Goal: Task Accomplishment & Management: Manage account settings

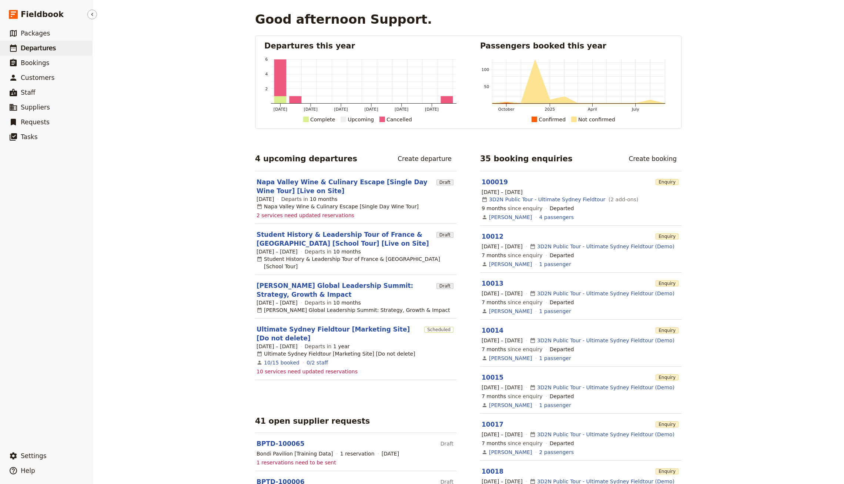
click at [39, 48] on span "Departures" at bounding box center [38, 47] width 35 height 7
select select "CREATED_AT"
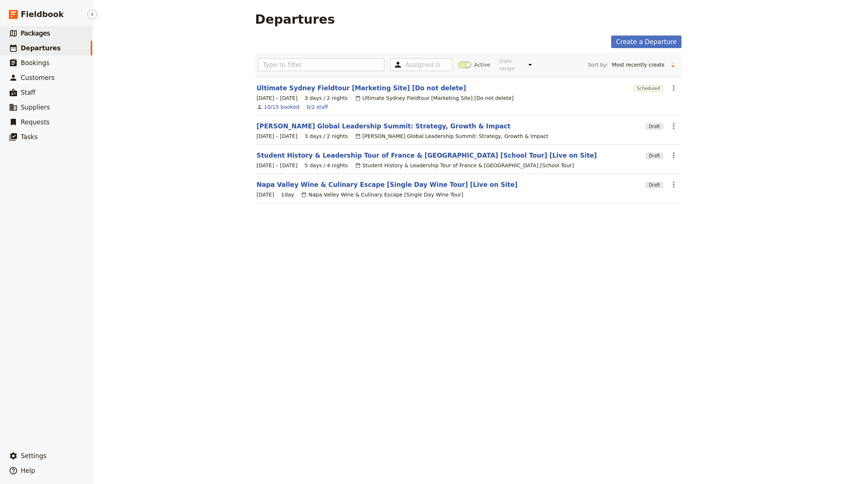
click at [55, 30] on link "​ Packages" at bounding box center [46, 33] width 92 height 15
select select "UPDATED_AT"
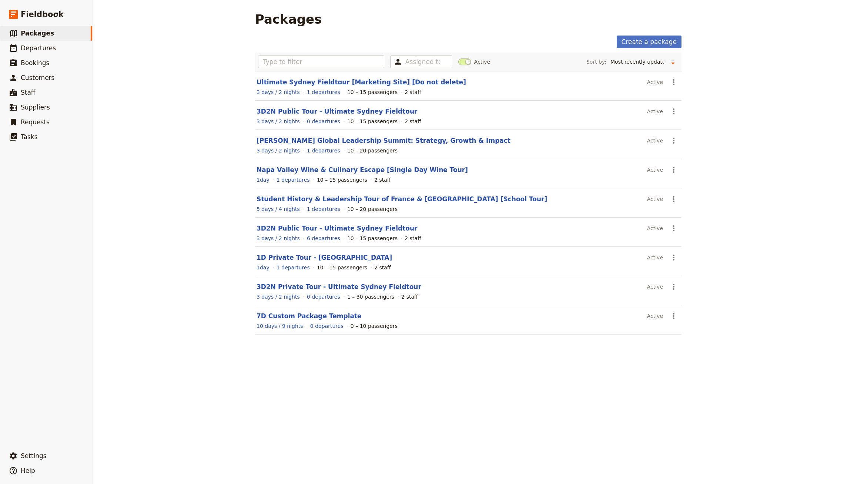
click at [391, 77] on section "Ultimate Sydney Fieldtour [Marketing Site] [Do not delete] Active ​ 3 days / 2 …" at bounding box center [468, 86] width 426 height 30
click at [353, 81] on link "Ultimate Sydney Fieldtour [Marketing Site] [Do not delete]" at bounding box center [360, 81] width 209 height 7
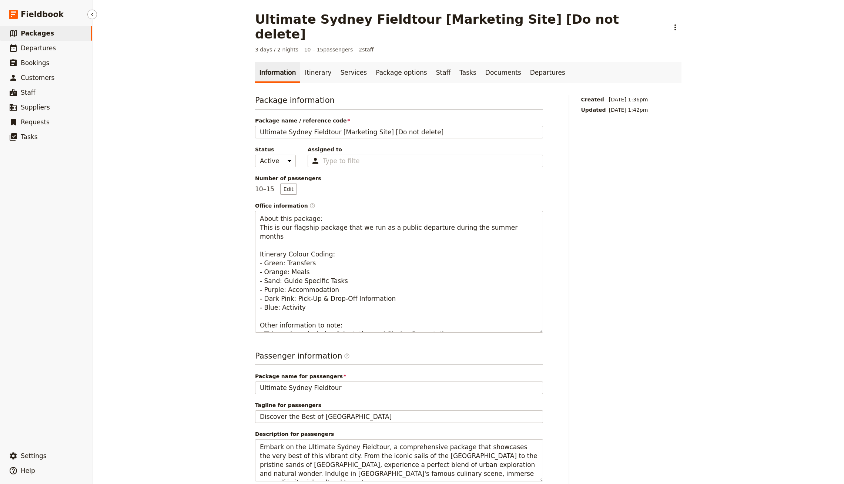
click at [38, 30] on span "Packages" at bounding box center [37, 33] width 33 height 7
select select "UPDATED_AT"
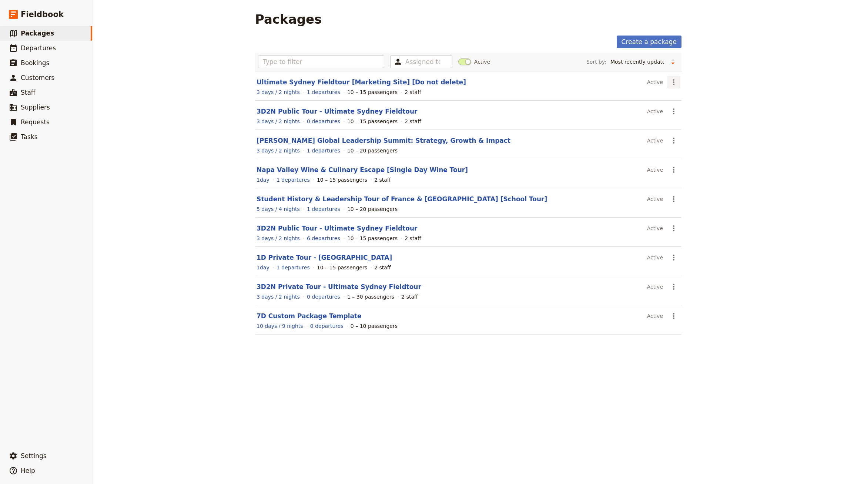
click at [673, 86] on button "​" at bounding box center [673, 82] width 13 height 13
click at [693, 118] on span "Clone this package" at bounding box center [693, 118] width 49 height 7
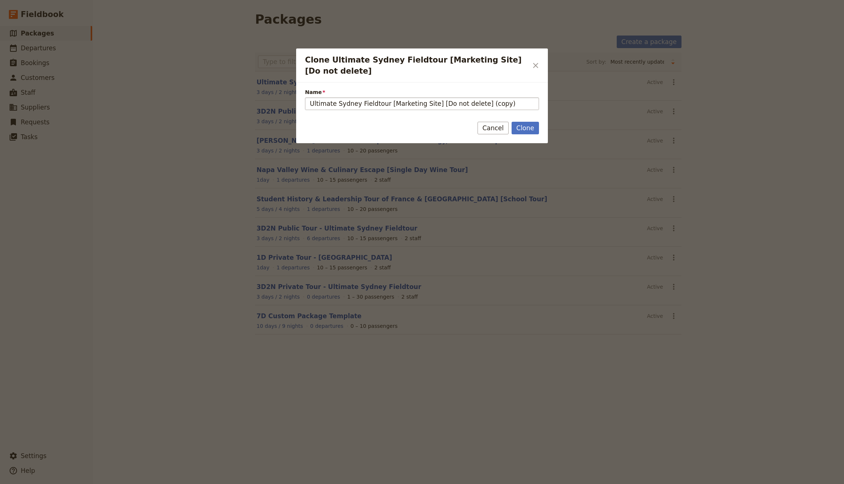
click at [384, 101] on input "Ultimate Sydney Fieldtour [Marketing Site] [Do not delete] (copy)" at bounding box center [422, 103] width 234 height 13
drag, startPoint x: 387, startPoint y: 104, endPoint x: 425, endPoint y: 103, distance: 37.4
click at [425, 103] on input "Ultimate Sydney Fieldtour [Marketing Site] [Do not delete] (copy)" at bounding box center [422, 103] width 234 height 13
type input "Ultimate Sydney Fieldtour [Email Campaign] [Do not delete]"
click at [511, 122] on button "Clone" at bounding box center [524, 128] width 27 height 13
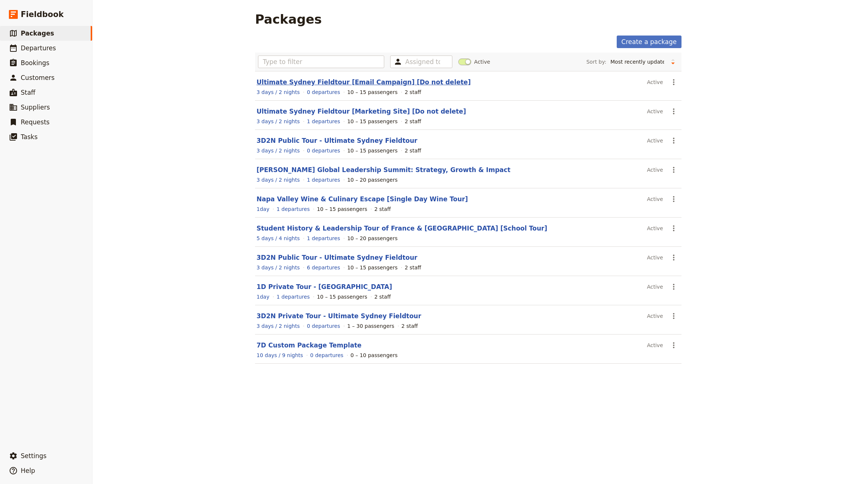
click at [383, 81] on link "Ultimate Sydney Fieldtour [Email Campaign] [Do not delete]" at bounding box center [363, 81] width 214 height 7
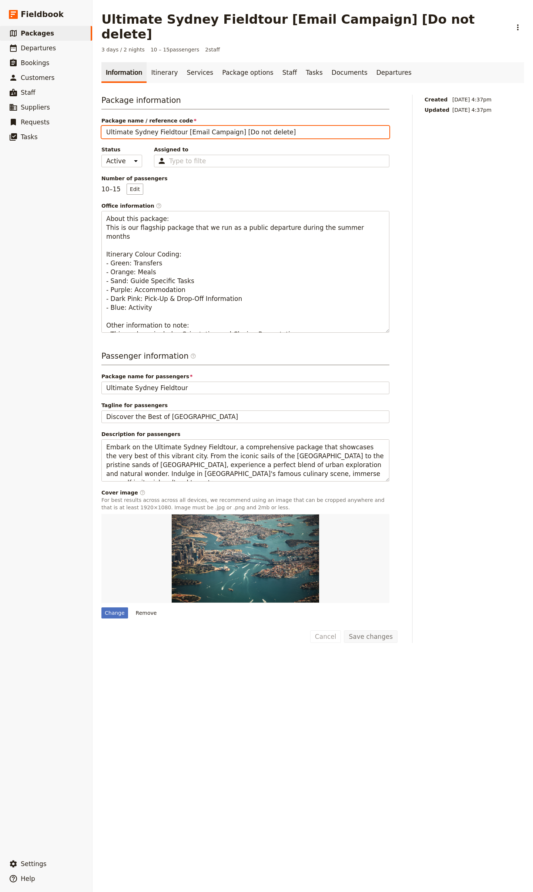
click at [308, 126] on input "Ultimate Sydney Fieldtour [Email Campaign] [Do not delete]" at bounding box center [245, 132] width 288 height 13
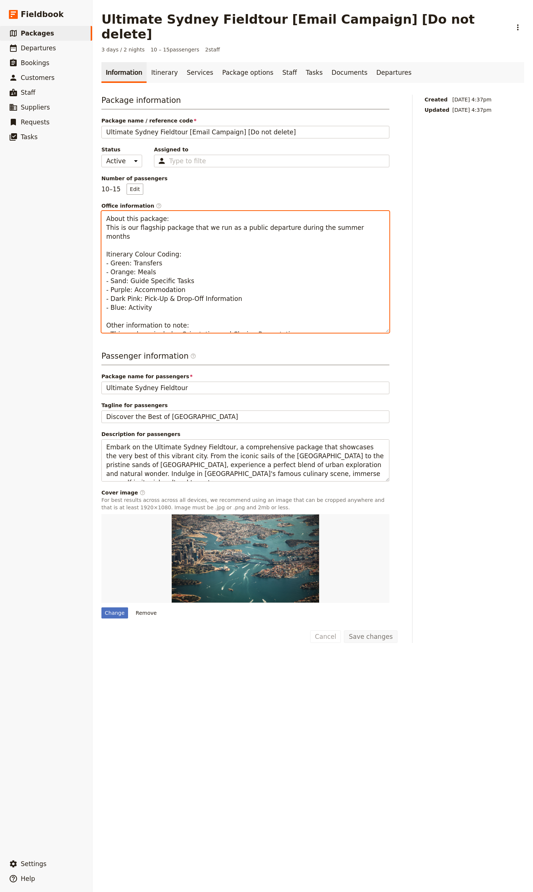
click at [211, 211] on textarea "About this package: This is our flagship package that we run as a public depart…" at bounding box center [245, 272] width 288 height 122
click at [214, 211] on textarea "About this package: This is our flagship package that we run as a public depart…" at bounding box center [245, 272] width 288 height 122
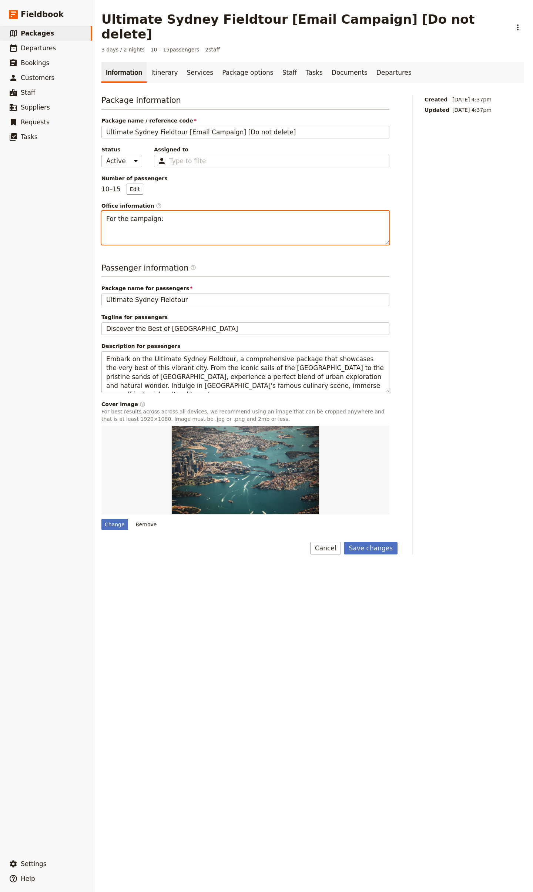
paste textarea "New Outreach - Pass 1 - Digital Guestbook - 2025-09-v1"
type textarea "For the campaign: New Outreach - Pass 1 - Digital Guestbook - 2025-09-v1"
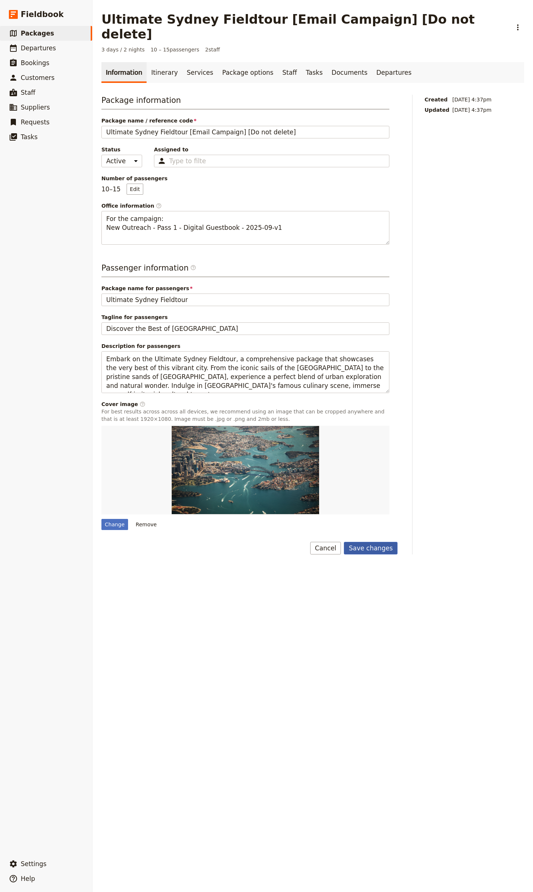
click at [370, 484] on button "Save changes" at bounding box center [371, 548] width 54 height 13
click at [162, 62] on link "Itinerary" at bounding box center [165, 72] width 36 height 21
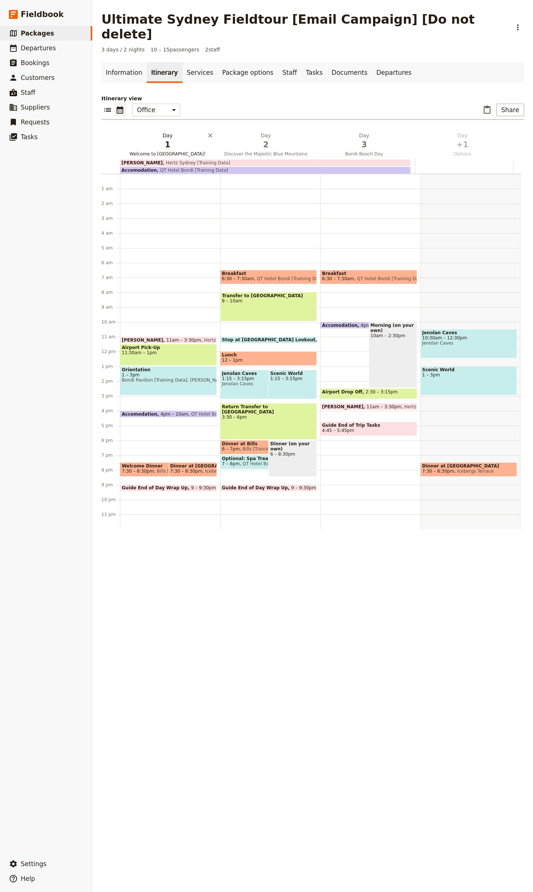
click at [160, 139] on span "1" at bounding box center [168, 144] width 90 height 11
click at [376, 62] on link "Departures" at bounding box center [394, 72] width 44 height 21
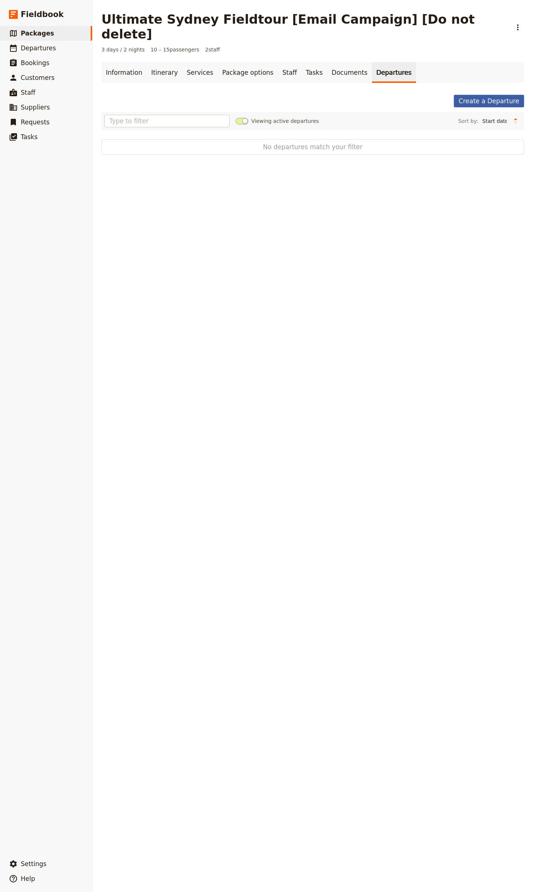
click at [498, 95] on link "Create a Departure" at bounding box center [489, 101] width 70 height 13
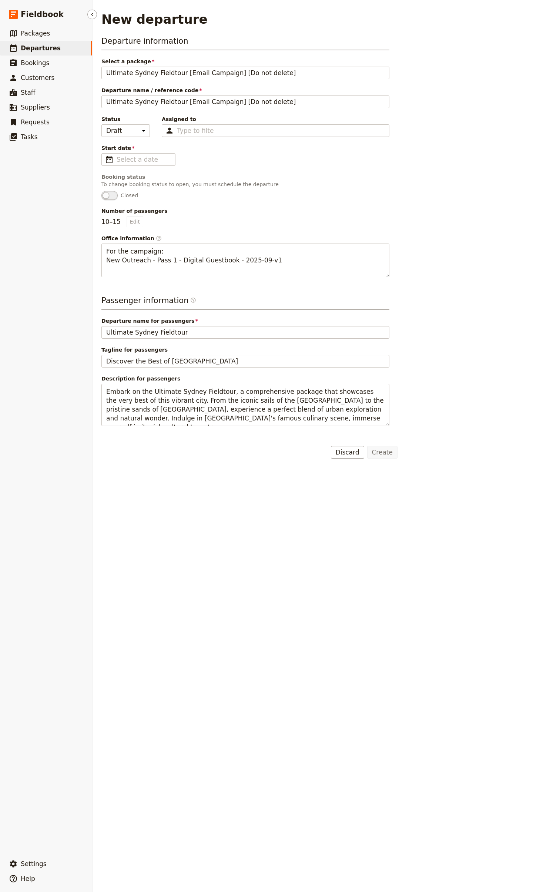
click at [24, 52] on span "Departures" at bounding box center [41, 48] width 40 height 9
select select "CREATED_AT"
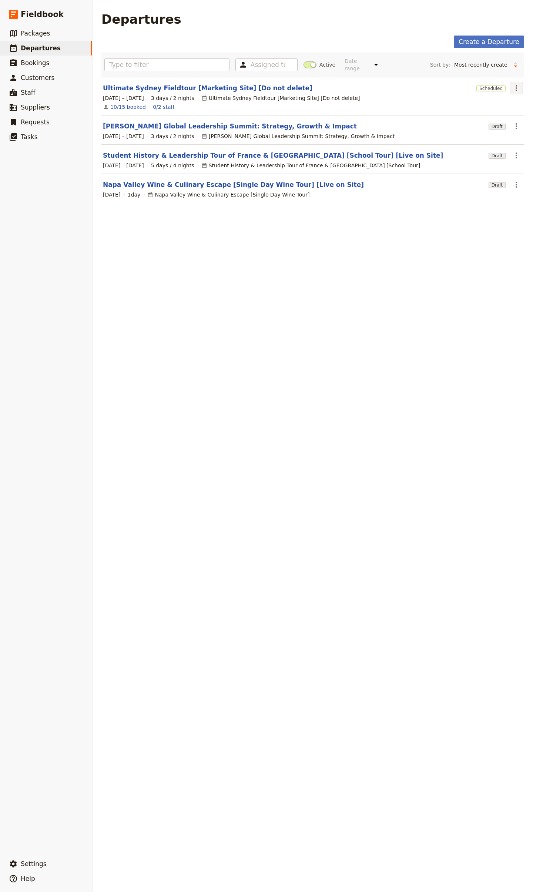
click at [515, 85] on icon "Actions" at bounding box center [515, 88] width 1 height 6
click at [67, 44] on link "​ Departures" at bounding box center [46, 48] width 92 height 15
click at [38, 33] on span "Packages" at bounding box center [35, 33] width 29 height 7
select select "UPDATED_AT"
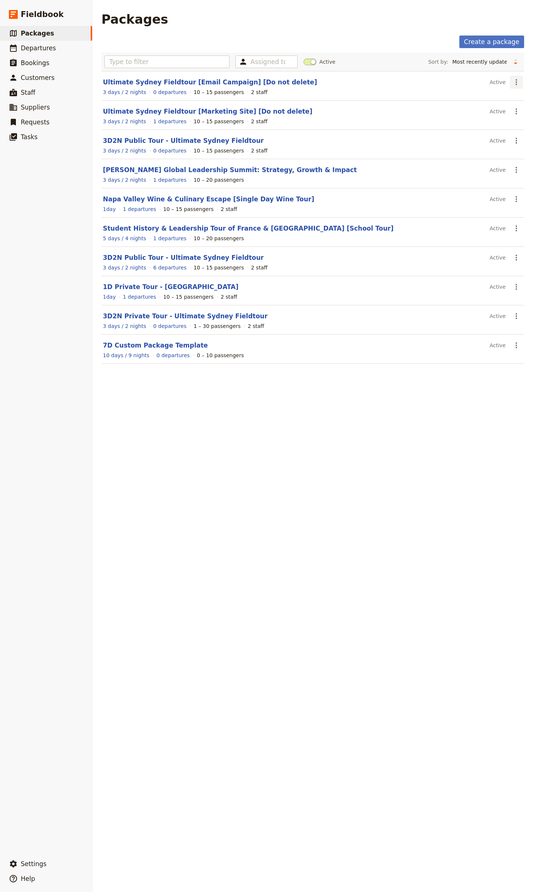
click at [512, 85] on icon "Actions" at bounding box center [516, 82] width 9 height 9
click at [476, 128] on span "Delete package..." at bounding box center [477, 130] width 46 height 7
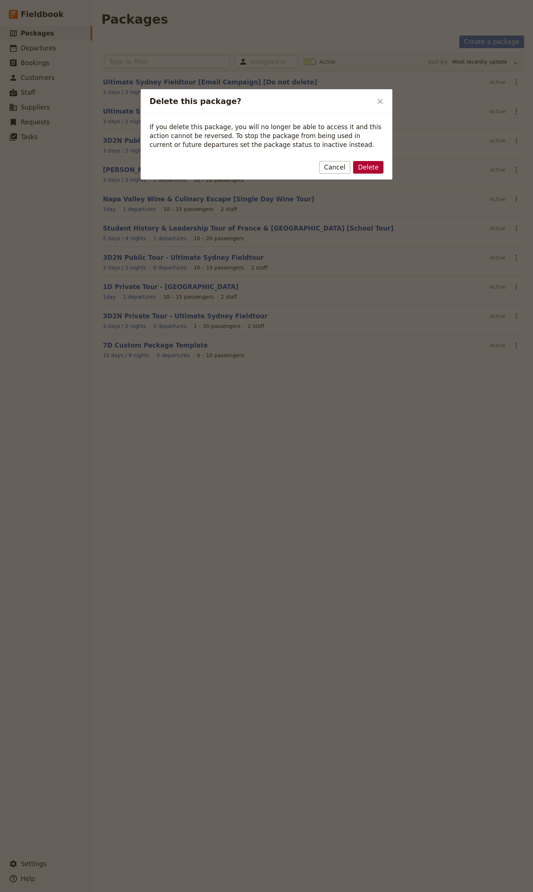
click at [371, 167] on button "Delete" at bounding box center [368, 167] width 30 height 13
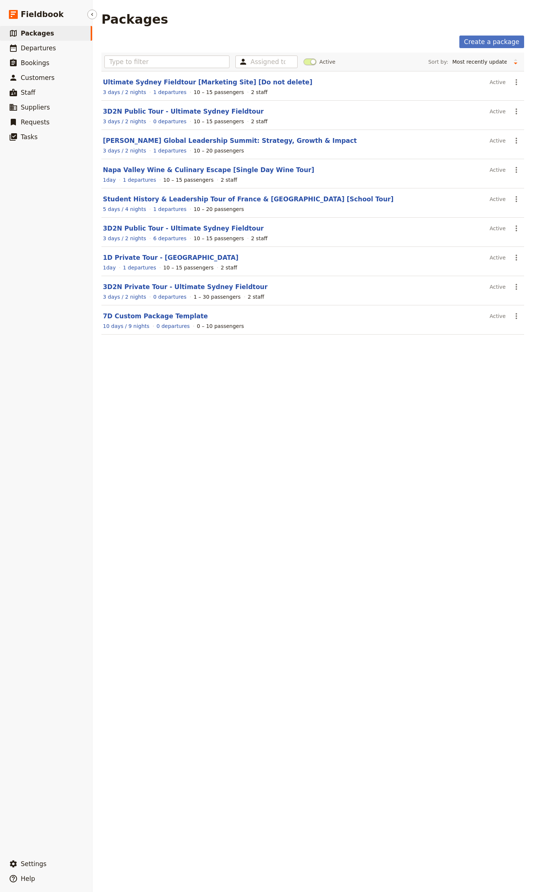
click at [43, 32] on span "Packages" at bounding box center [37, 33] width 33 height 7
click at [48, 55] on link "​ Departures" at bounding box center [46, 48] width 92 height 15
select select "CREATED_AT"
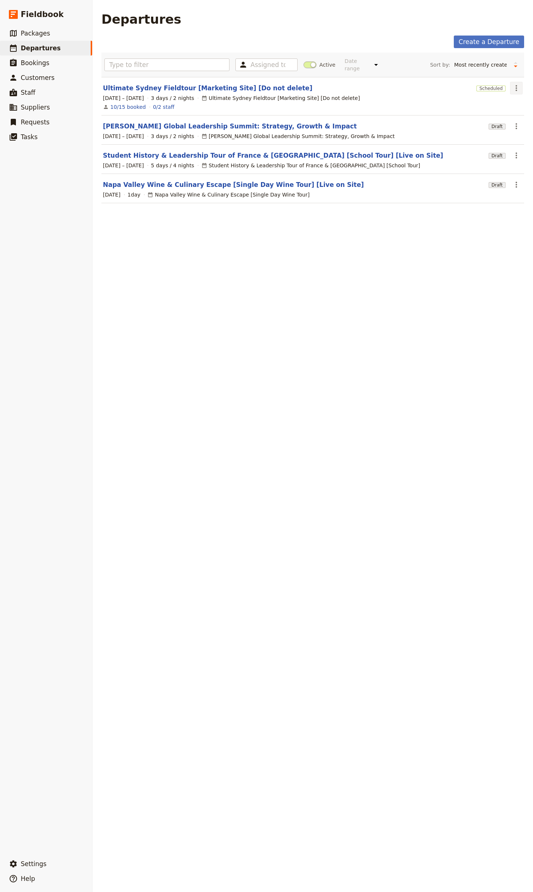
click at [512, 84] on icon "Actions" at bounding box center [516, 88] width 9 height 9
click at [478, 107] on span "Clone this departure" at bounding box center [476, 109] width 53 height 7
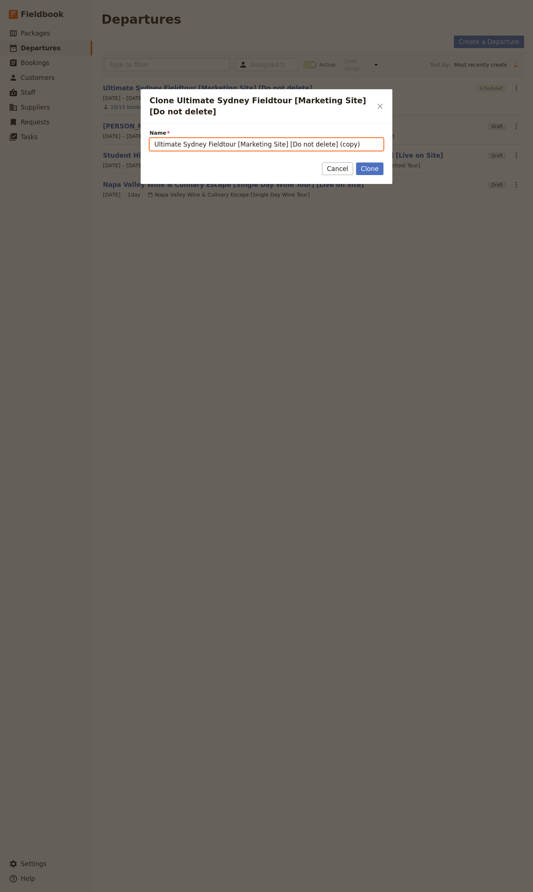
drag, startPoint x: 232, startPoint y: 144, endPoint x: 270, endPoint y: 143, distance: 38.9
click at [270, 143] on input "Ultimate Sydney Fieldtour [Marketing Site] [Do not delete] (copy)" at bounding box center [266, 144] width 234 height 13
type input "Ultimate Sydney Fieldtour [Cold Email Campaign] [Do not delete]"
click at [356, 162] on button "Clone" at bounding box center [369, 168] width 27 height 13
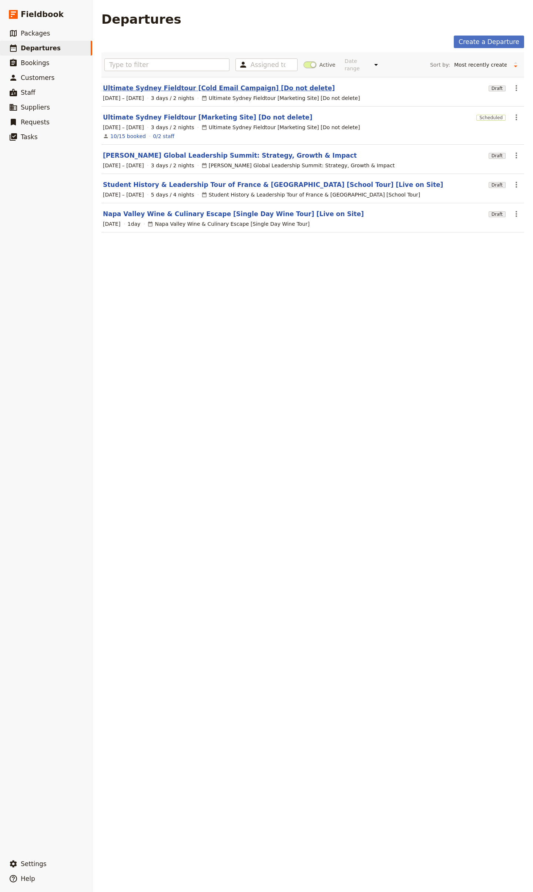
click at [256, 85] on link "Ultimate Sydney Fieldtour [Cold Email Campaign] [Do not delete]" at bounding box center [219, 88] width 232 height 9
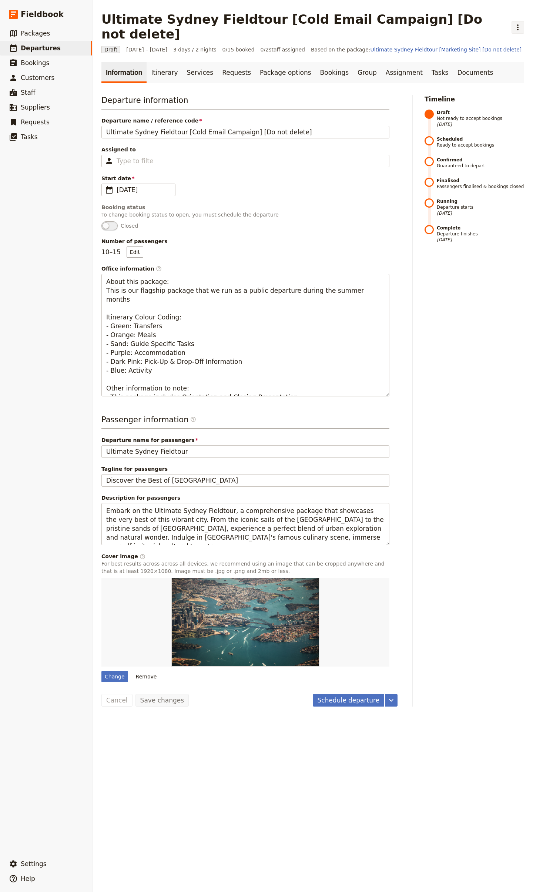
click at [513, 25] on icon "Actions" at bounding box center [517, 27] width 9 height 9
click at [484, 66] on span "Schedule departure" at bounding box center [477, 66] width 51 height 7
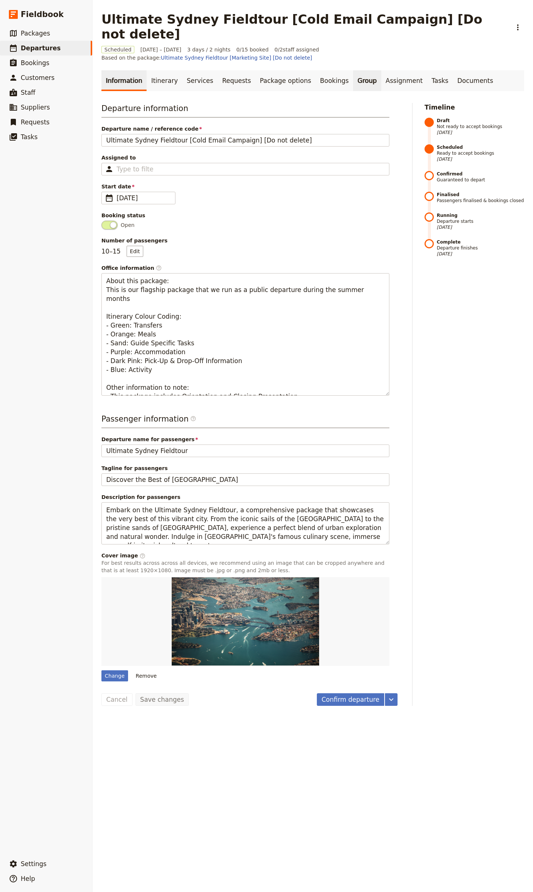
click at [353, 79] on link "Group" at bounding box center [367, 80] width 28 height 21
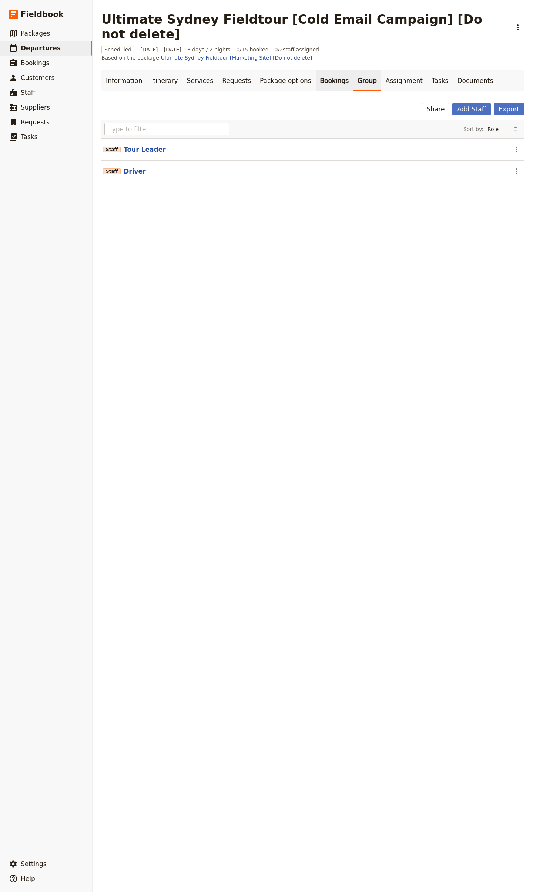
click at [325, 79] on link "Bookings" at bounding box center [334, 80] width 37 height 21
click at [430, 112] on button "Import bookings" at bounding box center [427, 109] width 61 height 13
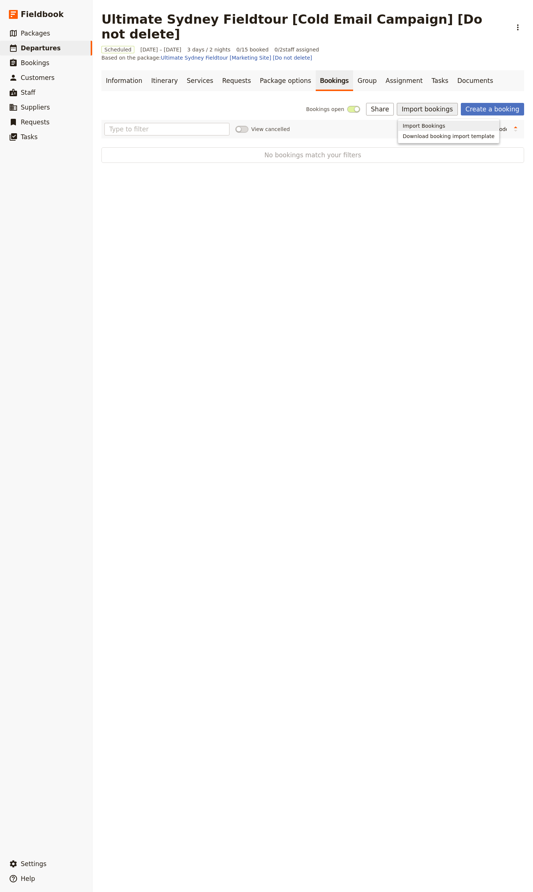
click at [442, 126] on span "Import Bookings" at bounding box center [424, 125] width 43 height 7
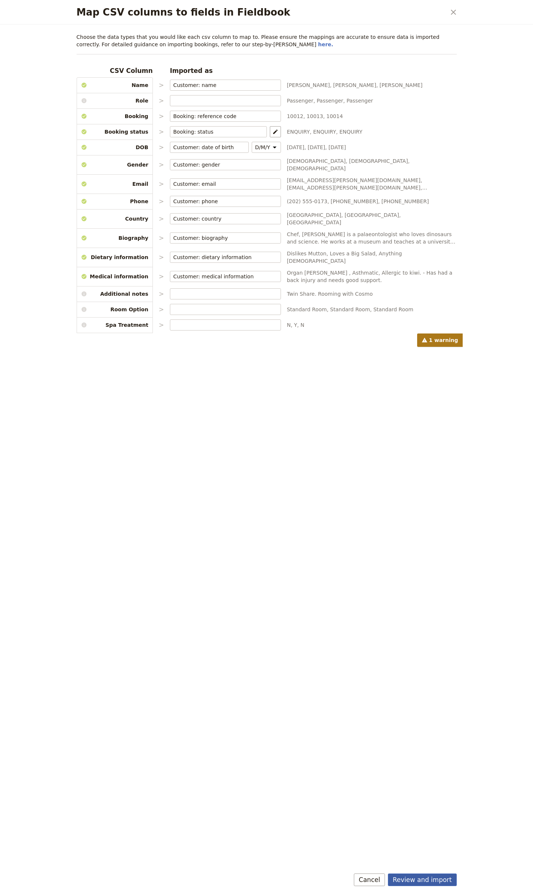
click at [428, 484] on button "Review and import" at bounding box center [422, 879] width 69 height 13
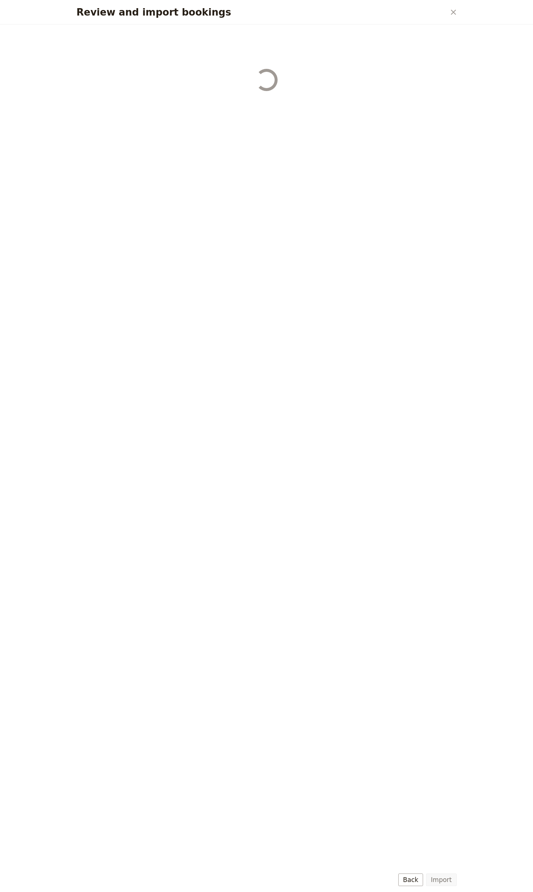
select select "68a3f3fa273711d30525127a"
select select "68a3f3fa273711d30525127b"
select select "68a3f3fa273711d30525127c"
select select "68a3f3fa273711d30525127d"
select select "68a3f3fa273711d30525127e"
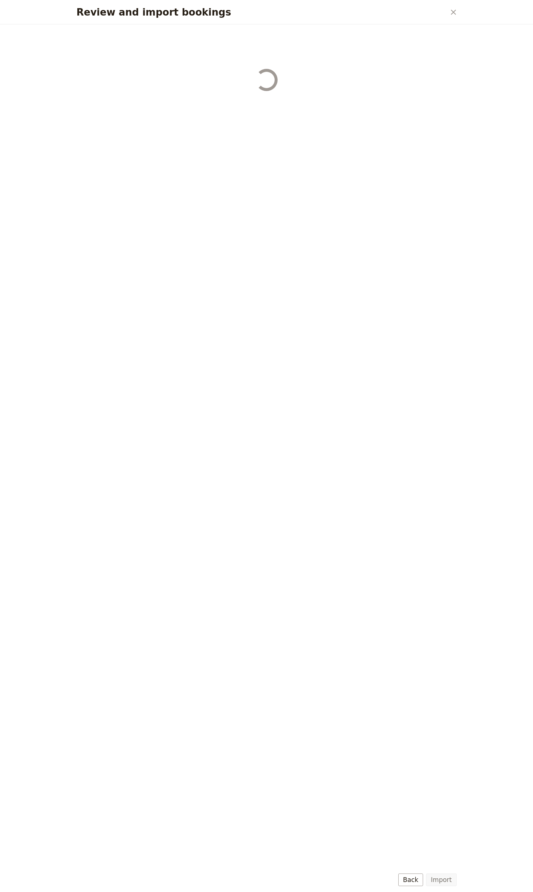
select select "68a3f3fa273711d30525127f"
select select "68a3f3fa273711d305251280"
select select "68a3f3fa273711d305251281"
select select "68a3f3fa273711d305251282"
select select "68a3f3fa273711d305251283"
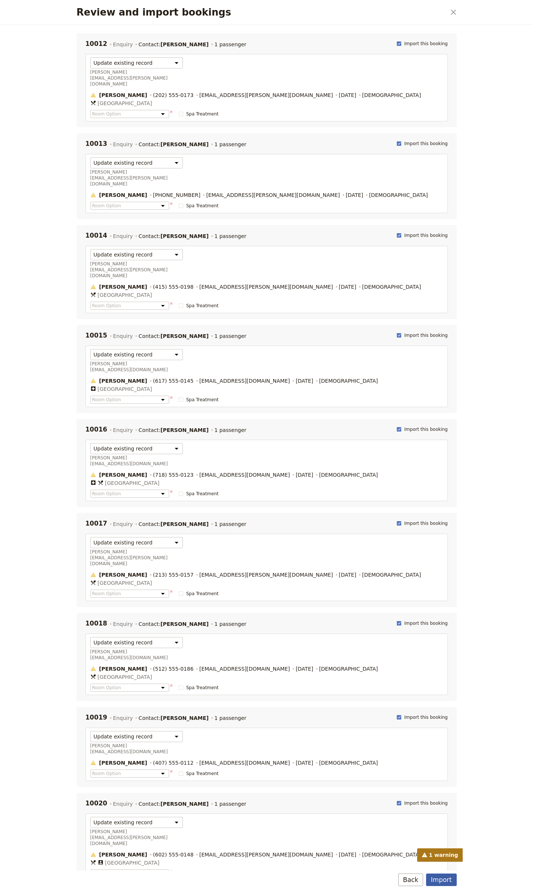
click at [439, 484] on button "Import" at bounding box center [441, 879] width 30 height 13
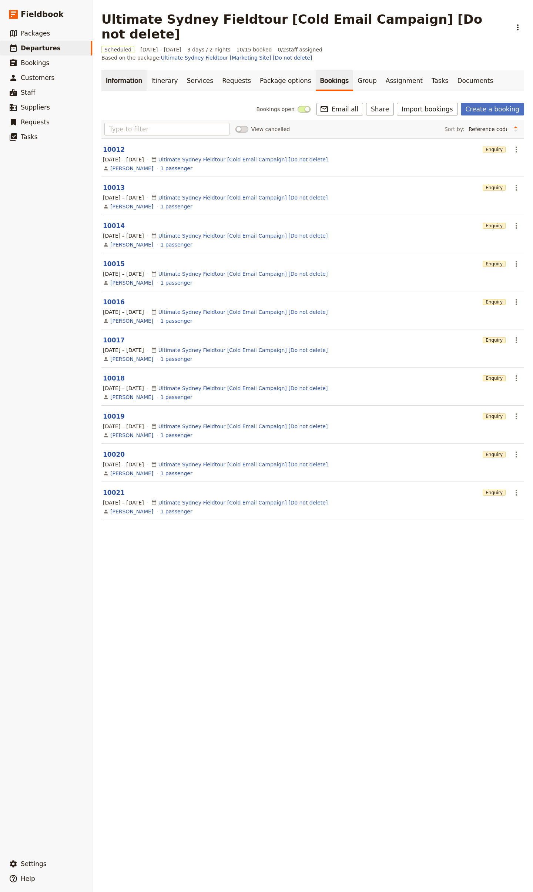
click at [129, 80] on link "Information" at bounding box center [123, 80] width 45 height 21
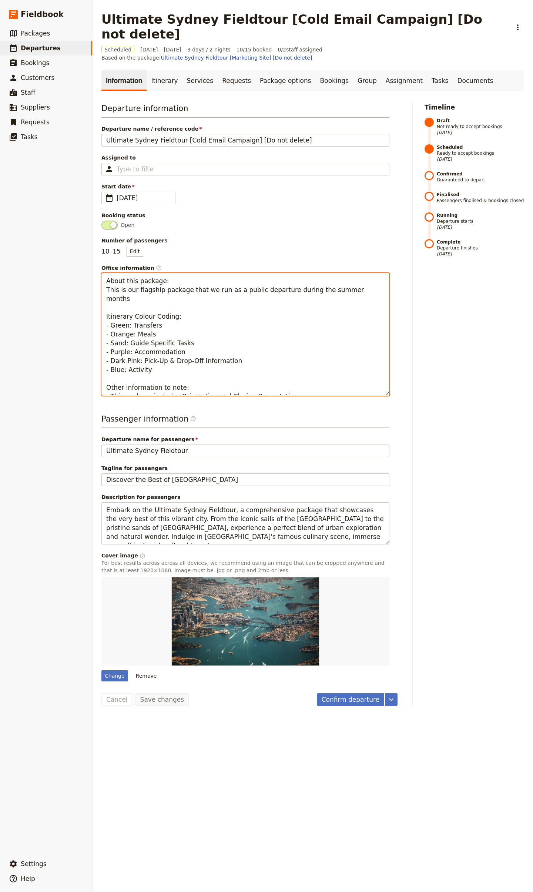
click at [186, 356] on textarea "About this package: This is our flagship package that we run as a public depart…" at bounding box center [245, 334] width 288 height 122
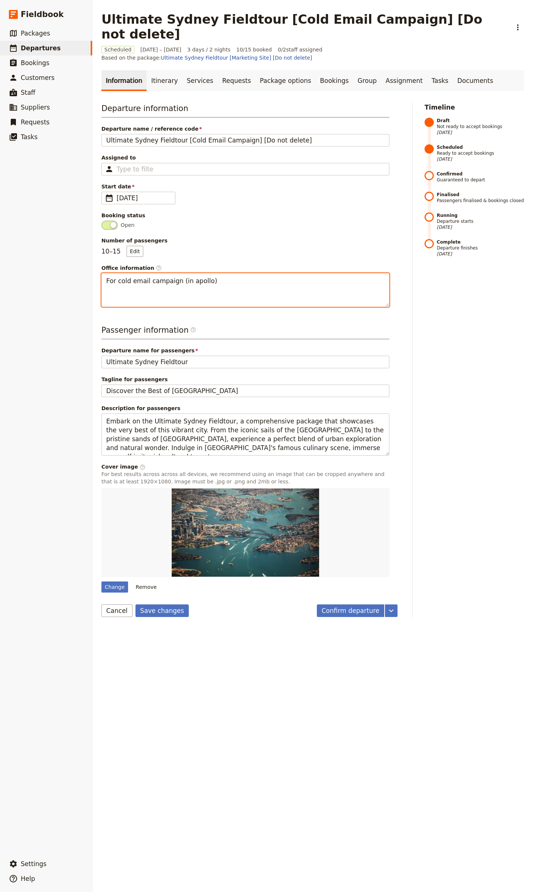
paste textarea "New Outreach - Pass 1 - Digital Guestbook - 2025-09-v1"
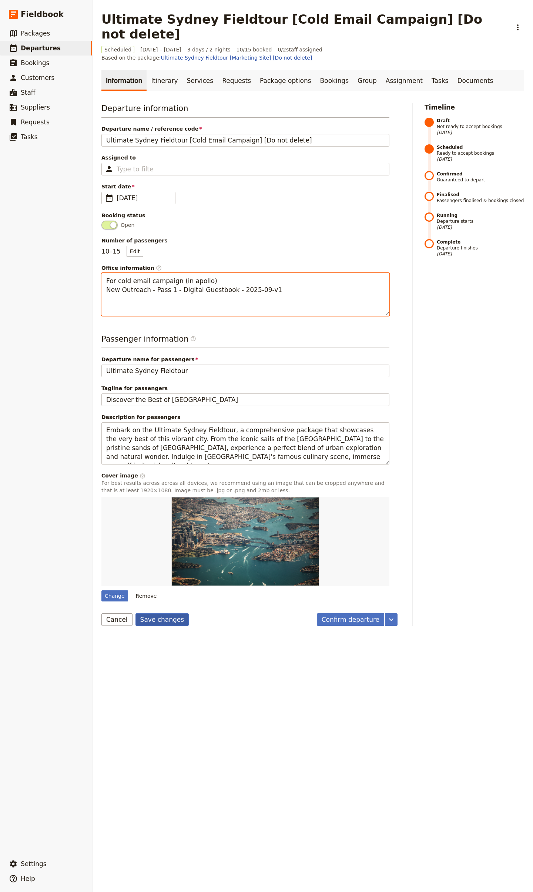
type textarea "For cold email campaign (in apollo) New Outreach - Pass 1 - Digital Guestbook -…"
click at [157, 484] on button "Save changes" at bounding box center [162, 619] width 54 height 13
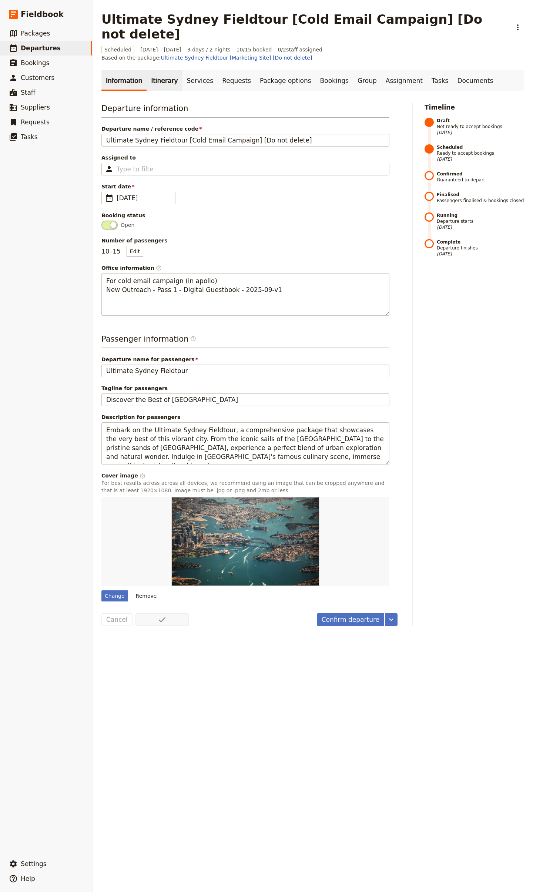
click at [157, 79] on link "Itinerary" at bounding box center [165, 80] width 36 height 21
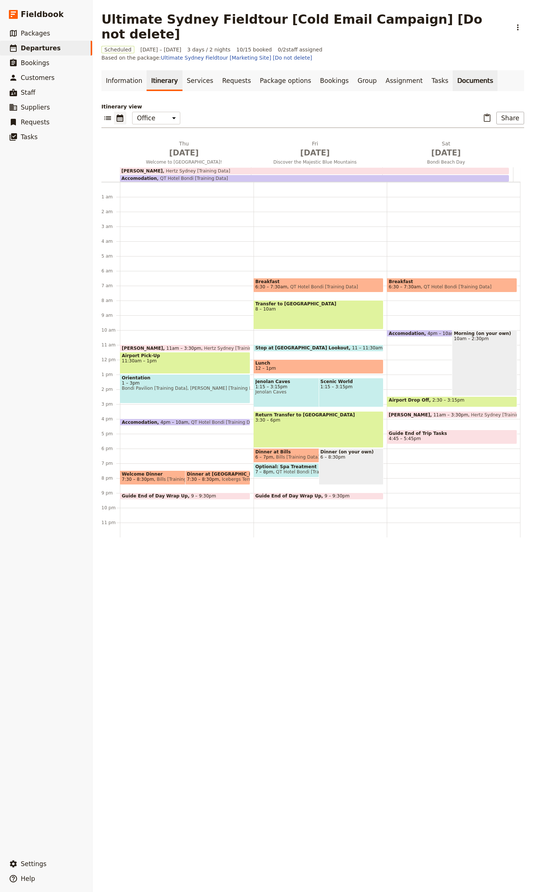
click at [453, 86] on link "Documents" at bounding box center [475, 80] width 45 height 21
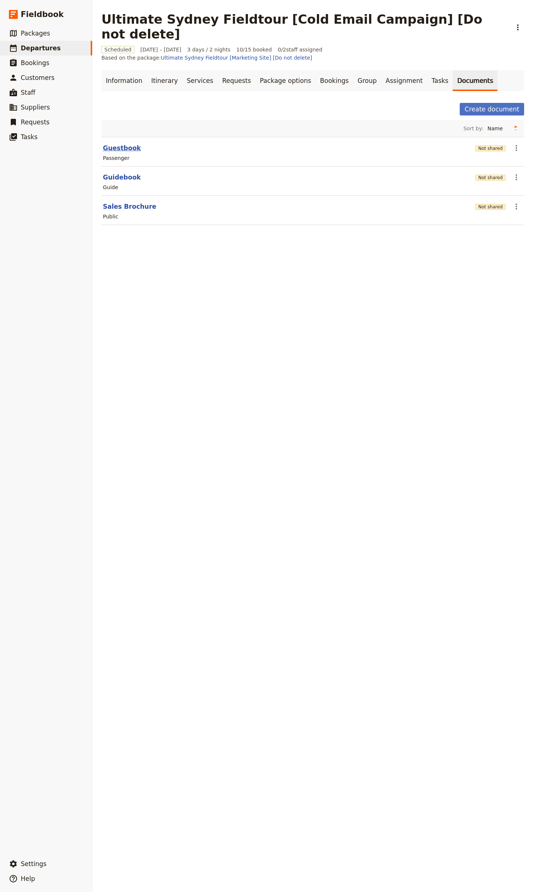
click at [122, 151] on button "Guestbook" at bounding box center [122, 148] width 38 height 9
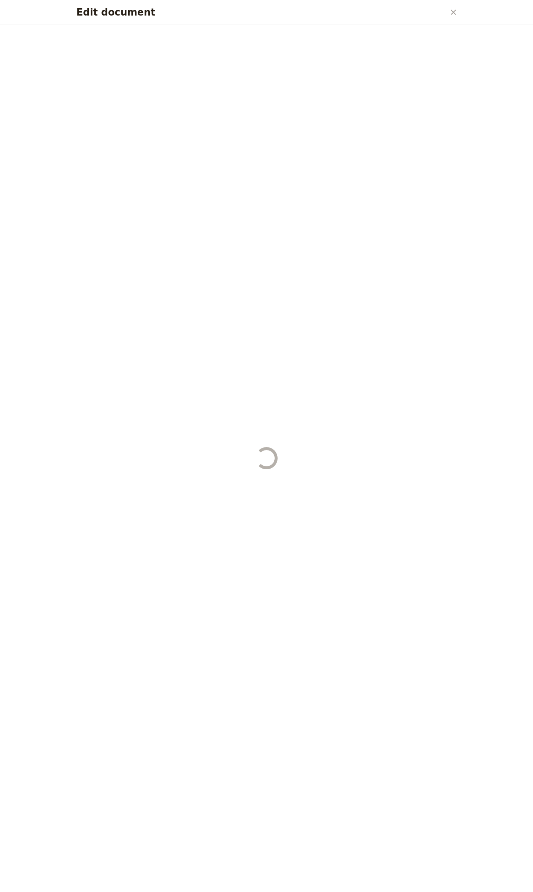
select select "PASSENGER"
select select "RUN_SHEET"
select select "DEFAULT"
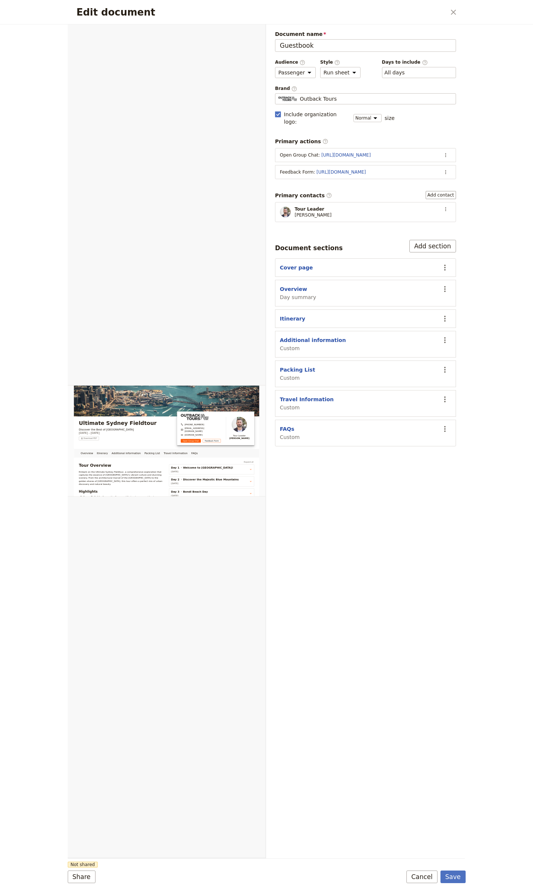
drag, startPoint x: 455, startPoint y: 10, endPoint x: 404, endPoint y: 35, distance: 56.8
click at [455, 10] on icon "Close dialog" at bounding box center [453, 12] width 5 height 5
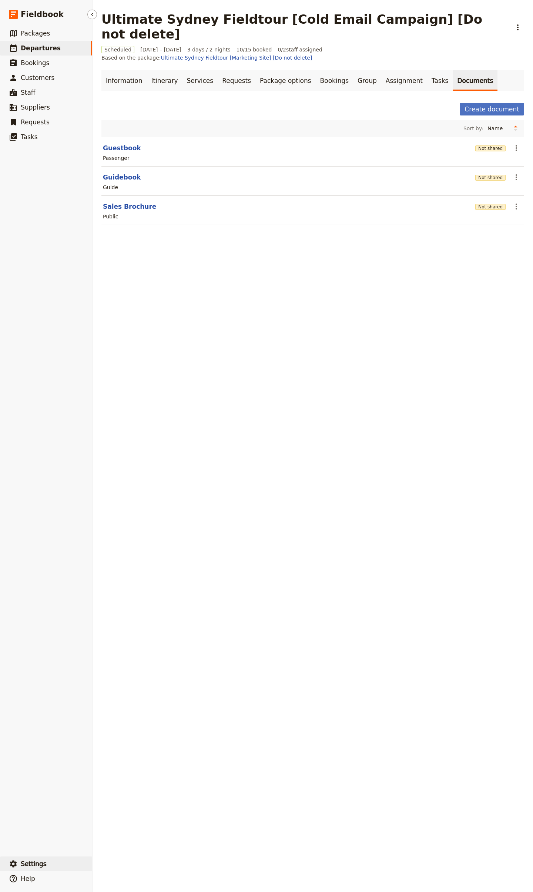
click at [62, 484] on button "​ Settings" at bounding box center [46, 863] width 92 height 15
click at [151, 484] on span "Your organization" at bounding box center [130, 843] width 60 height 7
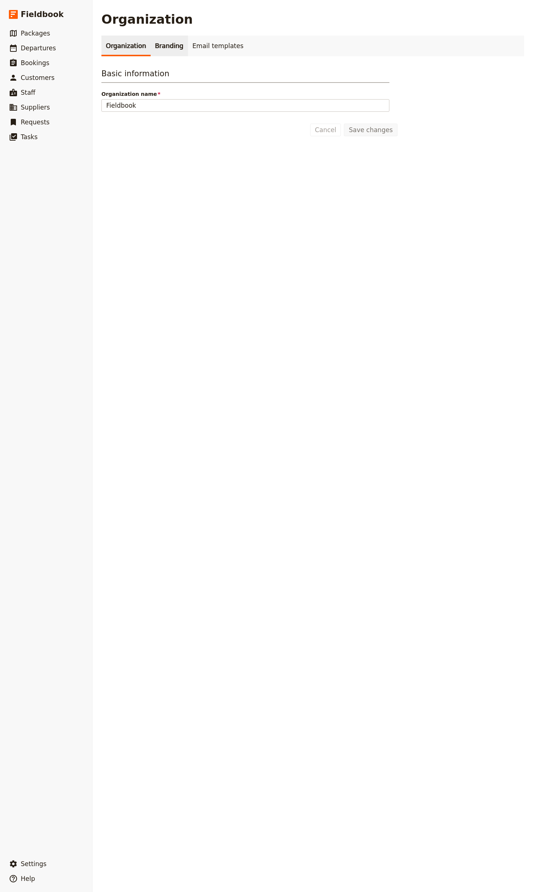
click at [165, 39] on link "Branding" at bounding box center [169, 46] width 37 height 21
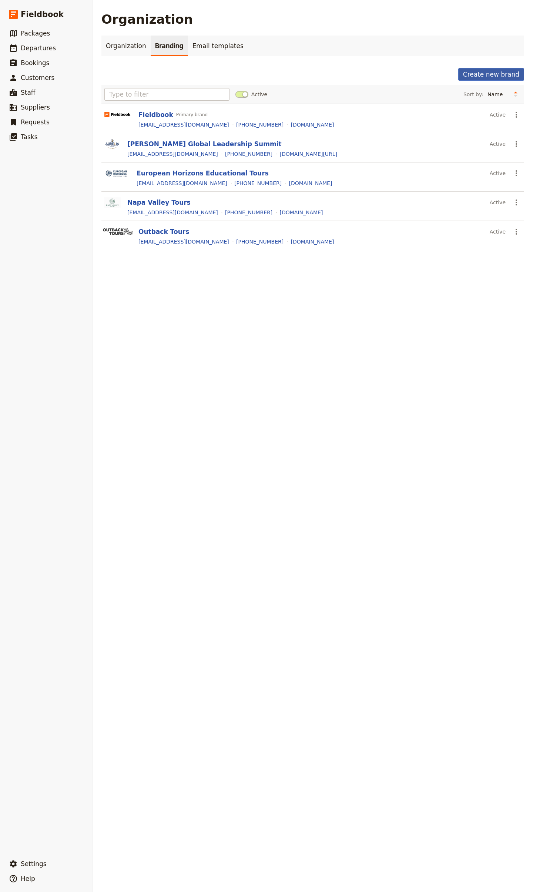
click at [480, 74] on button "Create new brand" at bounding box center [491, 74] width 66 height 13
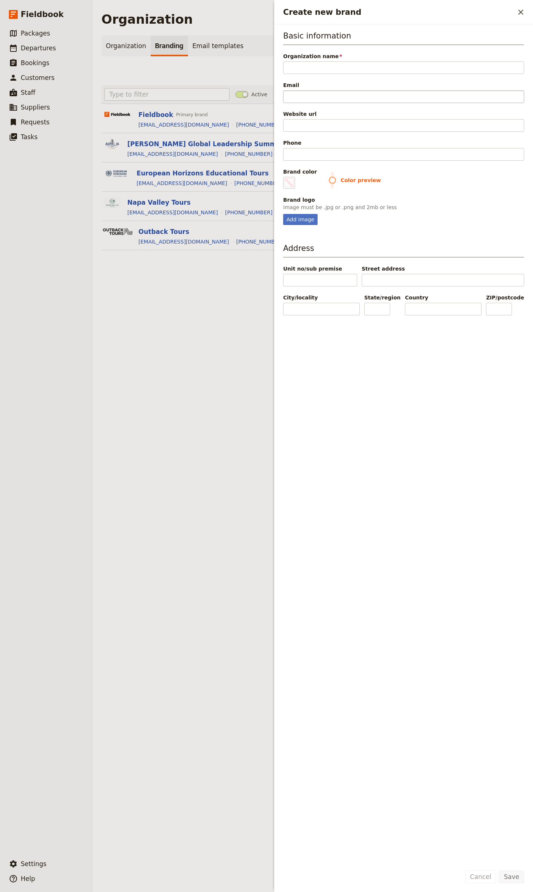
type input "G"
type input "#000000"
type input "G"
type input "#000000"
type input "G A"
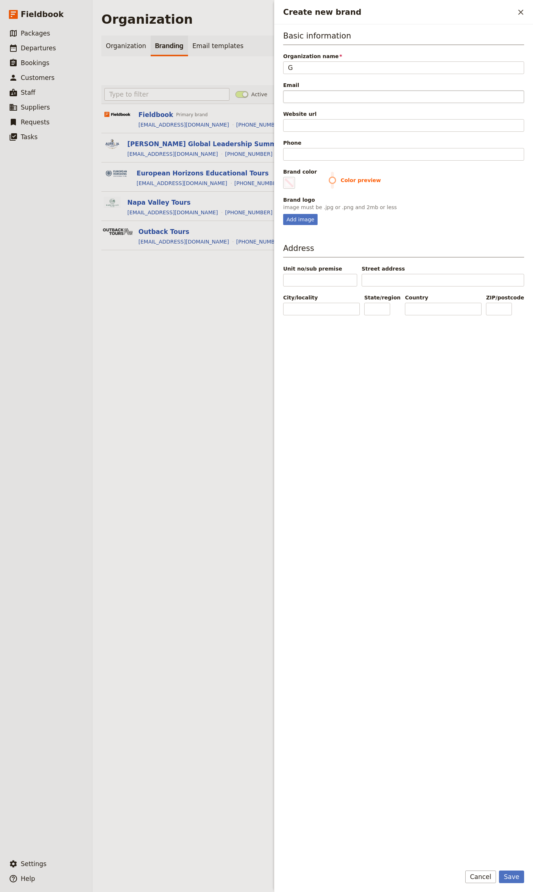
type input "#000000"
type input "G Ad"
type input "#000000"
type input "G Adv"
type input "#000000"
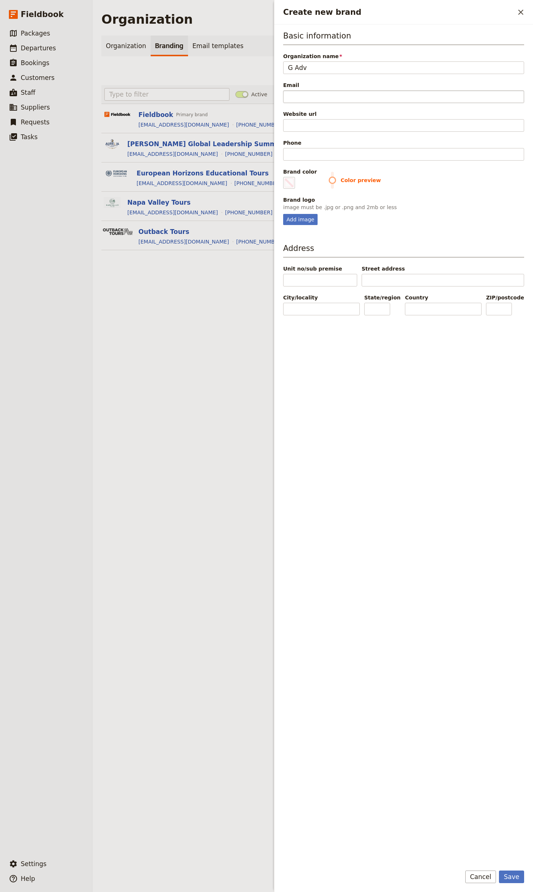
type input "G Adve"
type input "#000000"
type input "G Adven"
type input "#000000"
type input "G Advent"
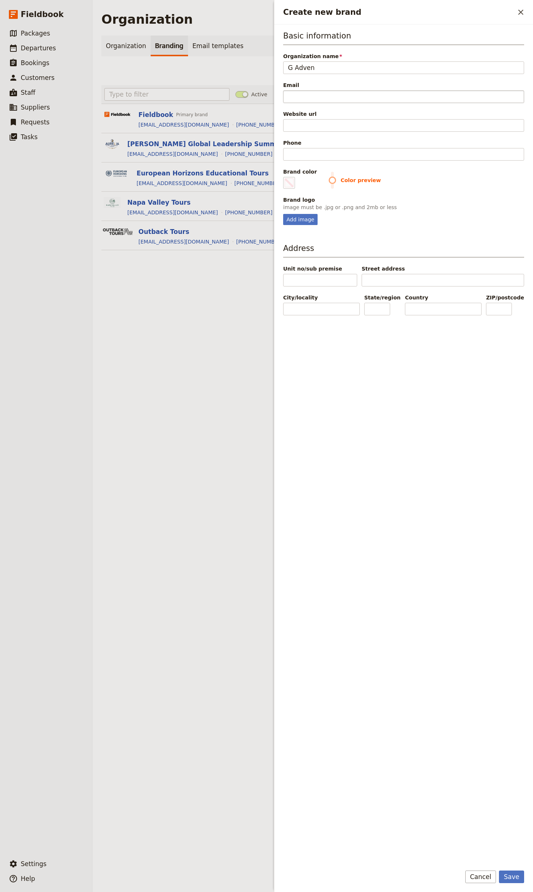
type input "#000000"
type input "G Adventu"
type input "#000000"
type input "G Adventur"
type input "#000000"
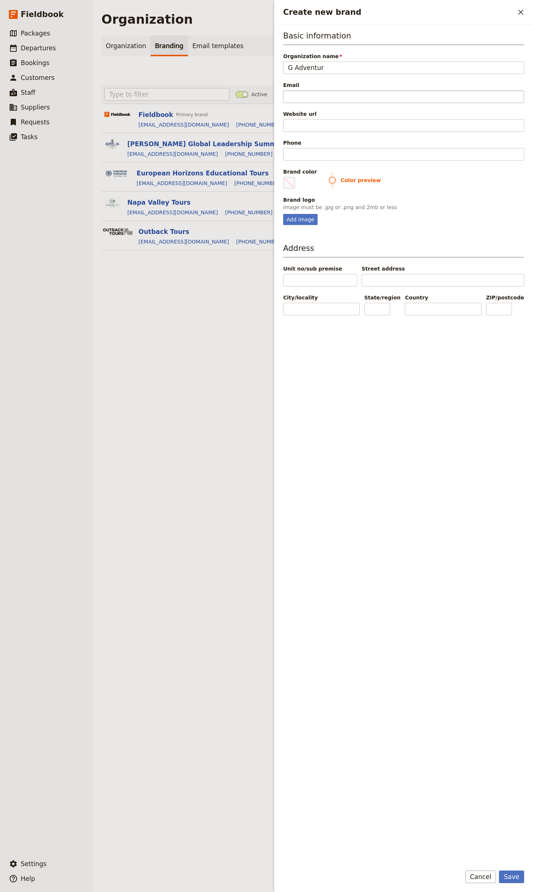
type input "G Adventure"
type input "#000000"
type input "G Adventures"
type input "#000000"
type input "G Adventures"
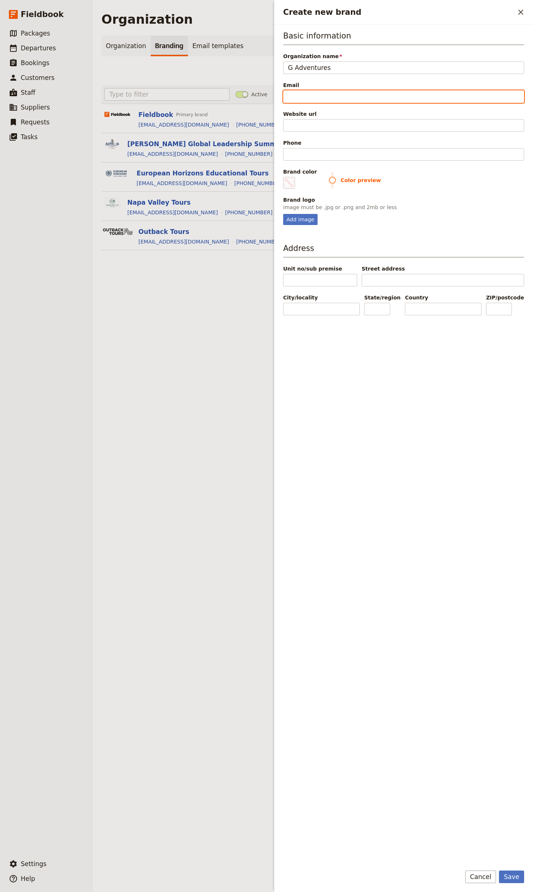
click at [298, 99] on input "Email" at bounding box center [403, 96] width 241 height 13
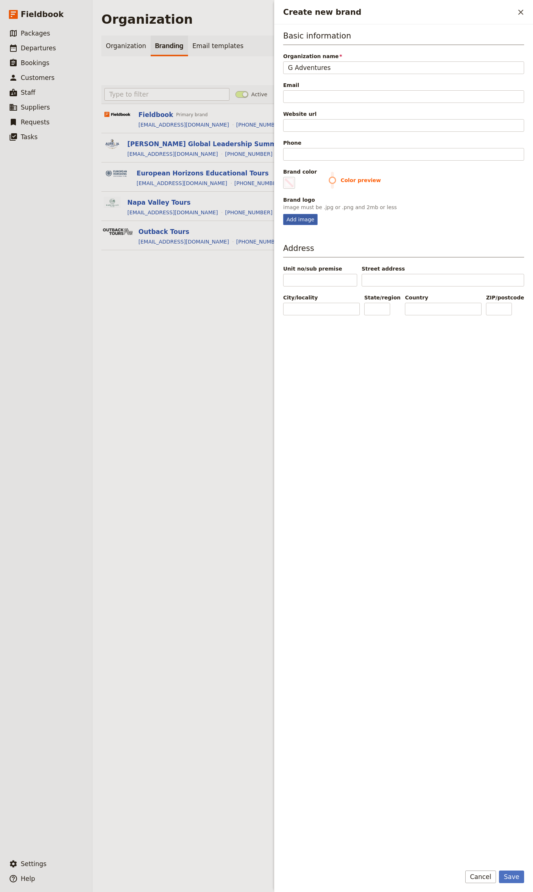
click at [305, 222] on div "Add image" at bounding box center [300, 219] width 34 height 11
click at [283, 214] on input "Add image" at bounding box center [283, 214] width 0 height 0
type input "C:\fakepath\logo (17).png"
click at [290, 184] on span "Create new brand" at bounding box center [289, 182] width 9 height 9
click at [285, 177] on input "#000000" at bounding box center [285, 177] width 0 height 0
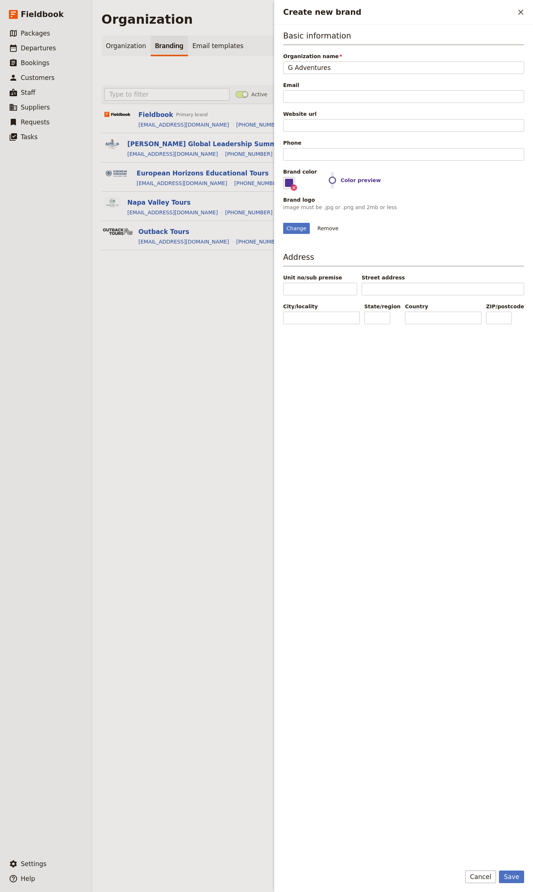
type input "#513394"
click at [379, 467] on div "Basic information Organization name G Adventures Email Website url Phone Brand …" at bounding box center [403, 444] width 241 height 828
click at [310, 156] on input "Phone" at bounding box center [403, 154] width 241 height 13
paste input "New Outreach - Pass 1 - Digital Guestbook - 2025-09-v1"
type input "1300 853 325"
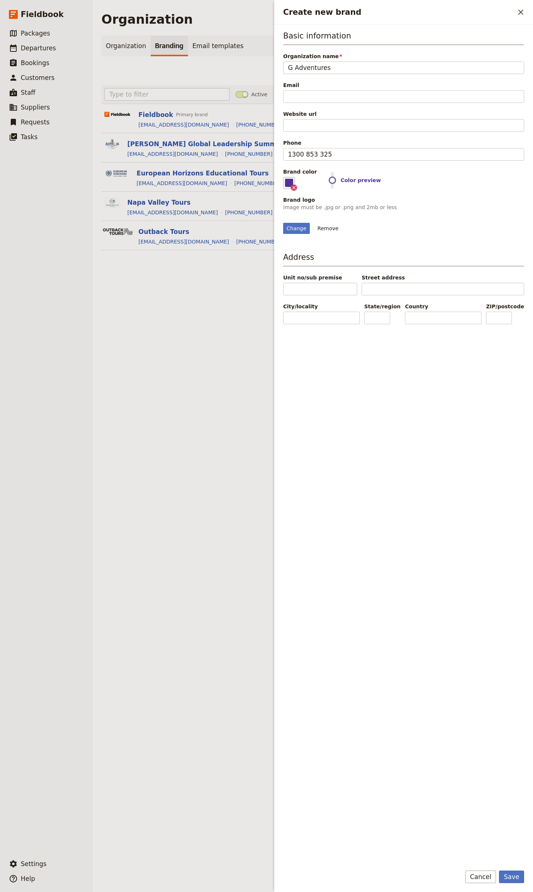
click at [326, 118] on div "Website url" at bounding box center [403, 120] width 241 height 21
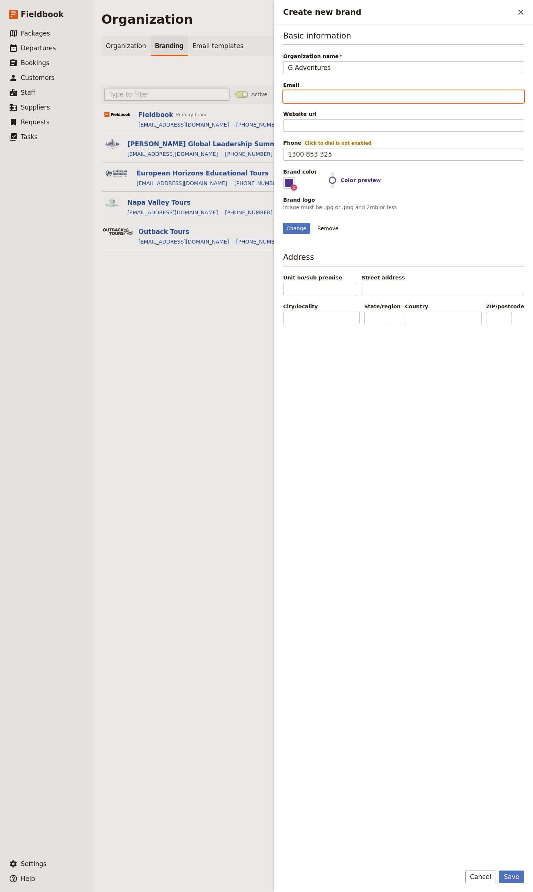
click at [318, 102] on input "Email" at bounding box center [403, 96] width 241 height 13
type input "[EMAIL_ADDRESS][DOMAIN_NAME]"
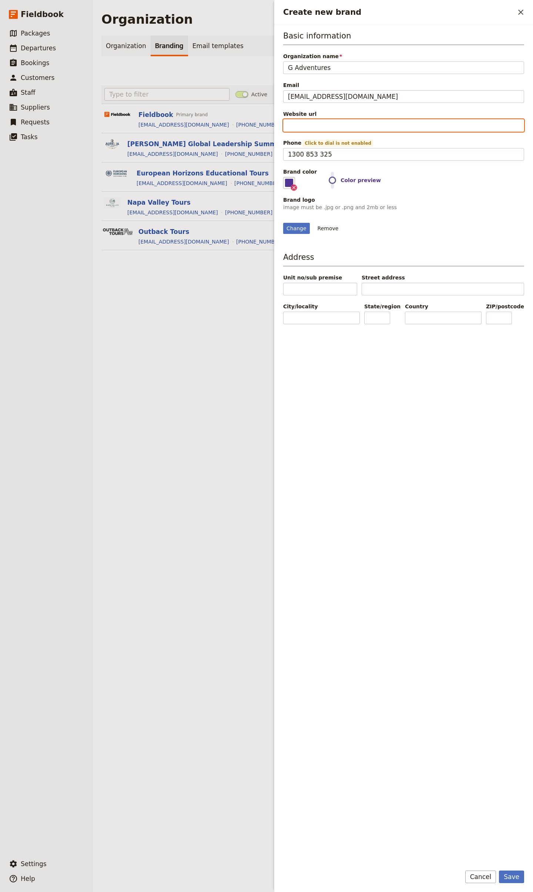
paste input "https://www.gadventures.com/"
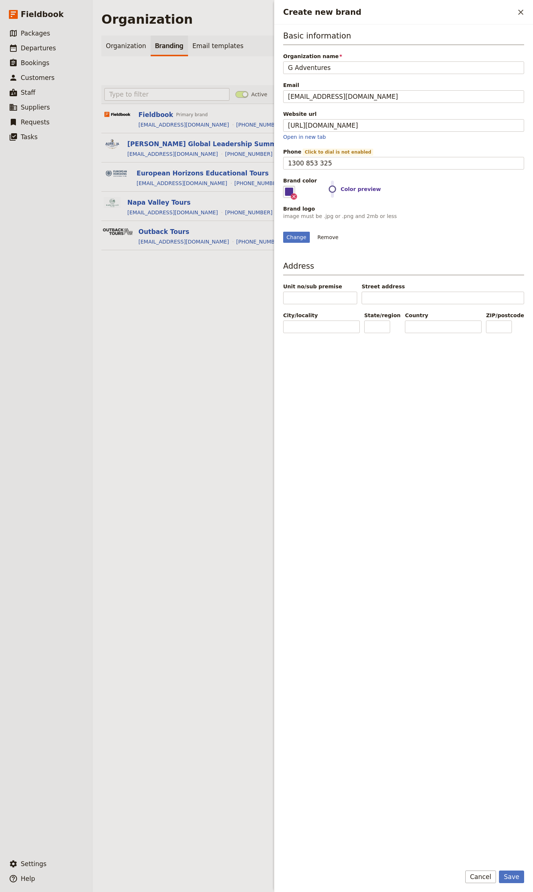
type input "https://www.gadventures.com"
click at [475, 272] on div "Basic information Organization name G Adventures Email info@gadventures.com Web…" at bounding box center [403, 444] width 241 height 828
click at [518, 484] on button "Save" at bounding box center [511, 876] width 25 height 13
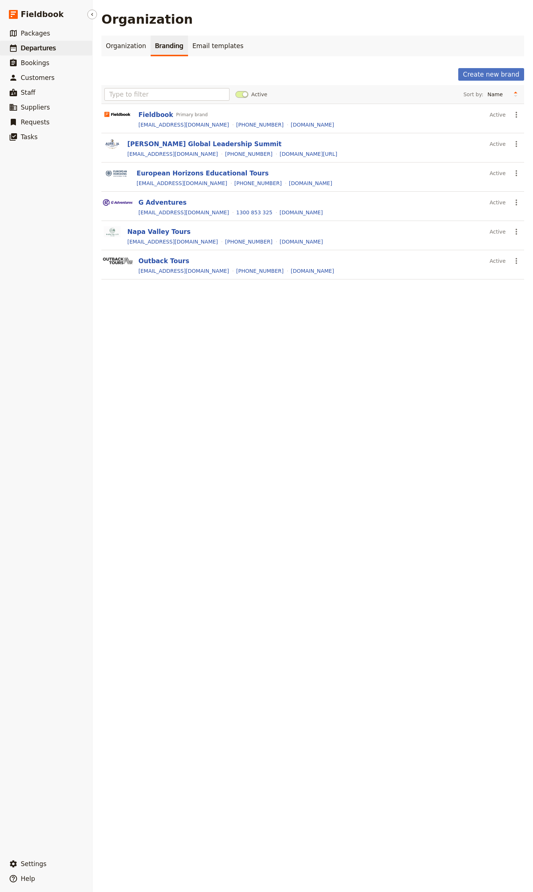
click at [46, 44] on span "Departures" at bounding box center [38, 48] width 35 height 9
select select "CREATED_AT"
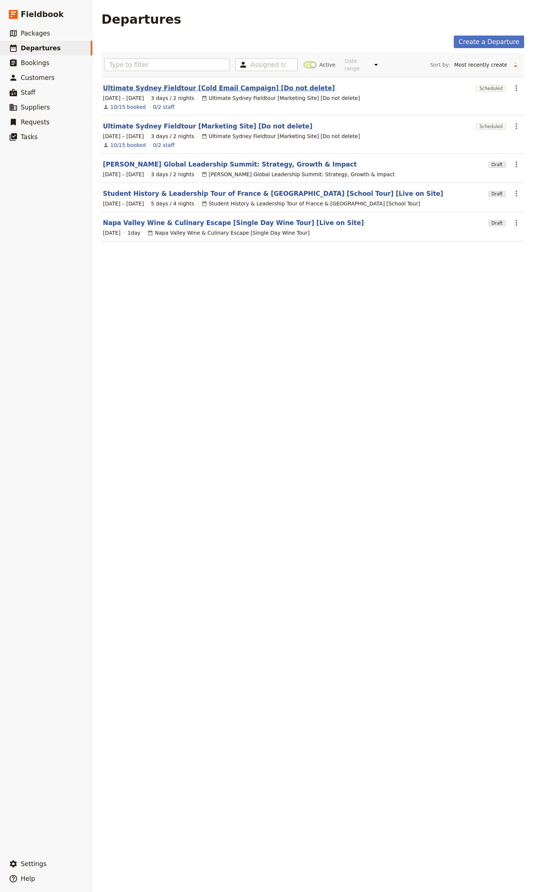
click at [223, 84] on link "Ultimate Sydney Fieldtour [Cold Email Campaign] [Do not delete]" at bounding box center [219, 88] width 232 height 9
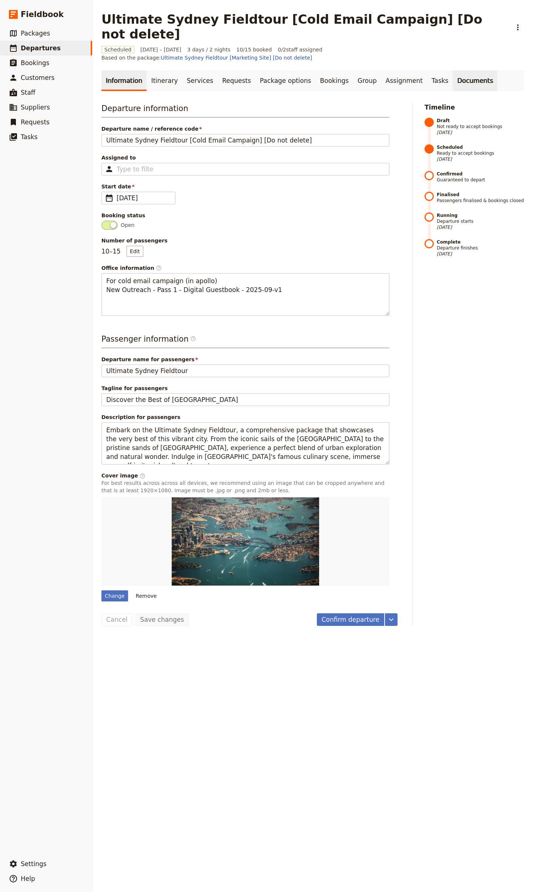
click at [458, 81] on link "Documents" at bounding box center [475, 80] width 45 height 21
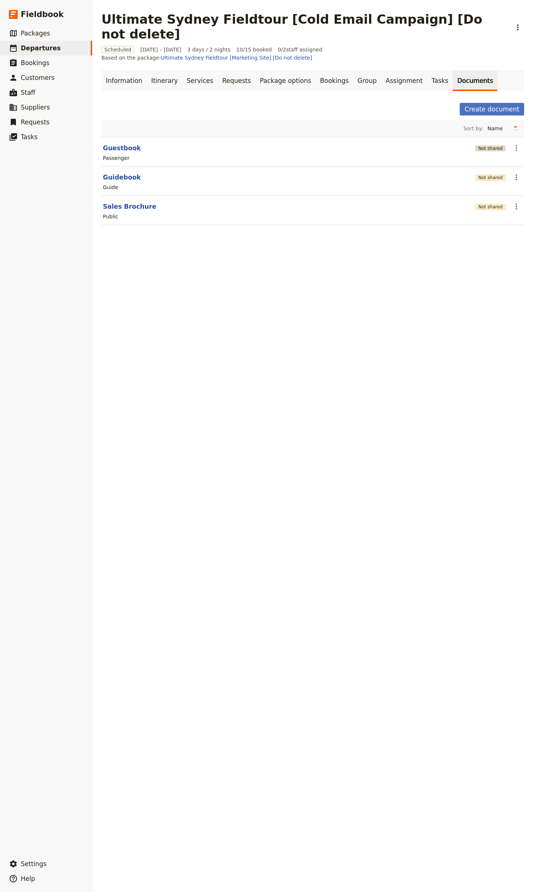
click at [475, 149] on button "Not shared" at bounding box center [490, 148] width 30 height 6
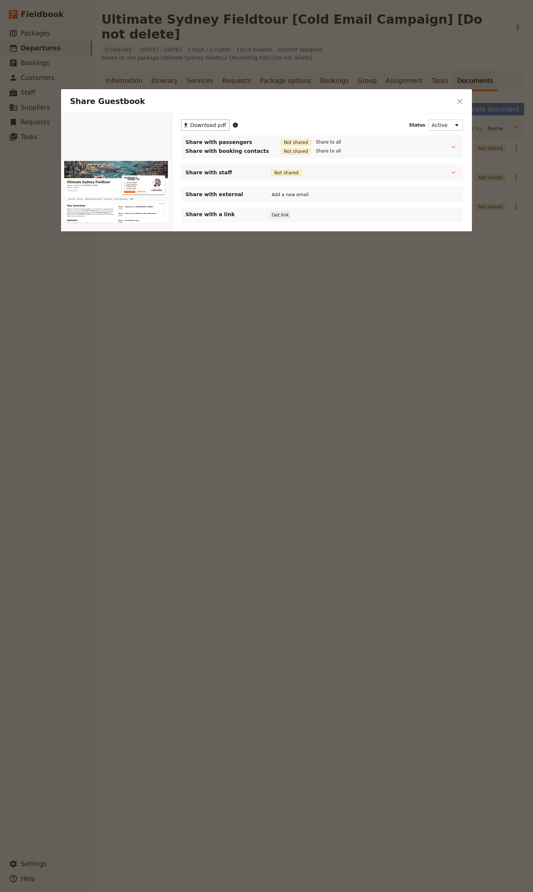
click at [281, 215] on button "Get link" at bounding box center [280, 215] width 21 height 8
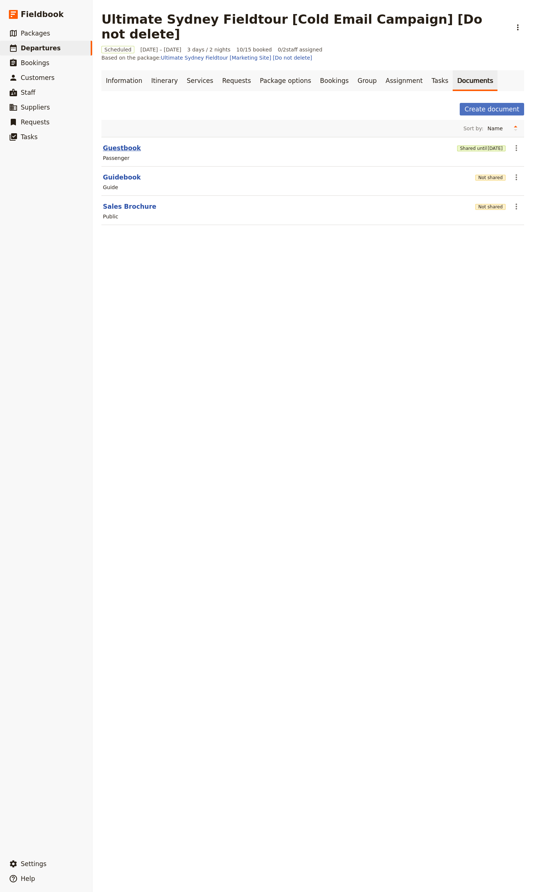
click at [127, 152] on button "Guestbook" at bounding box center [122, 148] width 38 height 9
select select "PASSENGER"
select select "RUN_SHEET"
select select "DEFAULT"
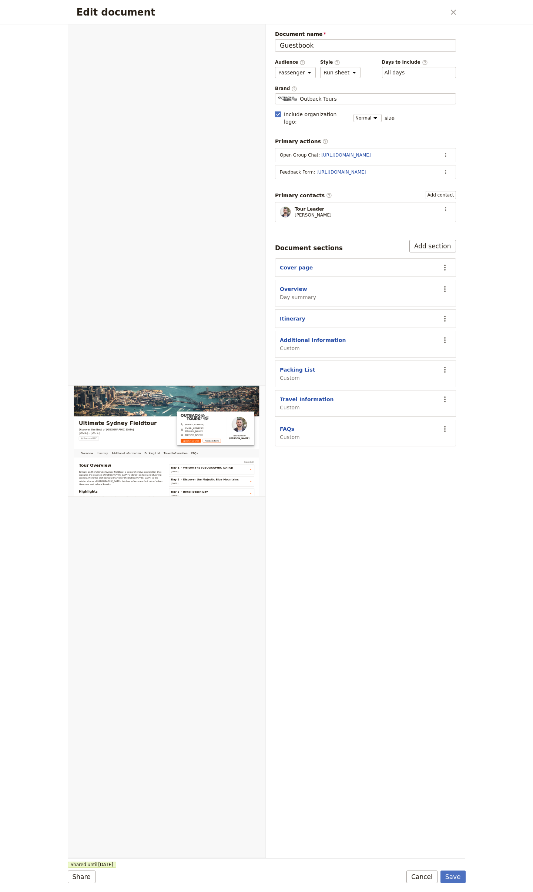
click at [338, 91] on span "Brand ​" at bounding box center [365, 88] width 181 height 6
click at [278, 93] on input "Outback Tours" at bounding box center [278, 93] width 0 height 0
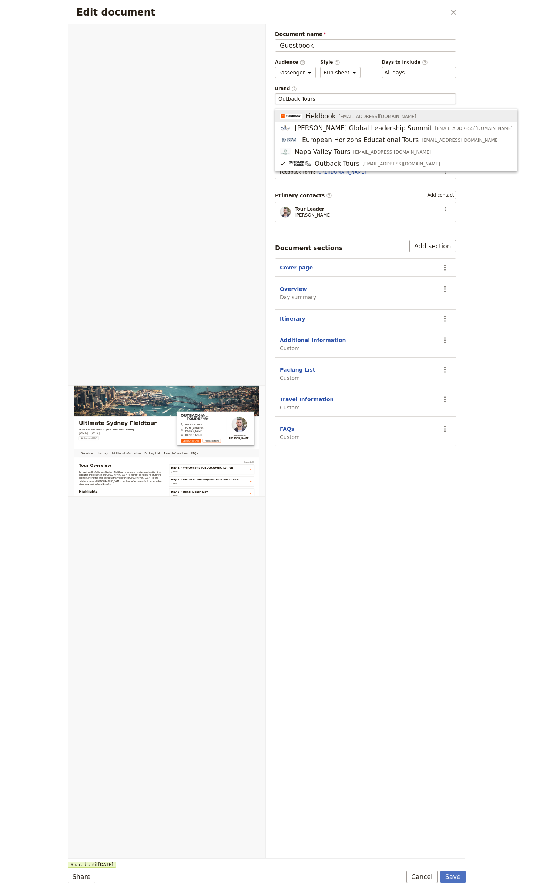
click at [335, 94] on fieldset "Outback Tours" at bounding box center [365, 98] width 181 height 11
click at [335, 95] on input "Outback Tours" at bounding box center [365, 98] width 174 height 7
click at [334, 96] on input "Outback Tours" at bounding box center [365, 98] width 174 height 7
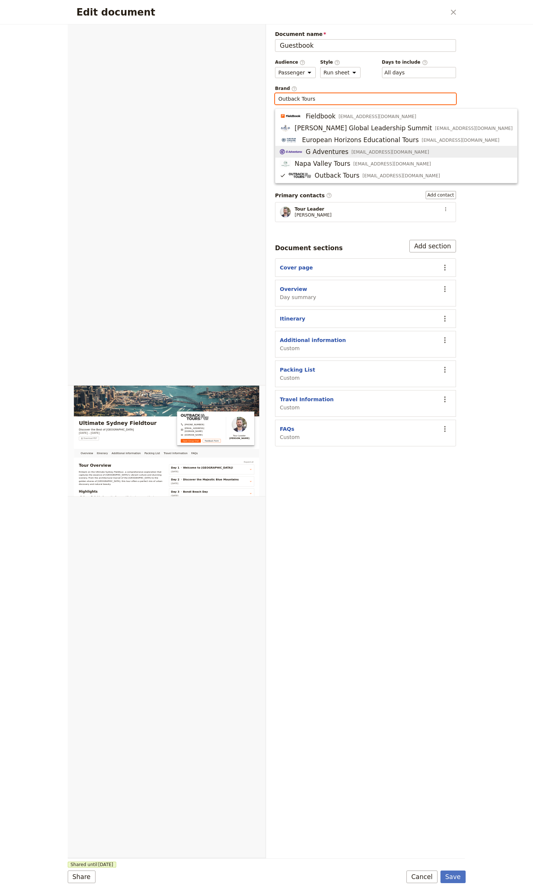
click at [340, 154] on span "G Adventures" at bounding box center [327, 151] width 43 height 9
type input "G Adventures"
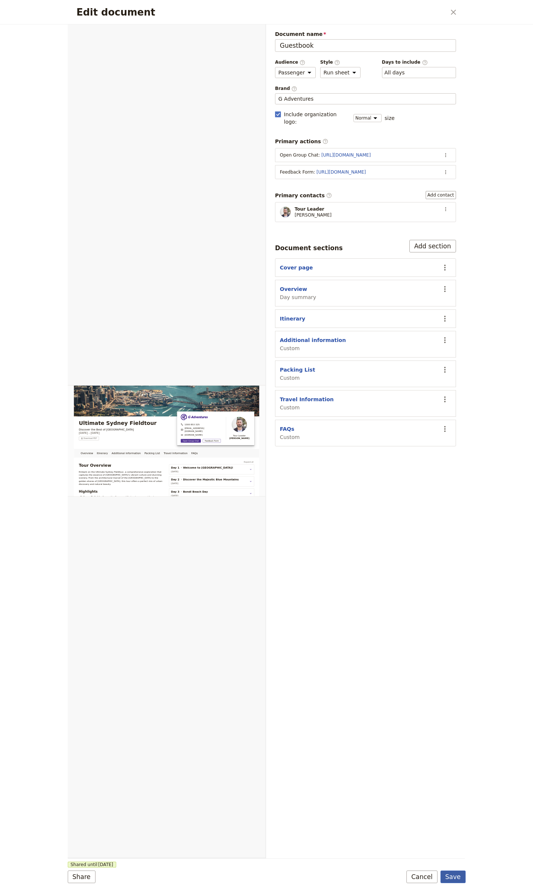
click at [451, 484] on button "Save" at bounding box center [452, 876] width 25 height 13
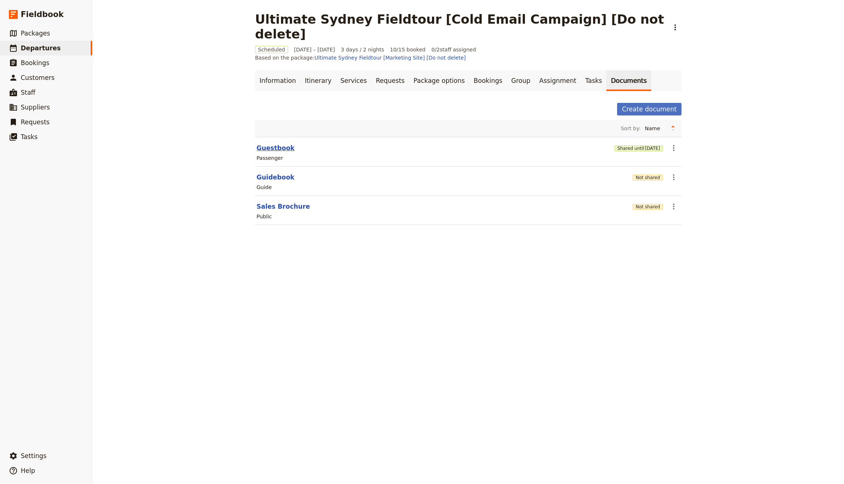
click at [268, 144] on button "Guestbook" at bounding box center [275, 148] width 38 height 9
select select "PASSENGER"
select select "RUN_SHEET"
select select "DEFAULT"
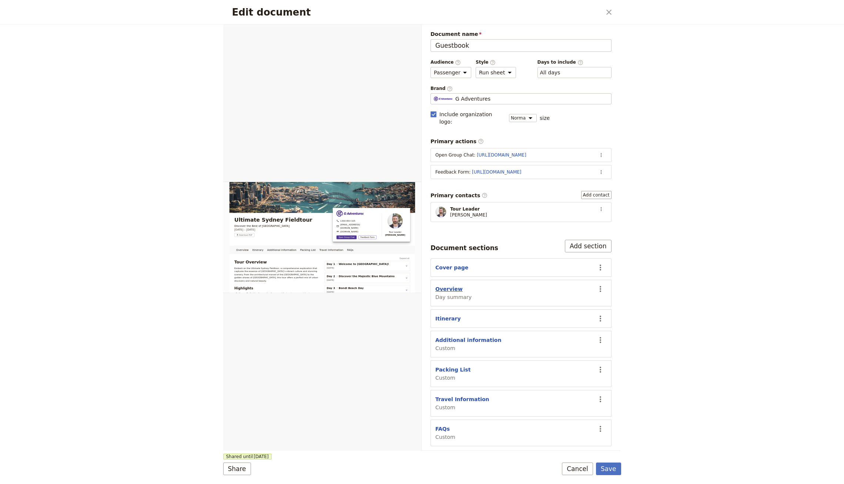
click at [453, 285] on button "Overview" at bounding box center [448, 288] width 27 height 7
select select "DAY_SUMMARY"
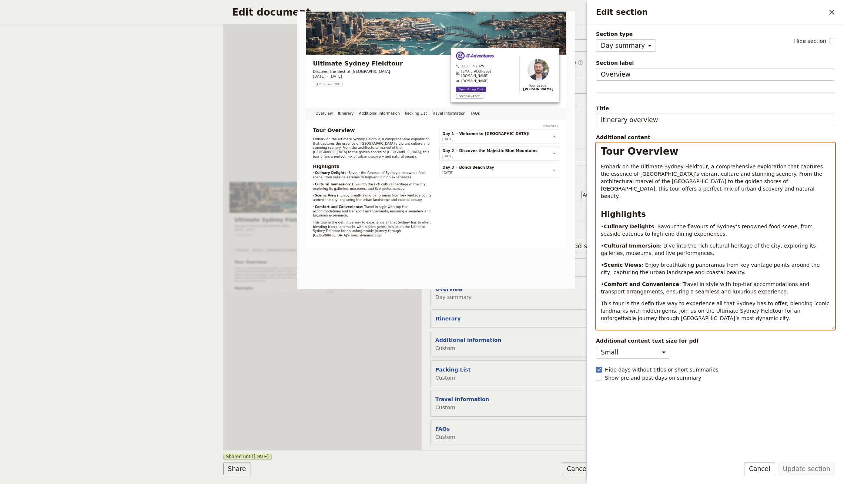
click at [641, 151] on strong "Tour Overview" at bounding box center [640, 151] width 78 height 11
select select "paragraph"
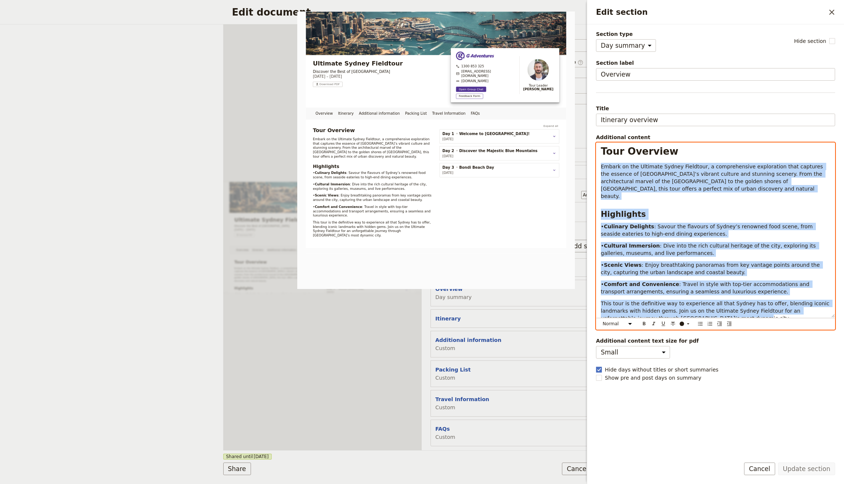
drag, startPoint x: 743, startPoint y: 312, endPoint x: 593, endPoint y: 165, distance: 210.4
click at [593, 165] on div "Section type Cover page Day summary Itinerary Custom Hide section Section label…" at bounding box center [715, 237] width 257 height 427
paste div "Edit section"
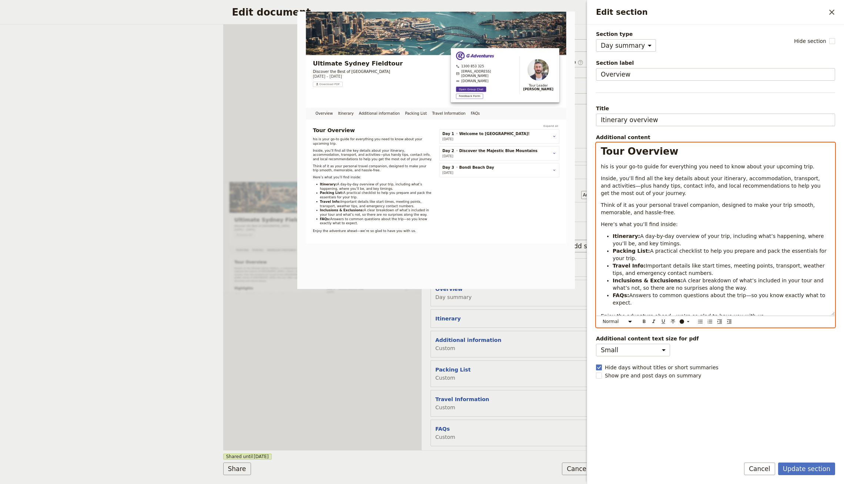
click at [599, 164] on div "Tour Overview his is your go-to guide for everything you need to know about you…" at bounding box center [715, 229] width 238 height 172
click at [802, 168] on p "This is your go-to guide for everything you need to know about your upcoming tr…" at bounding box center [715, 166] width 229 height 7
click at [689, 212] on p "Think of it as your personal travel companion, designed to make your trip smoot…" at bounding box center [715, 208] width 229 height 15
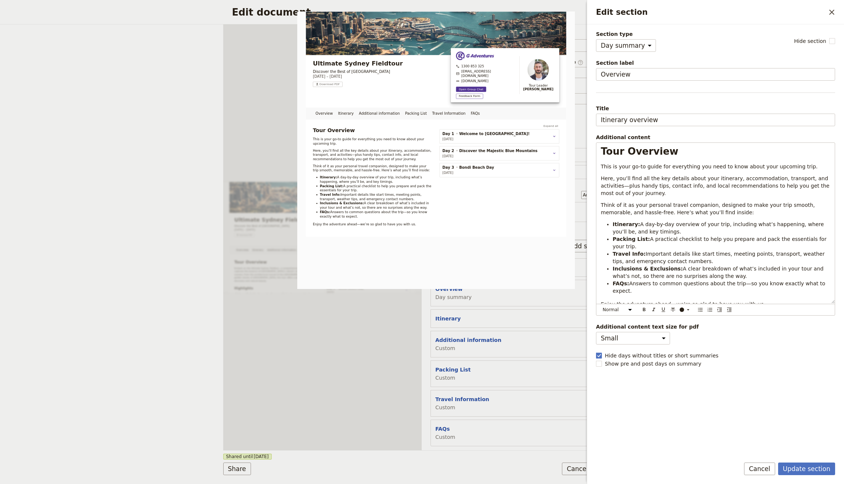
click at [800, 458] on form "Section type Cover page Day summary Itinerary Custom Hide section Section label…" at bounding box center [715, 254] width 257 height 460
click at [802, 461] on form "Section type Cover page Day summary Itinerary Custom Hide section Section label…" at bounding box center [715, 254] width 257 height 460
click at [808, 468] on button "Update section" at bounding box center [806, 469] width 57 height 13
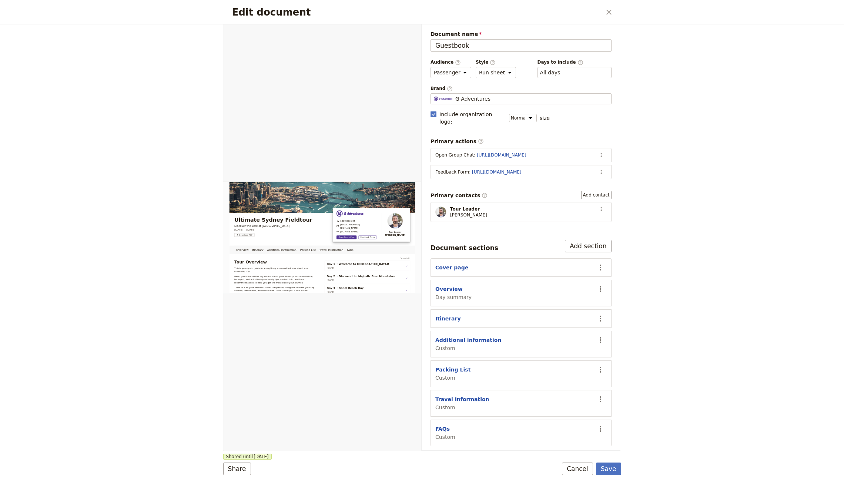
click at [463, 366] on button "Packing List" at bounding box center [452, 369] width 35 height 7
select select "CUSTOM"
select select "default"
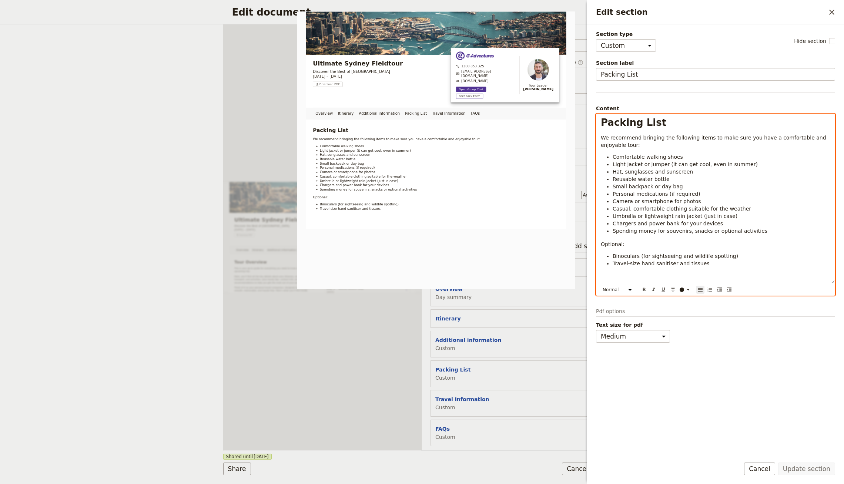
click at [667, 225] on span "Chargers and power bank for your devices" at bounding box center [667, 224] width 110 height 6
click at [441, 433] on span "Custom" at bounding box center [445, 436] width 20 height 7
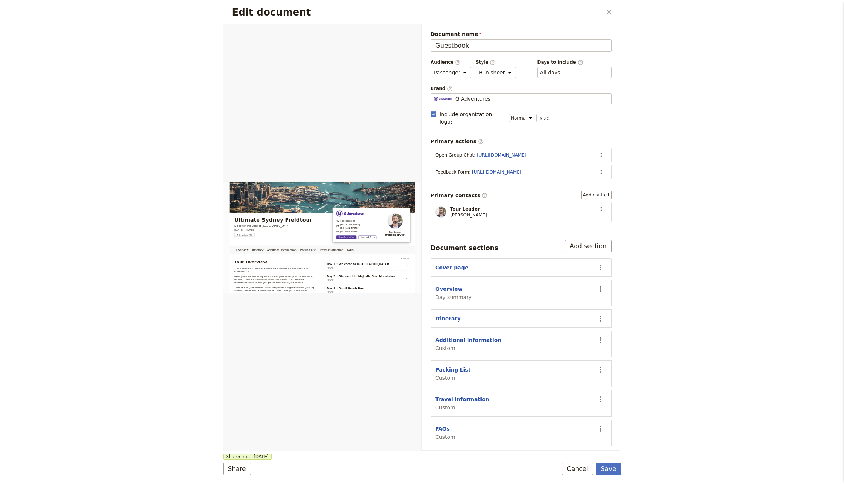
click at [445, 425] on button "FAQs" at bounding box center [442, 428] width 14 height 7
select select "CUSTOM"
select select "default"
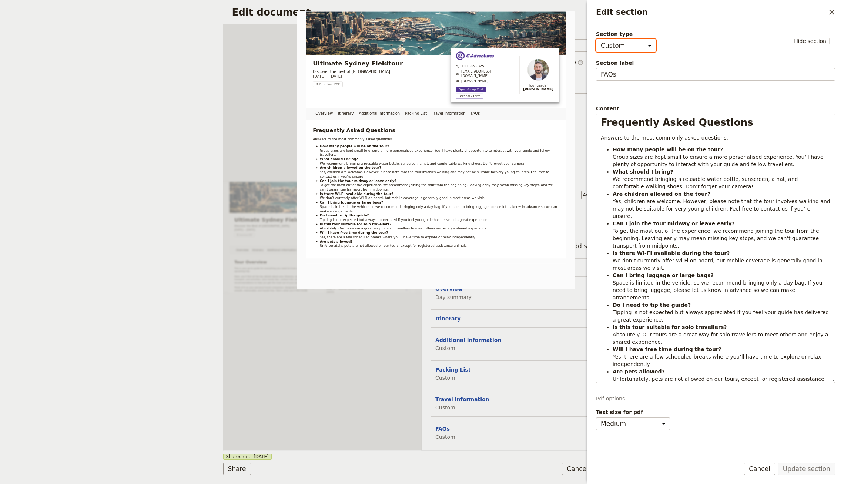
click at [444, 344] on span "Custom" at bounding box center [468, 347] width 66 height 7
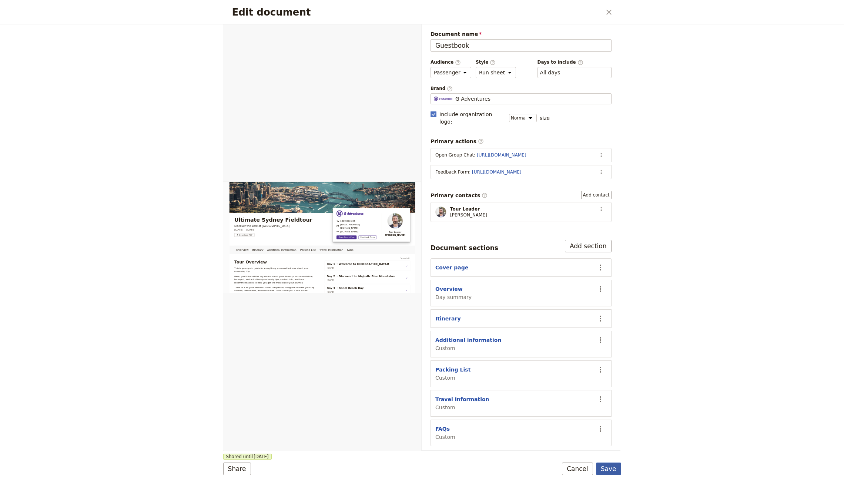
click at [614, 466] on button "Save" at bounding box center [608, 469] width 25 height 13
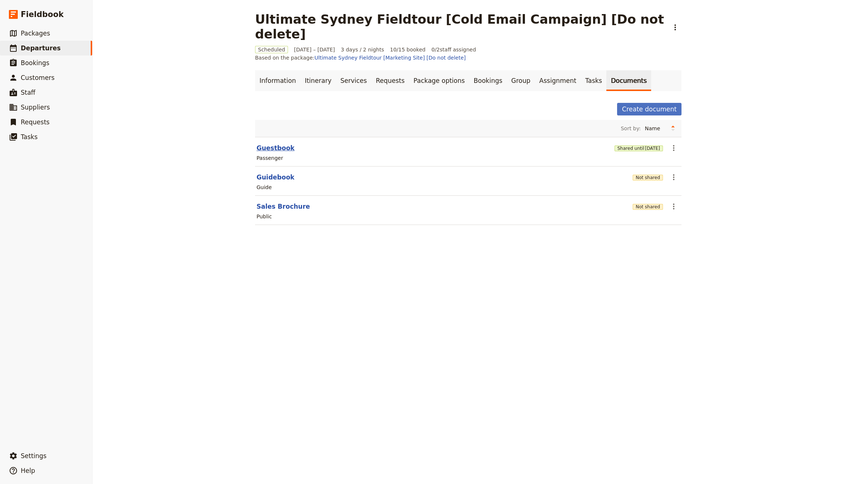
click at [265, 144] on button "Guestbook" at bounding box center [275, 148] width 38 height 9
select select "PASSENGER"
select select "RUN_SHEET"
select select "DEFAULT"
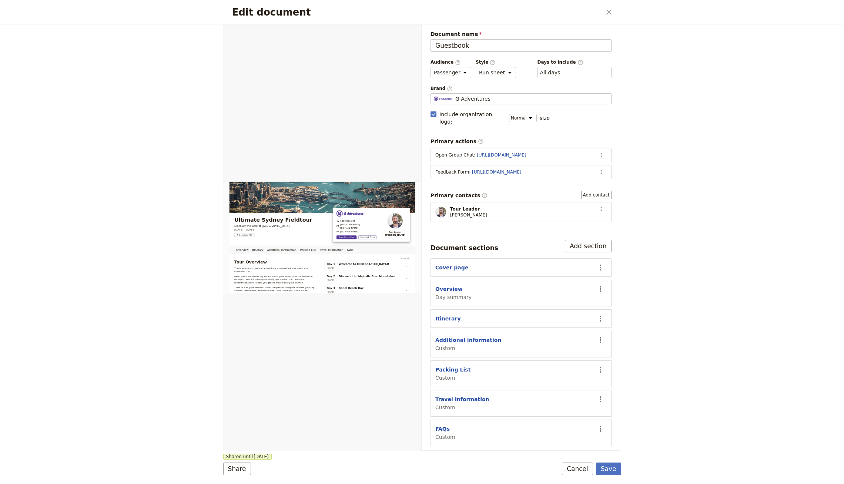
click at [445, 336] on button "Additional information" at bounding box center [468, 339] width 66 height 7
select select "CUSTOM"
select select "default"
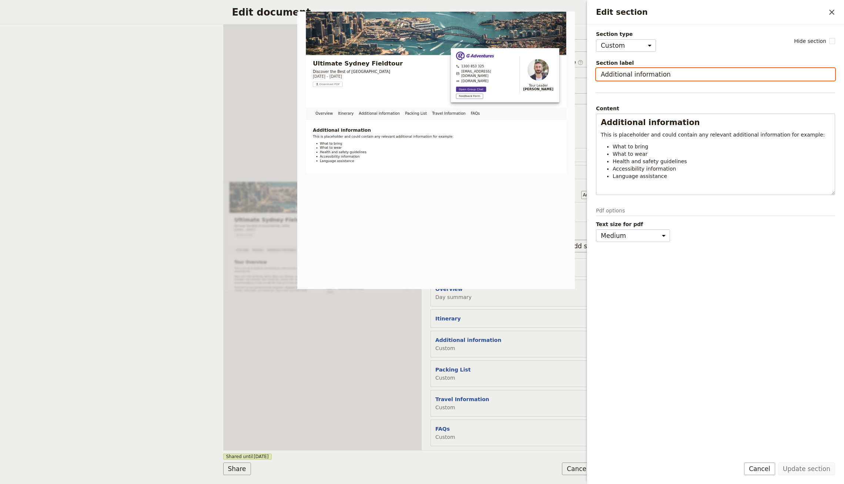
click at [624, 74] on input "Additional information" at bounding box center [715, 74] width 239 height 13
type input "Travel IOnformatio"
type input "Travel Information"
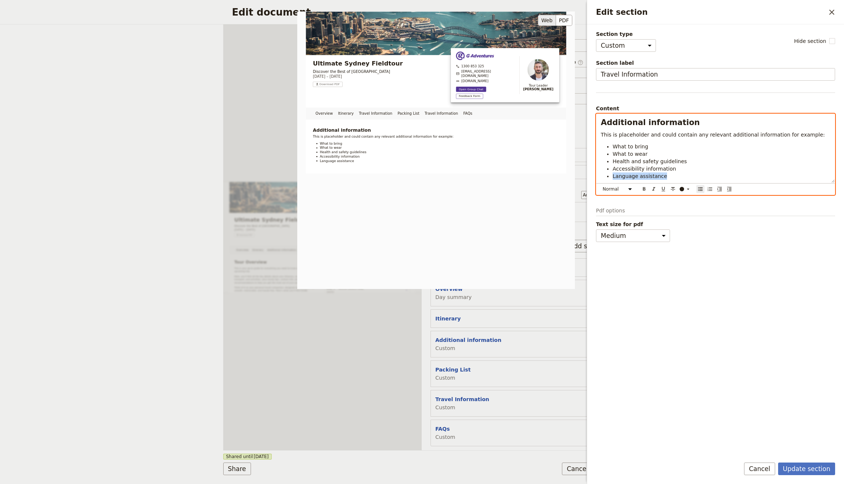
drag, startPoint x: 703, startPoint y: 193, endPoint x: 568, endPoint y: 102, distance: 162.5
click at [596, 102] on div "Section type Cover page Day summary Itinerary Custom Hide section Section label…" at bounding box center [715, 240] width 239 height 420
click at [635, 135] on span "This is placeholder and could contain any relevant additional information for e…" at bounding box center [713, 135] width 224 height 6
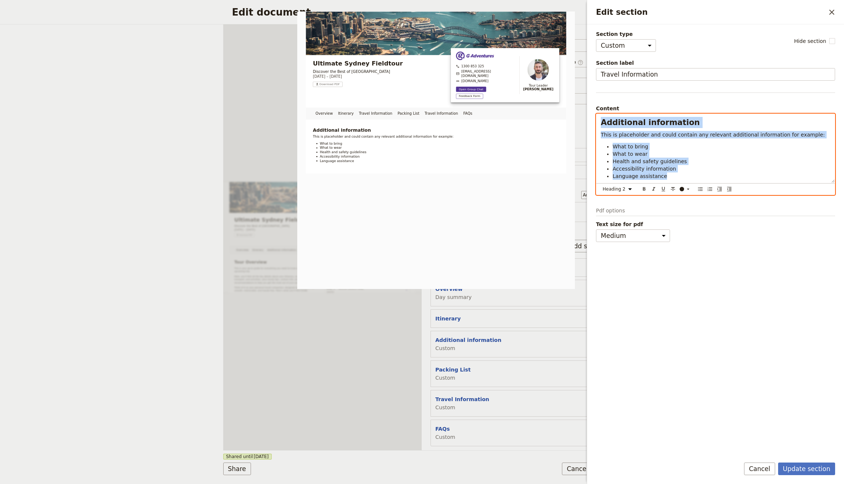
select select "paragraph"
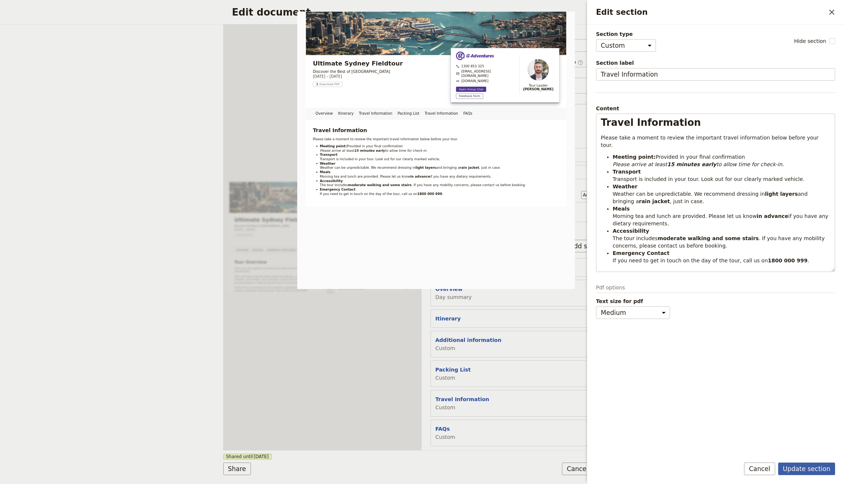
click at [806, 465] on button "Update section" at bounding box center [806, 469] width 57 height 13
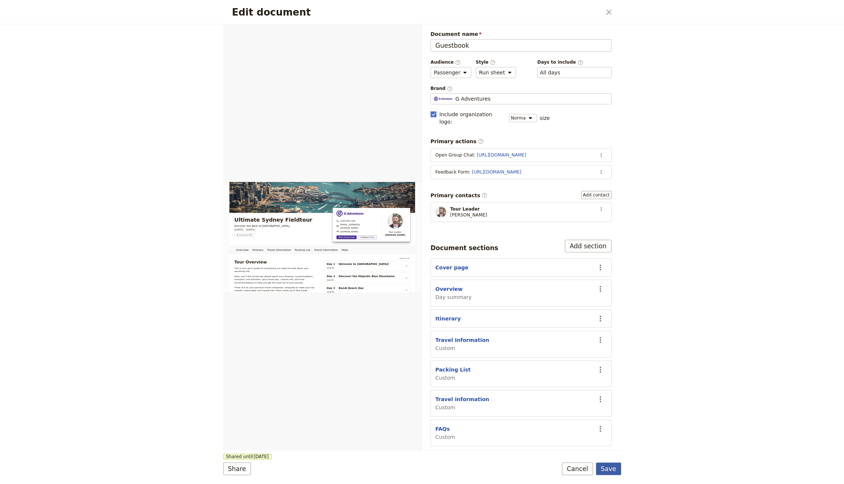
click at [618, 468] on button "Save" at bounding box center [608, 469] width 25 height 13
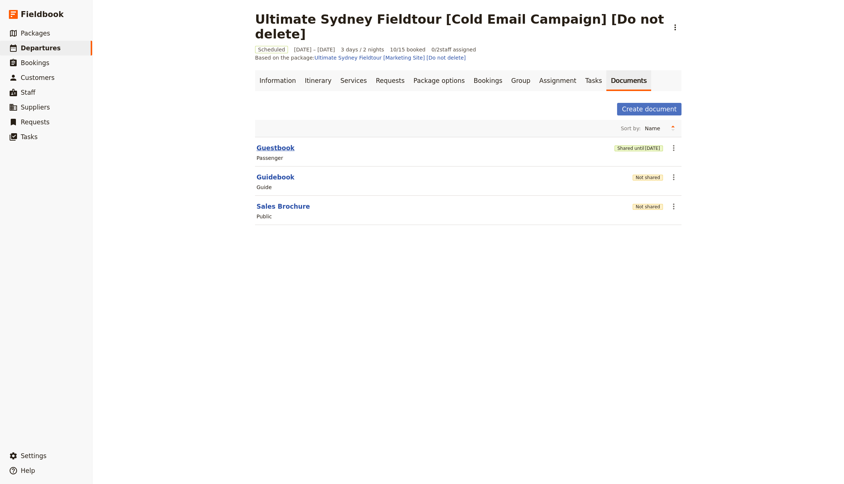
click at [271, 144] on button "Guestbook" at bounding box center [275, 148] width 38 height 9
select select "PASSENGER"
select select "RUN_SHEET"
select select "DEFAULT"
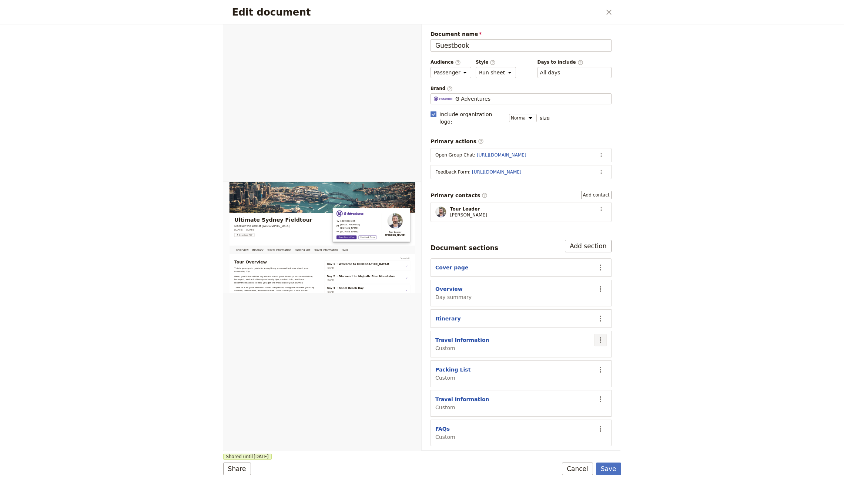
click at [603, 336] on icon "Actions" at bounding box center [600, 340] width 9 height 9
click at [574, 373] on button "Move down" at bounding box center [571, 378] width 69 height 10
click at [599, 395] on icon "Actions" at bounding box center [600, 399] width 9 height 9
click at [457, 360] on section "Travel Information Custom ​" at bounding box center [520, 373] width 181 height 27
click at [457, 366] on button "Travel Information" at bounding box center [462, 369] width 54 height 7
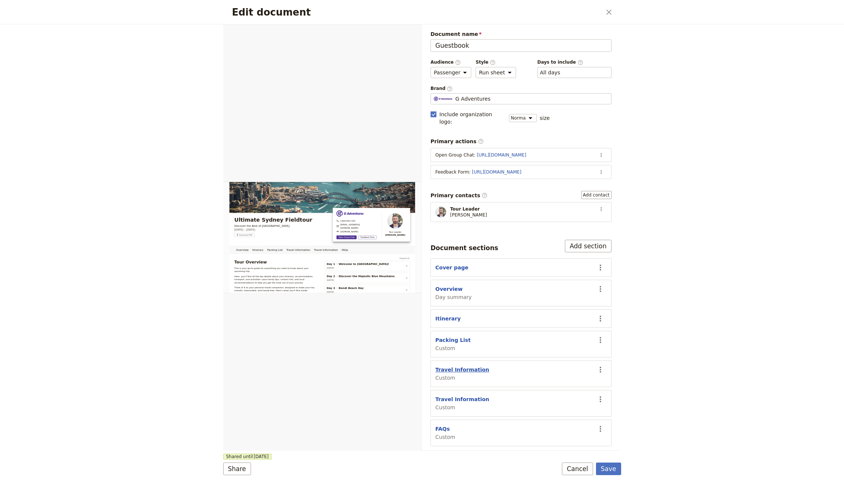
select select "CUSTOM"
select select "default"
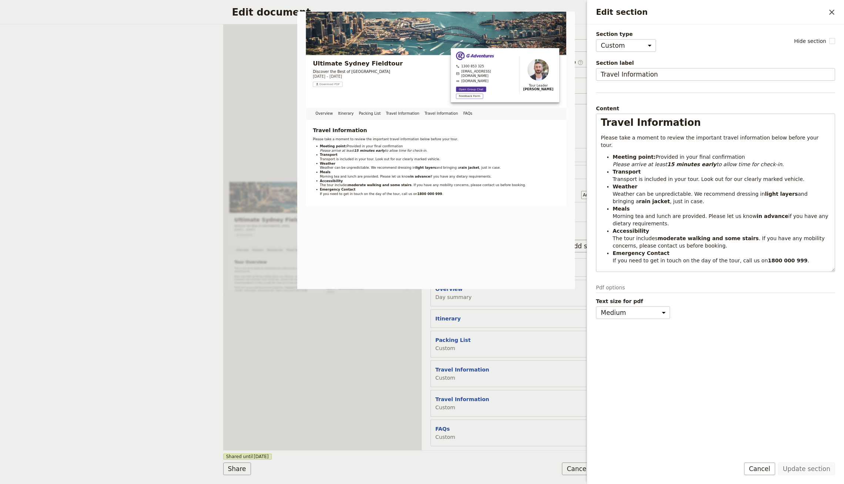
click at [461, 390] on section "Travel Information Custom ​" at bounding box center [520, 403] width 181 height 27
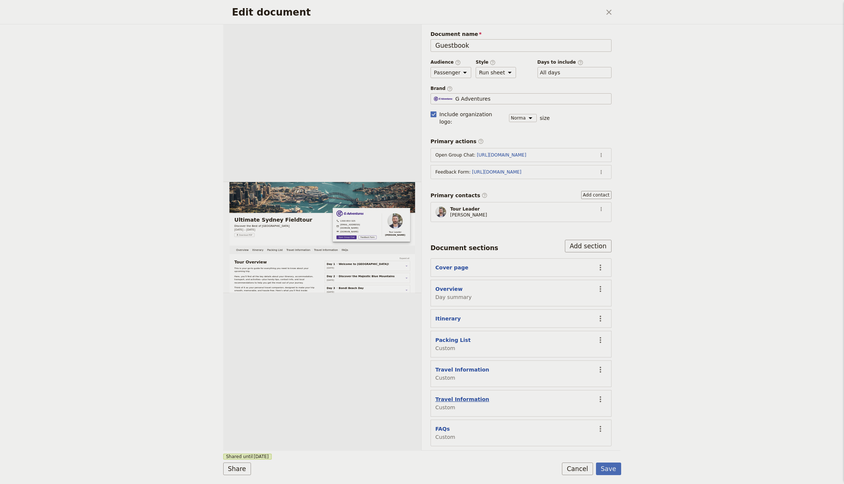
click at [463, 396] on button "Travel Information" at bounding box center [462, 399] width 54 height 7
select select "CUSTOM"
select select "default"
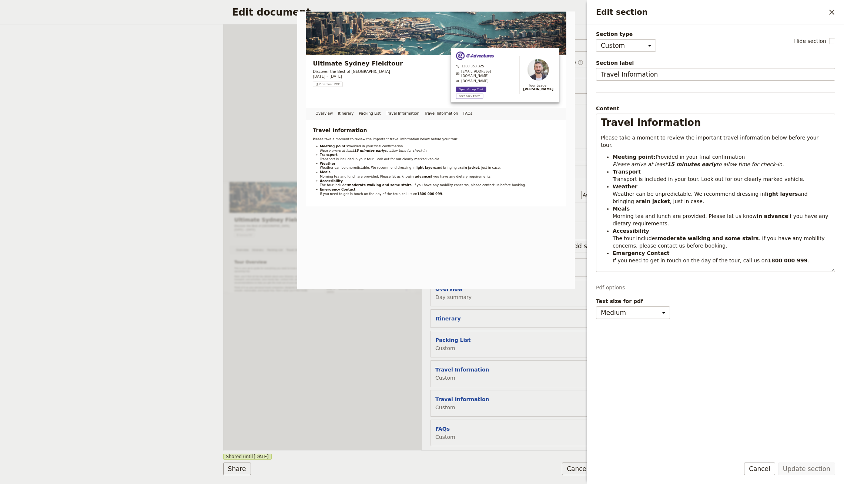
click at [567, 390] on section "Travel Information Custom ​" at bounding box center [520, 403] width 181 height 27
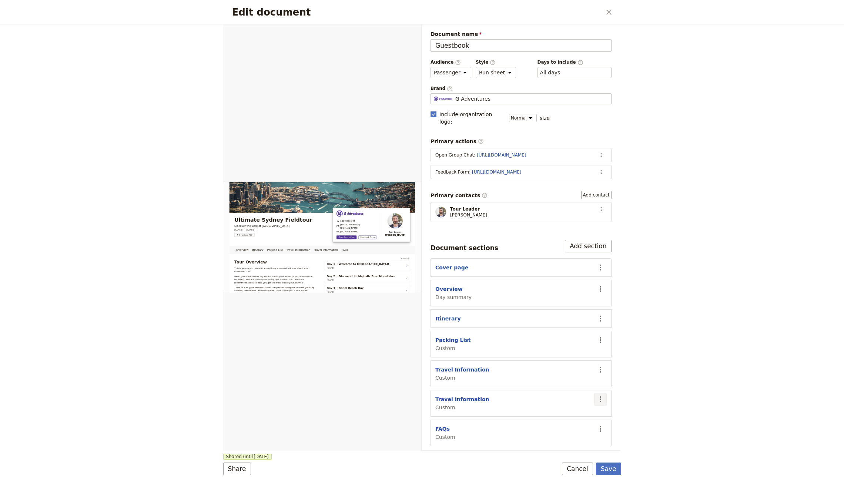
click at [599, 395] on icon "Actions" at bounding box center [600, 399] width 9 height 9
click at [561, 415] on span "Remove section" at bounding box center [562, 414] width 41 height 7
click at [608, 466] on button "Save" at bounding box center [608, 469] width 25 height 13
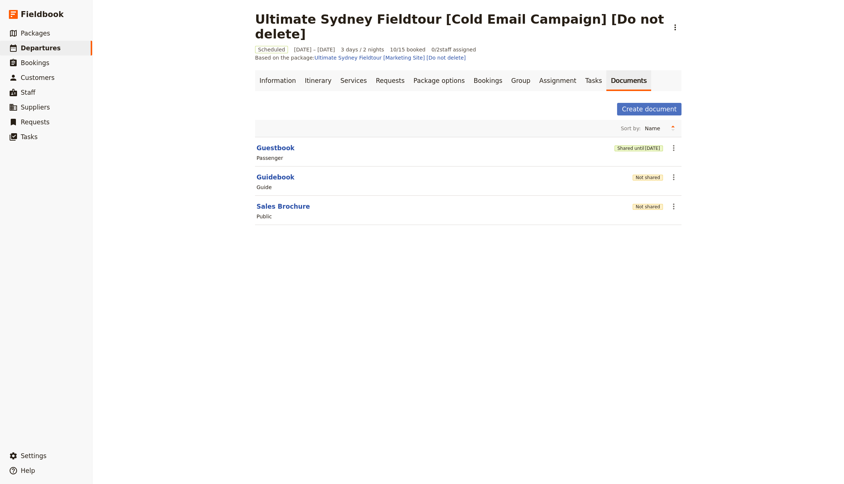
click at [268, 154] on div "Passenger" at bounding box center [269, 157] width 27 height 7
click at [269, 138] on section "Guestbook Shared until 2 Feb 2027 ​ Passenger" at bounding box center [468, 152] width 426 height 30
click at [256, 144] on button "Guestbook" at bounding box center [275, 148] width 38 height 9
select select "PASSENGER"
select select "RUN_SHEET"
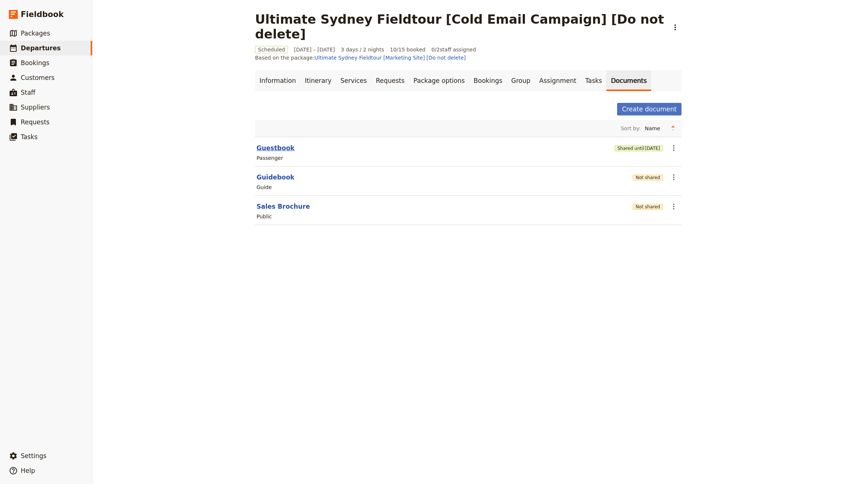
select select "DEFAULT"
click at [618, 145] on button "Shared until 2 Feb 2027" at bounding box center [638, 148] width 48 height 6
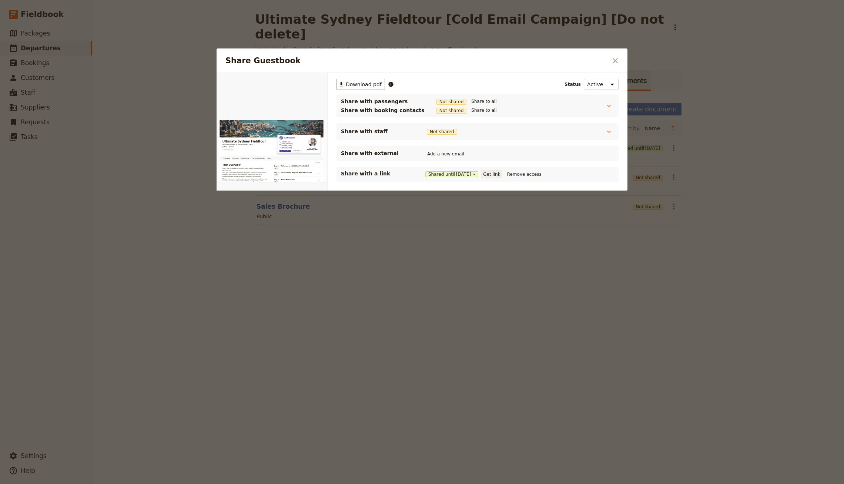
click at [488, 174] on button "Get link" at bounding box center [491, 174] width 21 height 8
drag, startPoint x: 696, startPoint y: 157, endPoint x: 683, endPoint y: 141, distance: 20.8
click at [696, 153] on div at bounding box center [422, 242] width 844 height 484
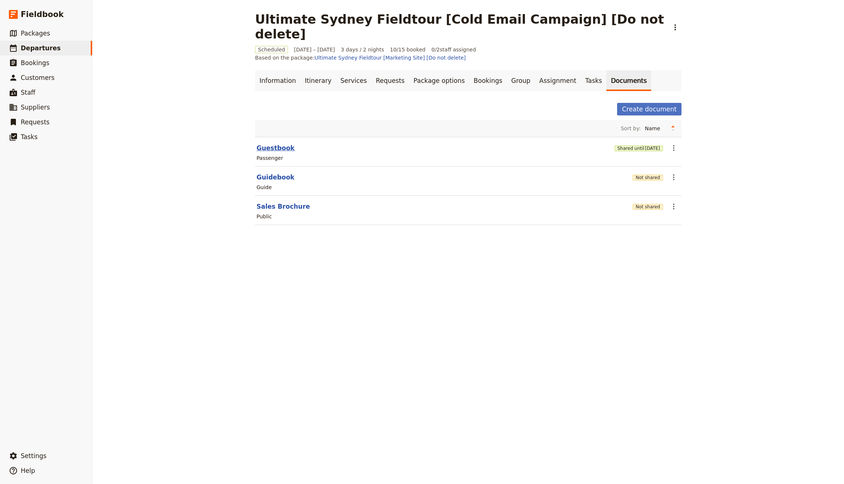
click at [271, 144] on button "Guestbook" at bounding box center [275, 148] width 38 height 9
select select "PASSENGER"
select select "RUN_SHEET"
select select "DEFAULT"
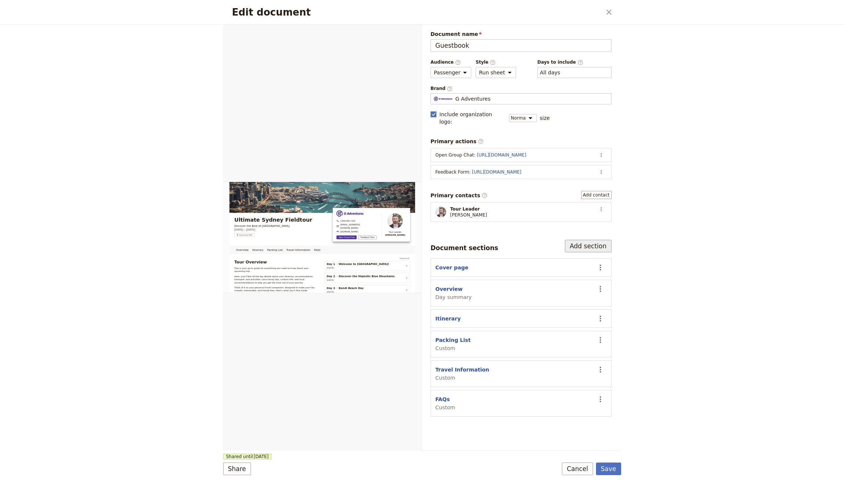
click at [593, 240] on button "Add section" at bounding box center [588, 246] width 47 height 13
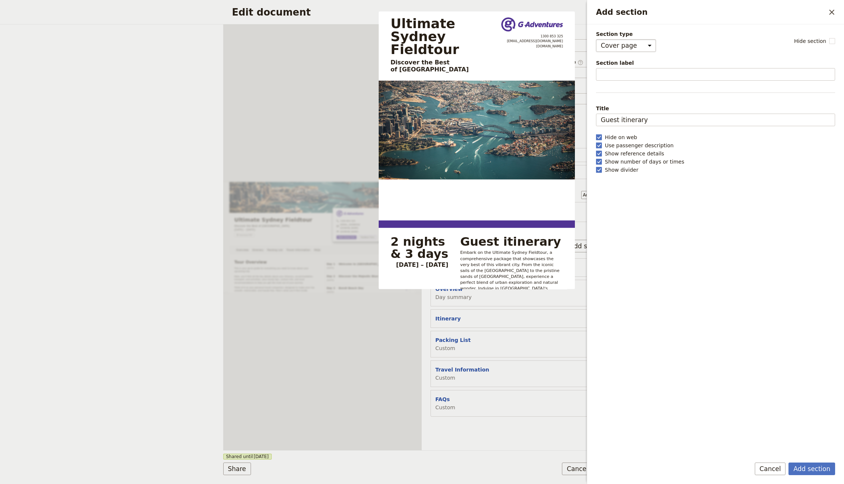
click at [616, 44] on select "Cover page Day summary Itinerary Custom" at bounding box center [626, 45] width 60 height 13
select select "CUSTOM"
click at [596, 39] on select "Cover page Day summary Itinerary Custom" at bounding box center [626, 45] width 60 height 13
select select "default"
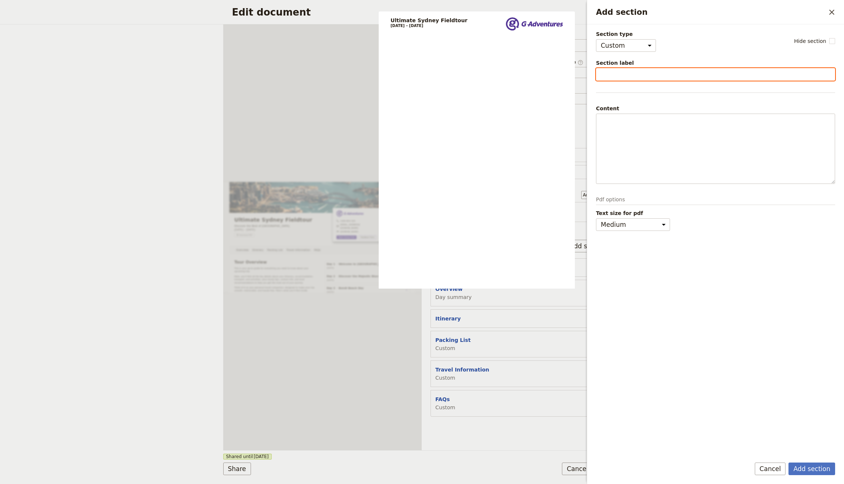
click at [626, 76] on input "Section label" at bounding box center [715, 74] width 239 height 13
type input "B"
type input "Pre-Tour"
type input "Before you Travel"
click at [520, 341] on div "Packing List Custom" at bounding box center [513, 344] width 156 height 16
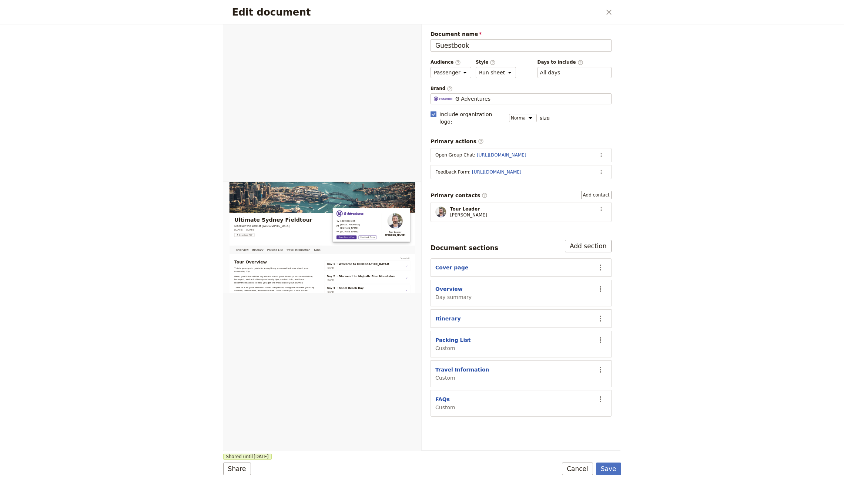
click at [456, 366] on button "Travel Information" at bounding box center [462, 369] width 54 height 7
select select "CUSTOM"
select select "default"
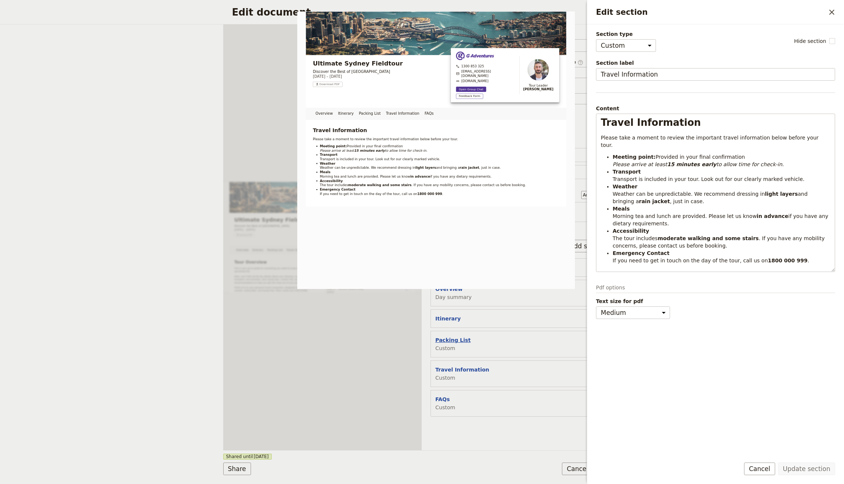
click at [455, 336] on button "Packing List" at bounding box center [452, 339] width 35 height 7
select select "CUSTOM"
select select "default"
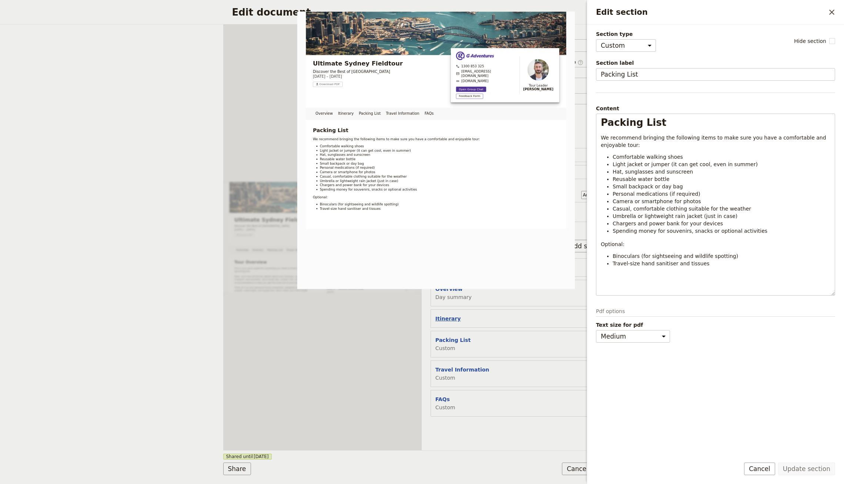
click at [447, 315] on button "Itinerary" at bounding box center [448, 318] width 26 height 7
select select "ITINERARY"
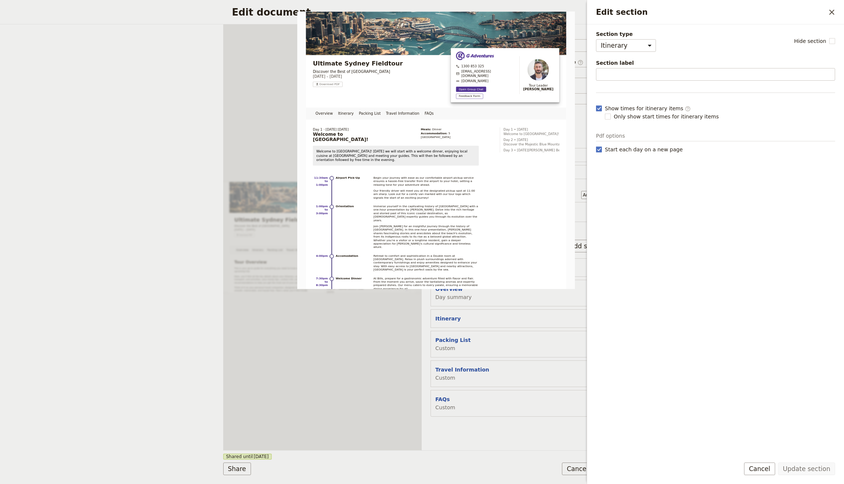
click at [512, 331] on section "Packing List Custom ​" at bounding box center [520, 344] width 181 height 27
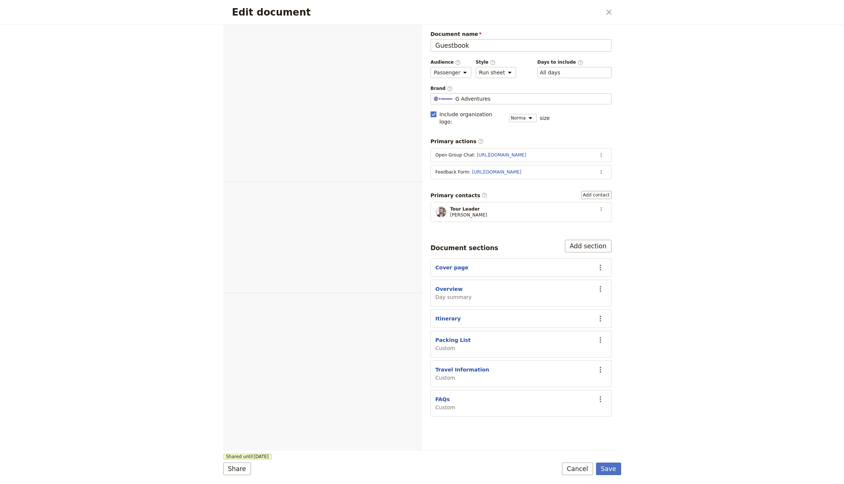
select select "PASSENGER"
select select "RUN_SHEET"
select select "DEFAULT"
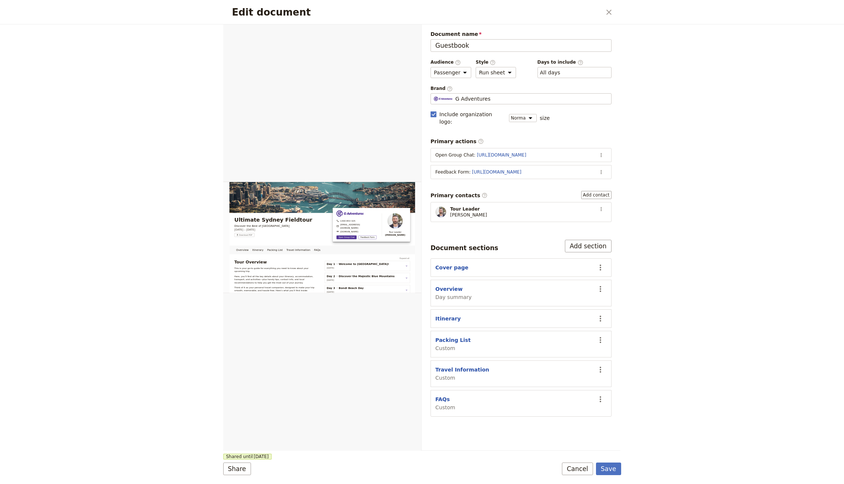
drag, startPoint x: 619, startPoint y: 232, endPoint x: 598, endPoint y: 228, distance: 22.1
click at [619, 232] on div "Document name Guestbook Preview Audience ​ Public Passenger Guide Style ​ Broch…" at bounding box center [520, 237] width 199 height 426
click at [583, 240] on button "Add section" at bounding box center [588, 246] width 47 height 13
click at [481, 366] on div "Travel Information Custom" at bounding box center [513, 374] width 156 height 16
click at [475, 366] on button "Travel Information" at bounding box center [462, 369] width 54 height 7
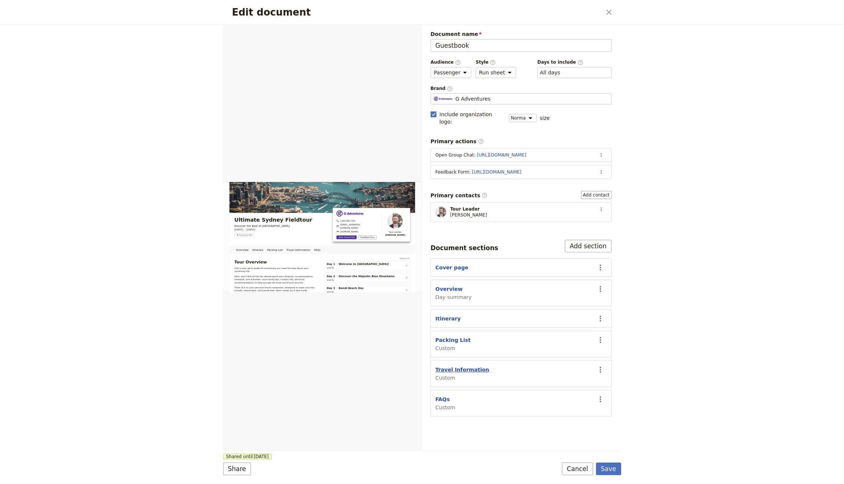
select select "CUSTOM"
select select "default"
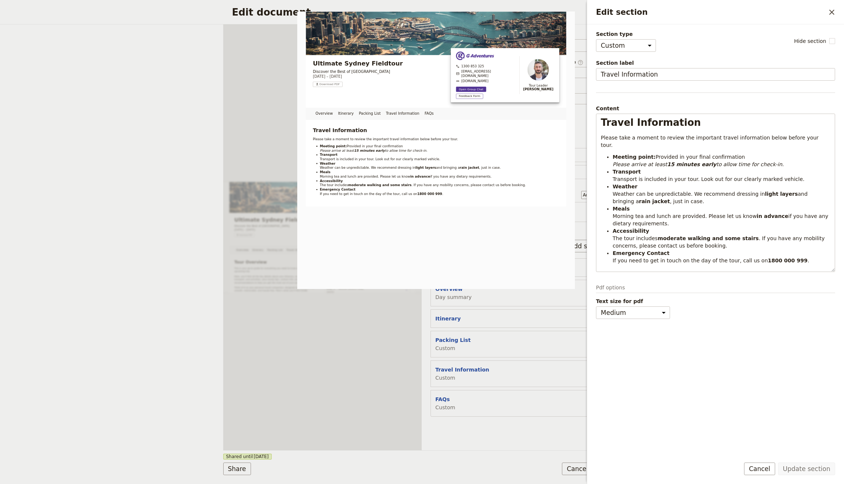
click at [477, 331] on section "Packing List Custom ​" at bounding box center [520, 344] width 181 height 27
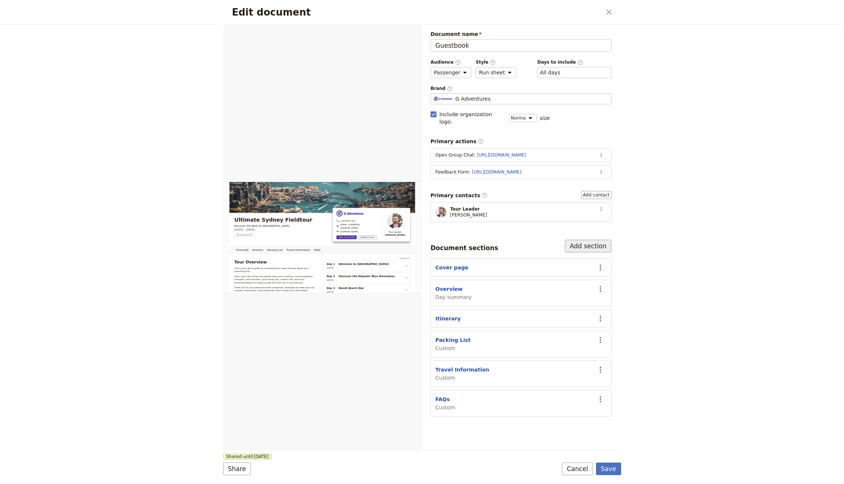
click at [600, 240] on button "Add section" at bounding box center [588, 246] width 47 height 13
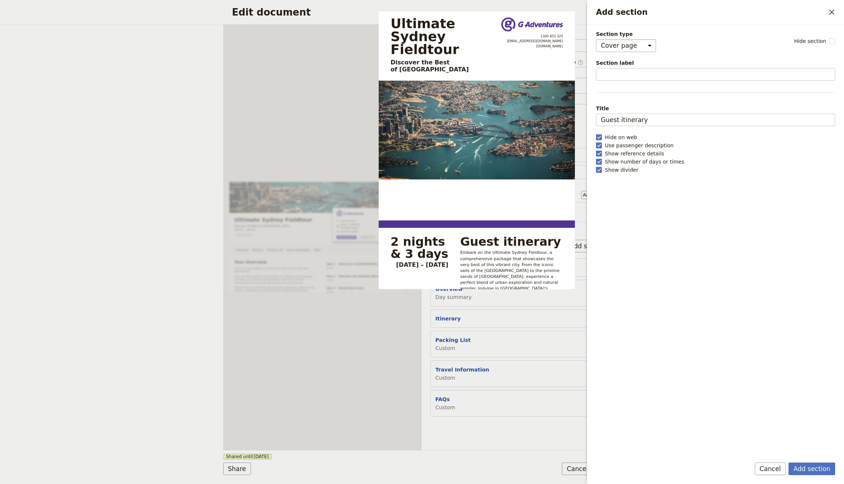
click at [635, 44] on select "Cover page Day summary Itinerary Custom" at bounding box center [626, 45] width 60 height 13
select select "CUSTOM"
click at [596, 39] on select "Cover page Day summary Itinerary Custom" at bounding box center [626, 45] width 60 height 13
select select "default"
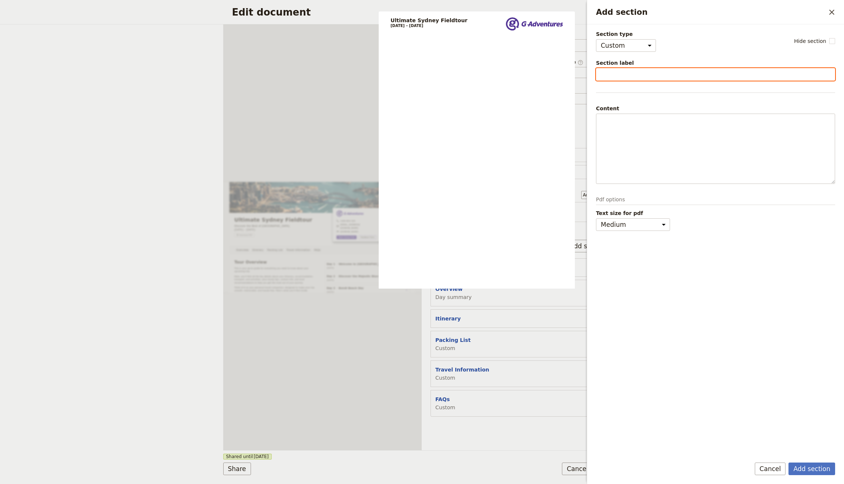
click at [635, 78] on input "Section label" at bounding box center [715, 74] width 239 height 13
type input "Know B"
type input "Trave"
type input "Hand"
type input "Pre-Tour Information"
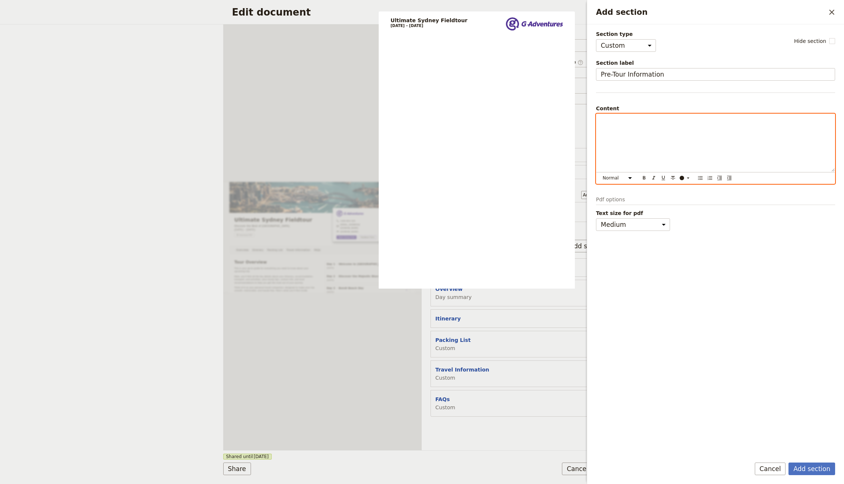
click at [625, 159] on div "Add section" at bounding box center [715, 143] width 238 height 58
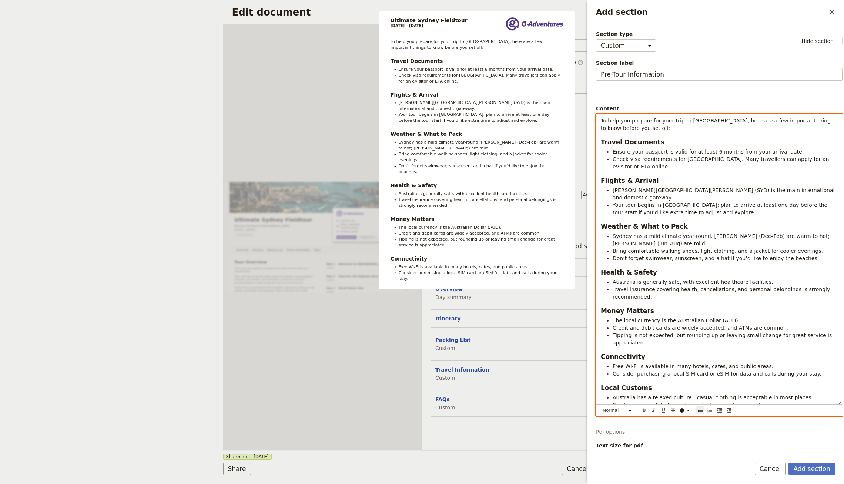
click at [631, 122] on span "To help you prepare for your trip to Sydney, here are a few important things to…" at bounding box center [718, 124] width 234 height 13
click at [634, 118] on span "To help you prepare for your trip to Sydney, here are a few important things to…" at bounding box center [718, 124] width 234 height 13
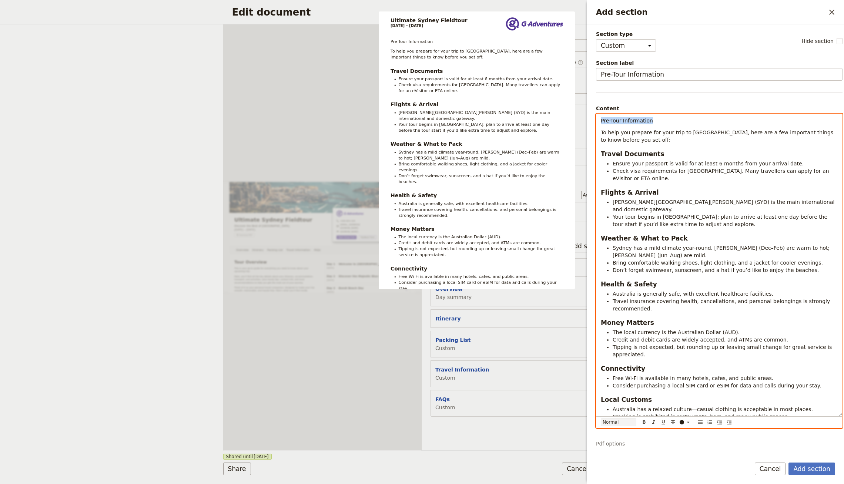
click at [602, 420] on select "Normal Small text Heading 1 Heading 2 Heading 3" at bounding box center [619, 422] width 36 height 8
click at [601, 423] on select "Normal Small text Heading 1 Heading 2 Heading 3" at bounding box center [619, 422] width 36 height 8
select select "h1"
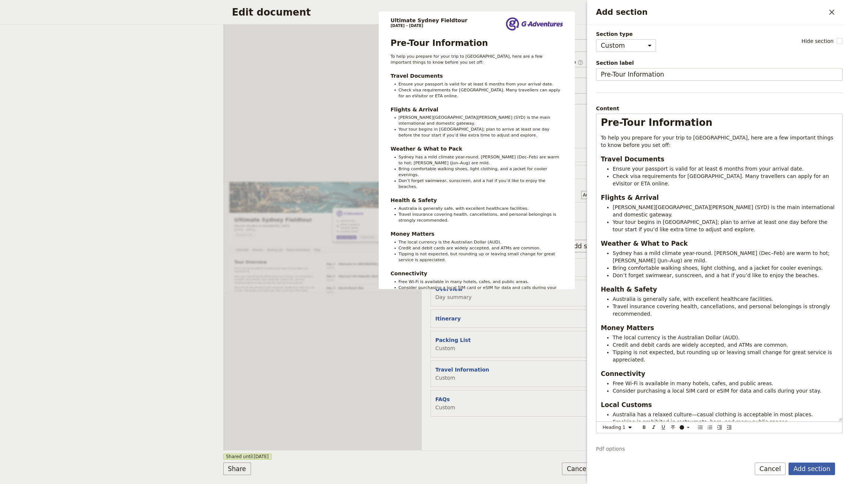
click at [807, 469] on button "Add section" at bounding box center [811, 469] width 47 height 13
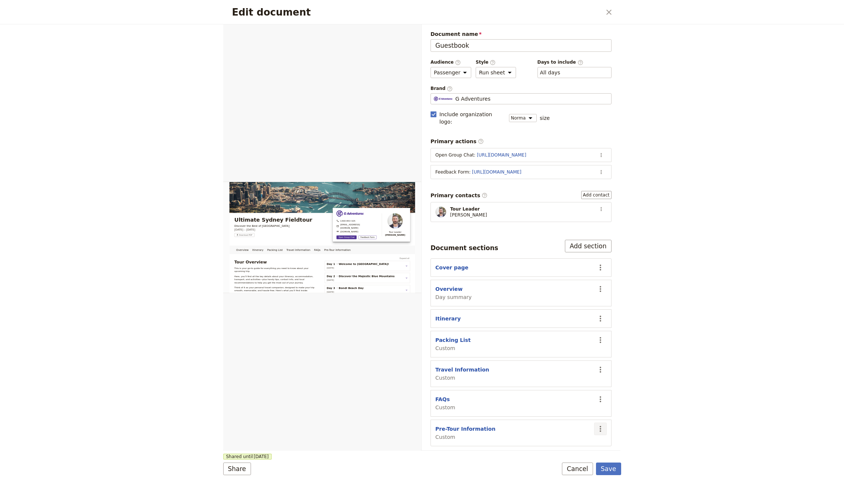
click at [606, 423] on button "​" at bounding box center [600, 429] width 13 height 13
click at [574, 452] on span "Move up" at bounding box center [572, 455] width 60 height 7
click at [604, 393] on button "​" at bounding box center [600, 399] width 13 height 13
click at [587, 428] on span "Move up" at bounding box center [572, 426] width 60 height 7
click at [600, 367] on icon "Actions" at bounding box center [599, 370] width 1 height 6
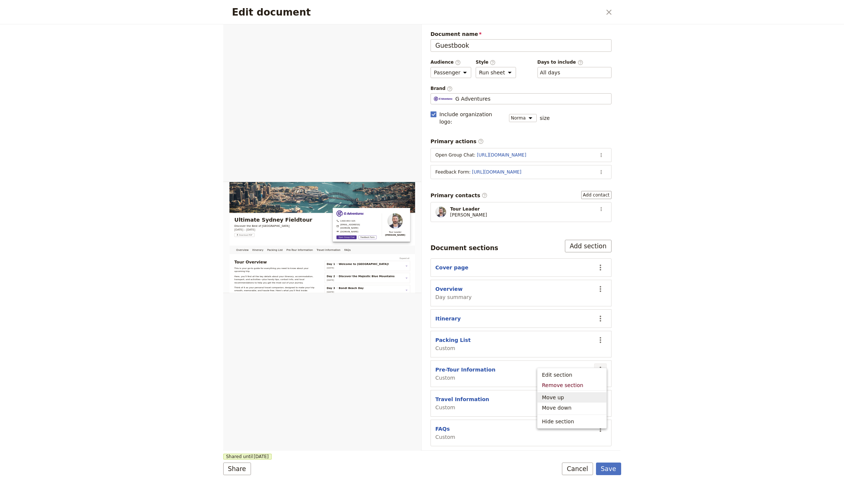
click at [581, 397] on span "Move up" at bounding box center [572, 397] width 60 height 7
click at [601, 336] on icon "Actions" at bounding box center [600, 340] width 9 height 9
click at [569, 366] on span "Move up" at bounding box center [572, 367] width 60 height 7
click at [613, 477] on form "Overview Pre-Tour Information Itinerary Packing List Travel Information FAQs We…" at bounding box center [422, 254] width 398 height 460
click at [611, 471] on button "Save" at bounding box center [608, 469] width 25 height 13
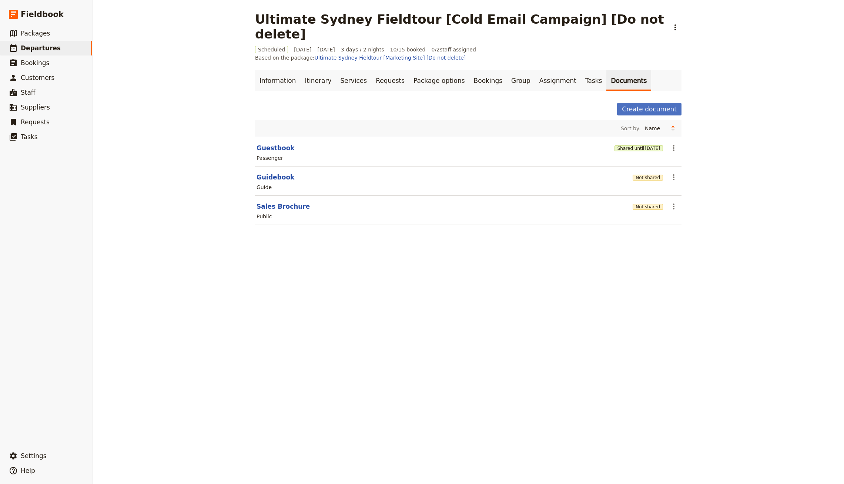
click at [269, 137] on section "Guestbook Shared until 2 Feb 2027 ​ Passenger" at bounding box center [468, 152] width 426 height 30
click at [267, 144] on button "Guestbook" at bounding box center [275, 148] width 38 height 9
select select "PASSENGER"
select select "RUN_SHEET"
select select "DEFAULT"
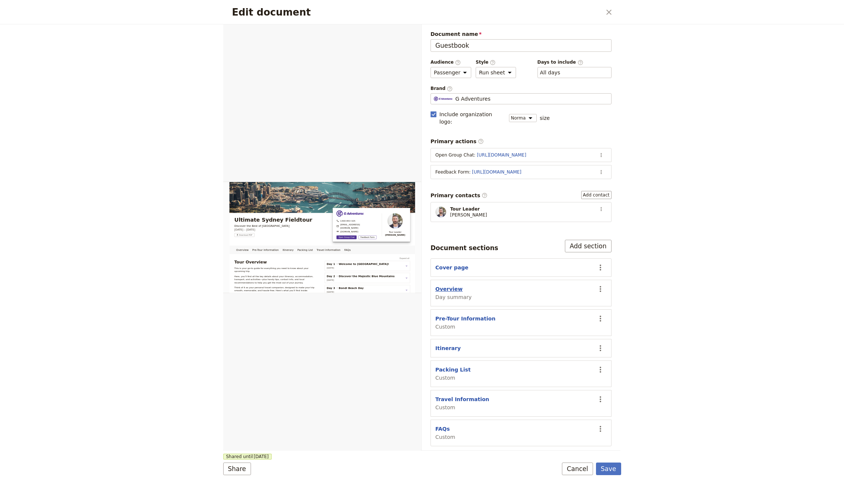
click at [451, 285] on button "Overview" at bounding box center [448, 288] width 27 height 7
select select "DAY_SUMMARY"
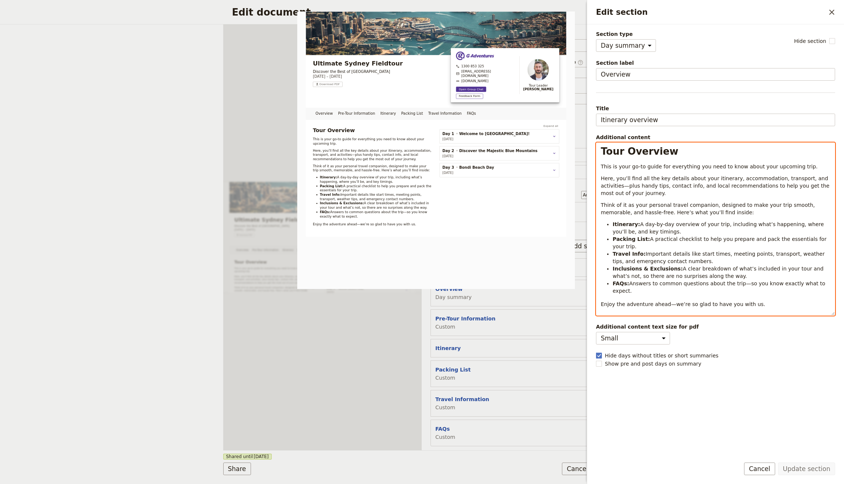
click at [670, 236] on span "A practical checklist to help you prepare and pack the essentials for your trip." at bounding box center [719, 242] width 215 height 13
click at [671, 234] on ul "Itinerary: A day-by-day overview of your trip, including what’s happening, wher…" at bounding box center [715, 258] width 229 height 74
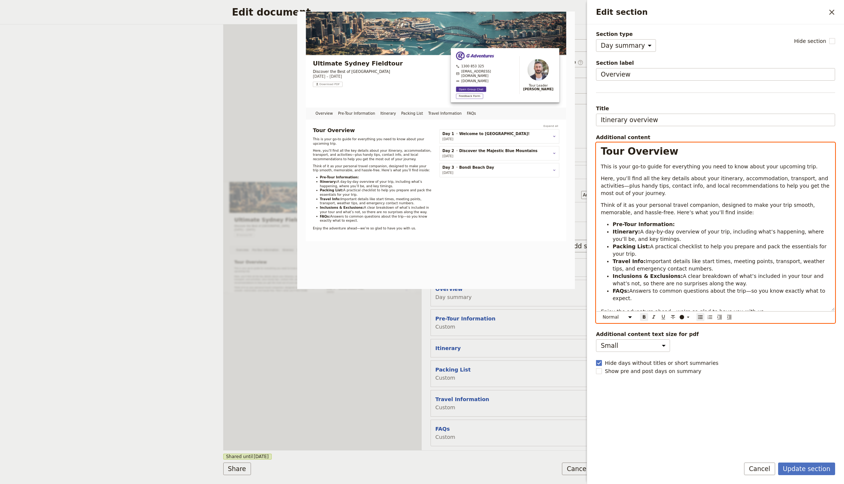
click at [679, 222] on li "Pre-Tour Information:" at bounding box center [721, 224] width 218 height 7
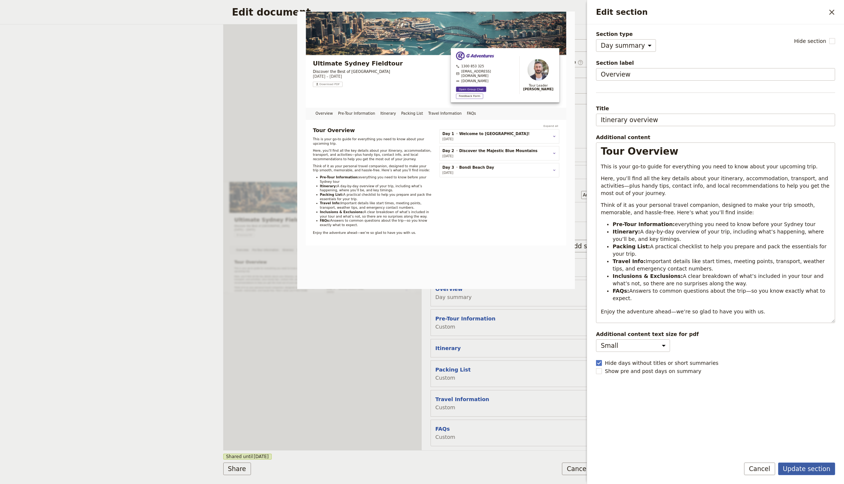
click at [807, 467] on button "Update section" at bounding box center [806, 469] width 57 height 13
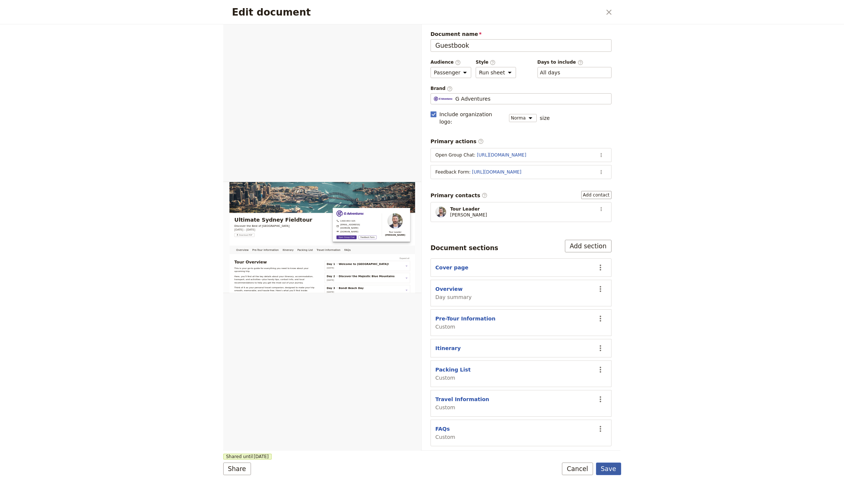
click at [600, 465] on button "Save" at bounding box center [608, 469] width 25 height 13
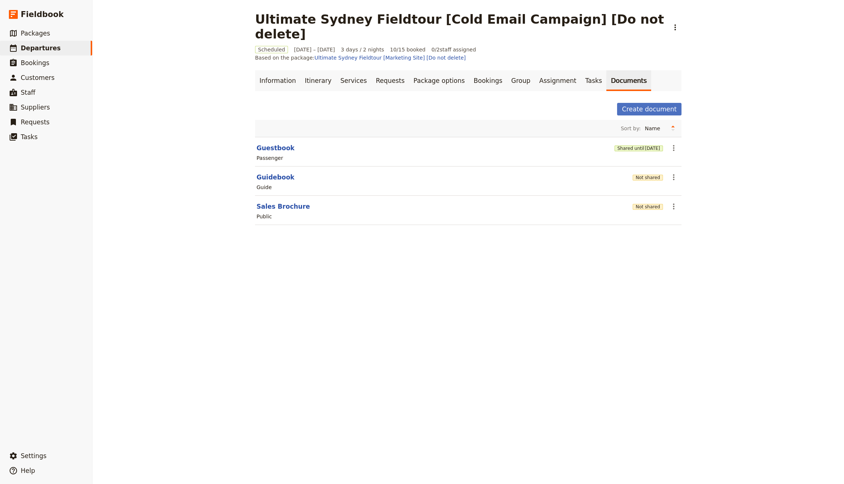
click at [268, 137] on section "Guestbook Shared until 2 Feb 2027 ​ Passenger" at bounding box center [468, 152] width 426 height 30
click at [268, 144] on button "Guestbook" at bounding box center [275, 148] width 38 height 9
select select "PASSENGER"
select select "RUN_SHEET"
select select "DEFAULT"
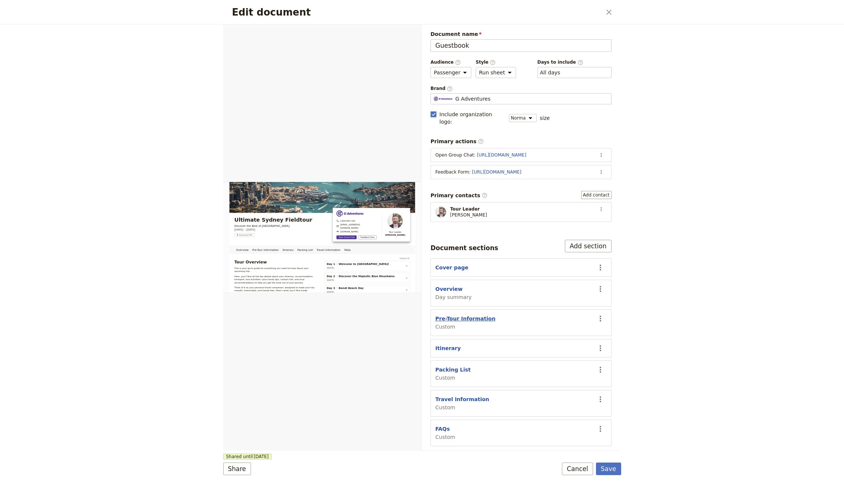
click at [456, 315] on button "Pre-Tour Information" at bounding box center [465, 318] width 60 height 7
select select "CUSTOM"
select select "default"
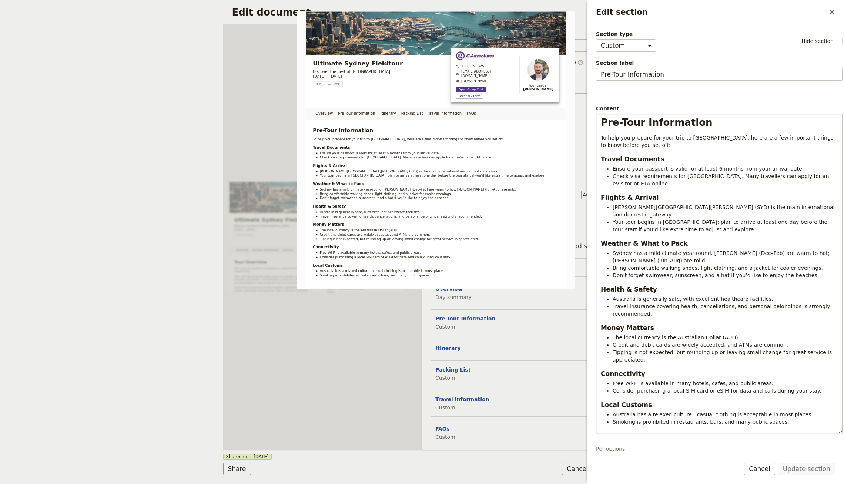
click at [640, 114] on div "Pre-Tour Information To help you prepare for your trip to Sydney, here are a fe…" at bounding box center [719, 274] width 246 height 320
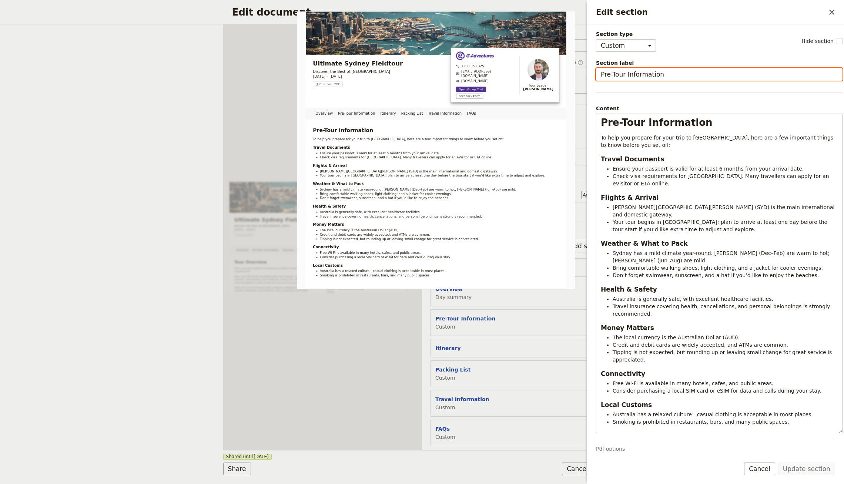
click at [642, 68] on input "Pre-Tour Information" at bounding box center [719, 74] width 246 height 13
type input "Know Before You Go"
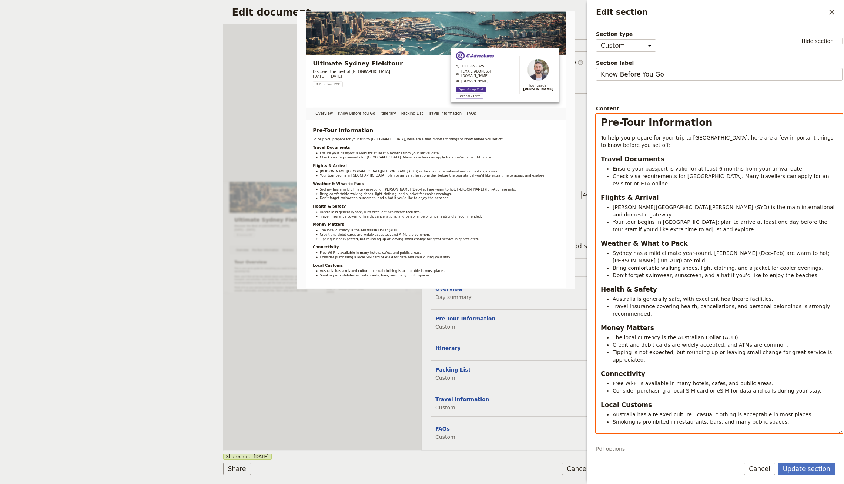
select select "h1"
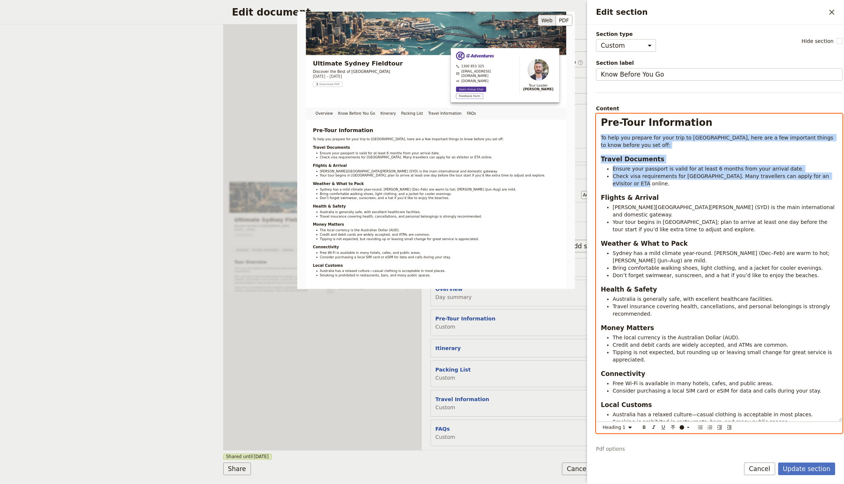
drag, startPoint x: 732, startPoint y: 119, endPoint x: 551, endPoint y: 113, distance: 181.4
click at [596, 113] on div "Section type Cover page Day summary Itinerary Custom Hide section Section label…" at bounding box center [719, 240] width 246 height 420
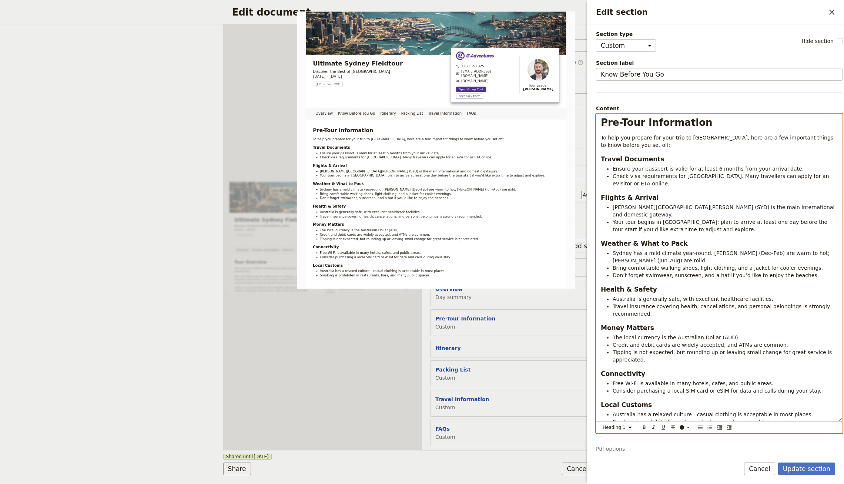
click at [683, 121] on span "Pre-Tour Information" at bounding box center [657, 122] width 112 height 11
drag, startPoint x: 602, startPoint y: 121, endPoint x: 613, endPoint y: 111, distance: 13.9
click at [602, 121] on span "Know Before You Go" at bounding box center [656, 122] width 110 height 11
copy span "Know Before You Go"
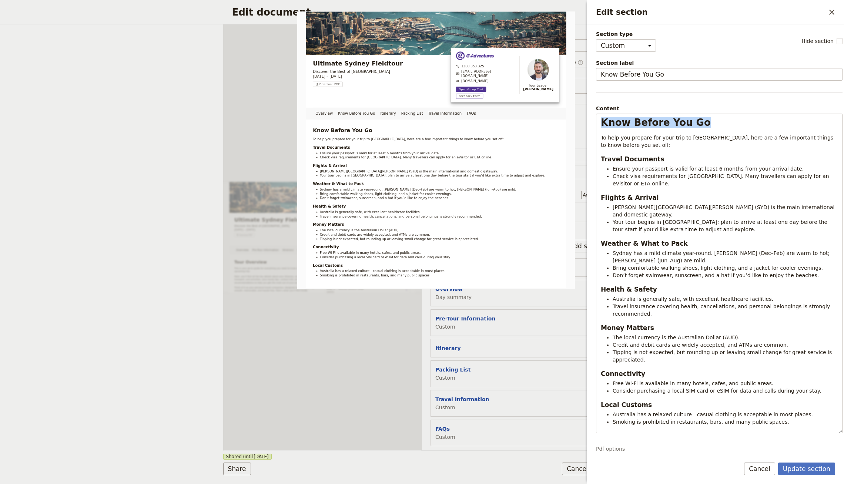
click at [799, 475] on button "Update section" at bounding box center [806, 469] width 57 height 13
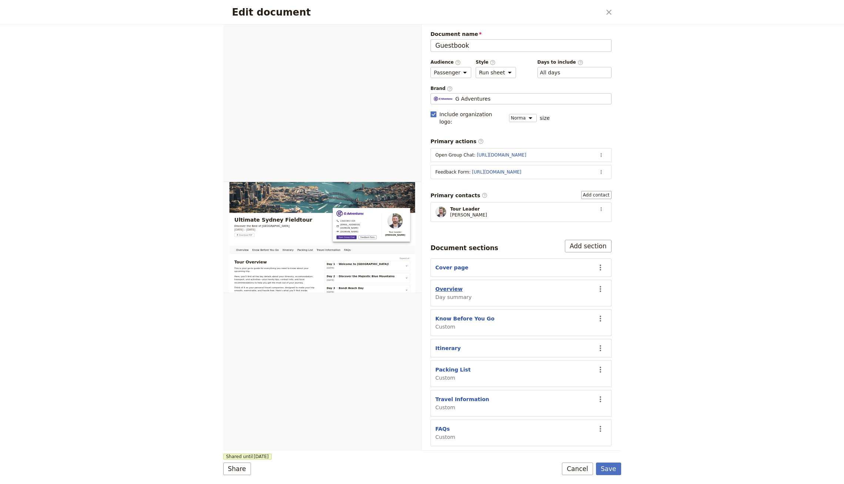
click at [452, 285] on button "Overview" at bounding box center [448, 288] width 27 height 7
select select "DAY_SUMMARY"
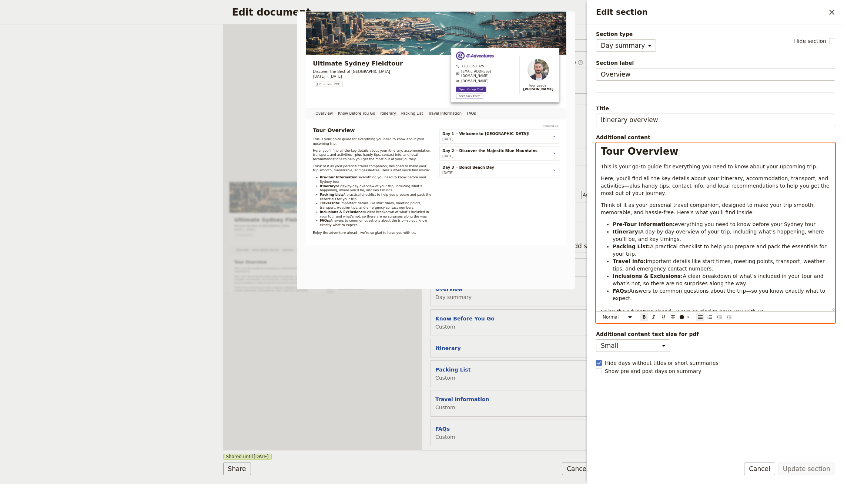
click at [612, 221] on li "Pre-Tour Information: everything you need to know before your Sydney tour" at bounding box center [721, 224] width 218 height 7
click at [666, 223] on strong "Pre-Tour Information:" at bounding box center [643, 224] width 62 height 6
click at [629, 260] on strong "Travel Info:" at bounding box center [628, 261] width 33 height 6
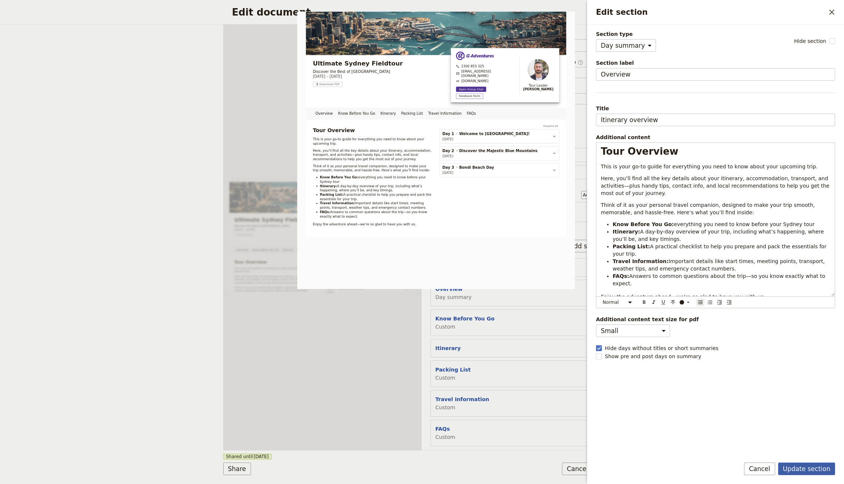
click at [808, 470] on button "Update section" at bounding box center [806, 469] width 57 height 13
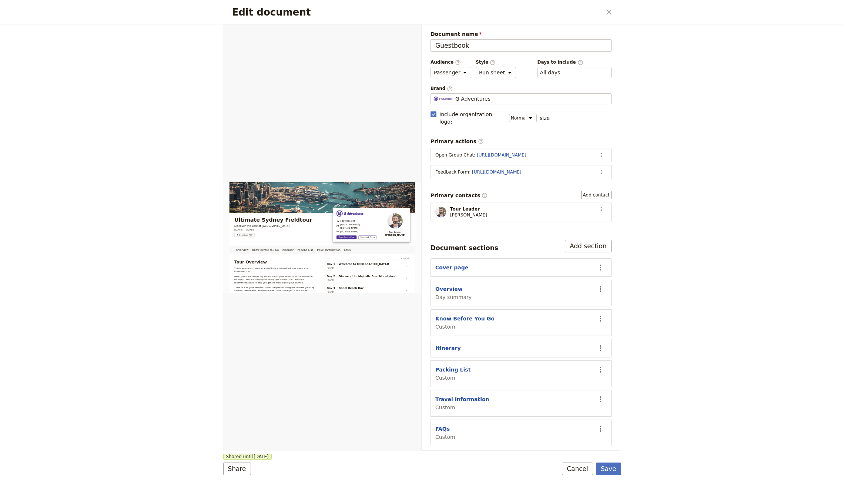
click at [624, 466] on div "Edit document ​ Overview Know Before You Go Itinerary Packing List Travel Infor…" at bounding box center [422, 242] width 844 height 484
click at [616, 465] on button "Save" at bounding box center [608, 469] width 25 height 13
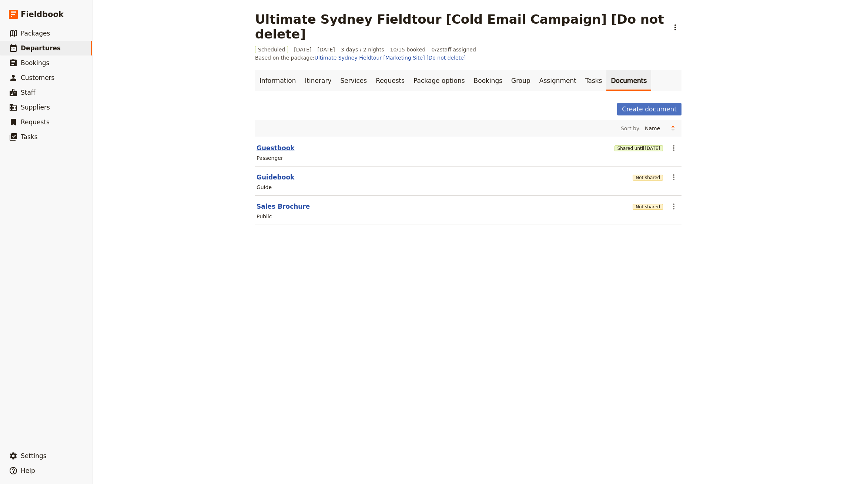
click at [275, 144] on button "Guestbook" at bounding box center [275, 148] width 38 height 9
select select "PASSENGER"
select select "RUN_SHEET"
select select "DEFAULT"
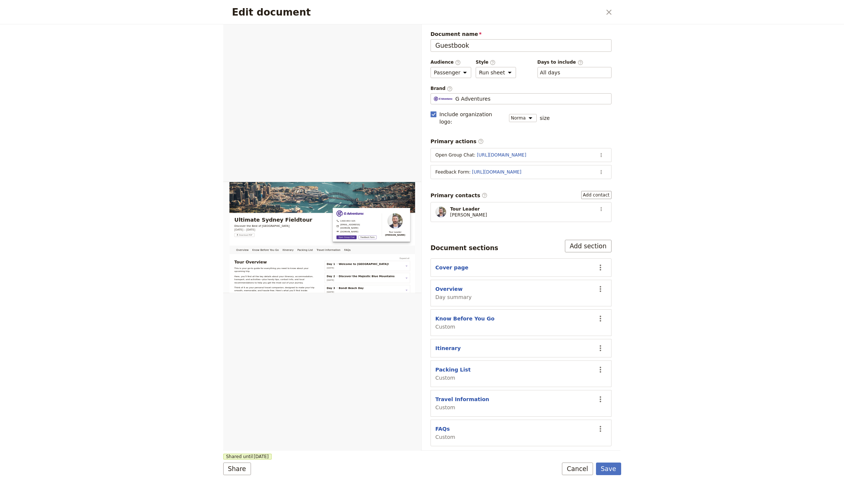
click at [450, 293] on span "Day summary" at bounding box center [453, 296] width 36 height 7
click at [448, 285] on button "Overview" at bounding box center [448, 288] width 27 height 7
select select "DAY_SUMMARY"
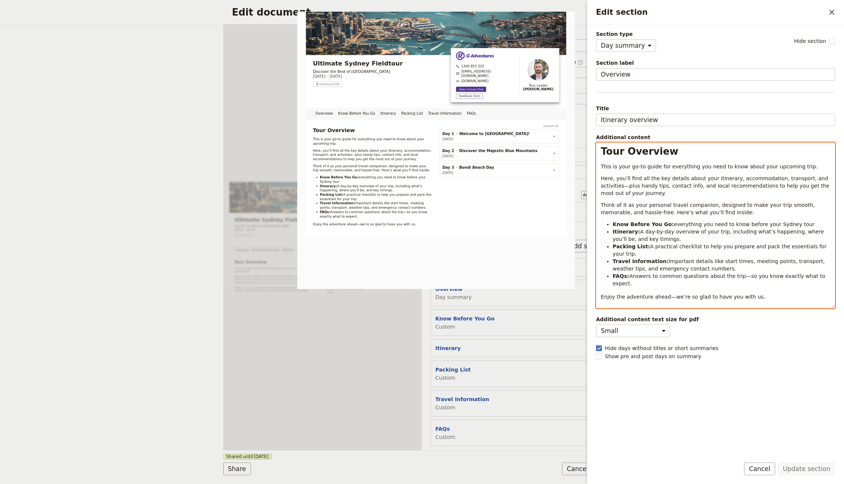
select select "h1"
click at [607, 150] on strong "Tour Overview" at bounding box center [640, 151] width 78 height 11
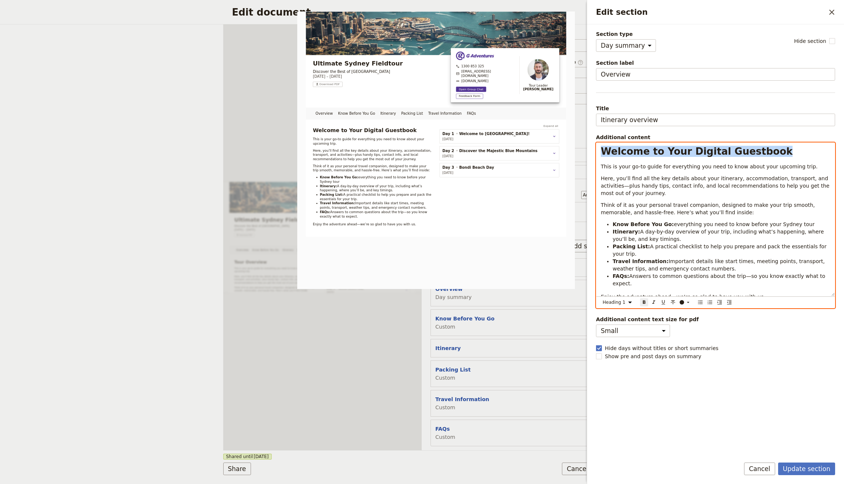
click at [756, 151] on strong "Welcome to Your Digital Guestbook" at bounding box center [697, 151] width 192 height 11
copy strong "Welcome to Your Digital Guestbook"
click at [708, 154] on strong "Welcome to Your Digital Guestbook" at bounding box center [697, 151] width 192 height 11
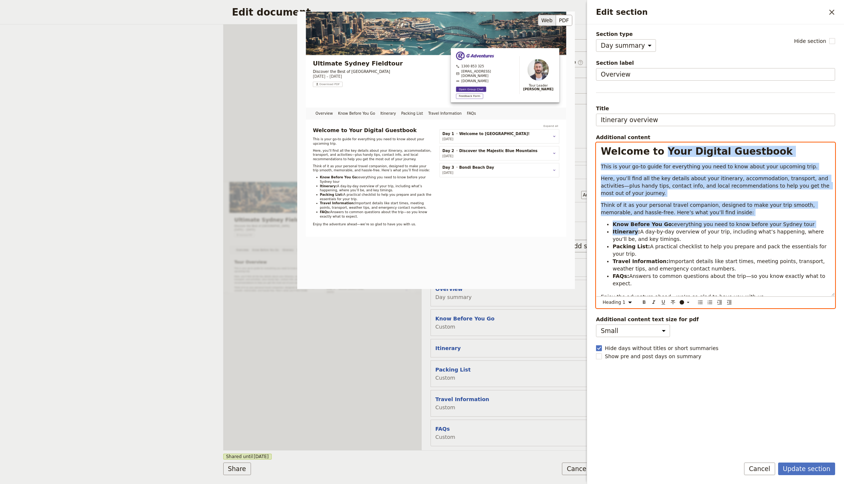
drag, startPoint x: 656, startPoint y: 151, endPoint x: 495, endPoint y: 140, distance: 162.1
click at [596, 140] on div "Section type Cover page Day summary Itinerary Custom Hide section Section label…" at bounding box center [715, 240] width 239 height 420
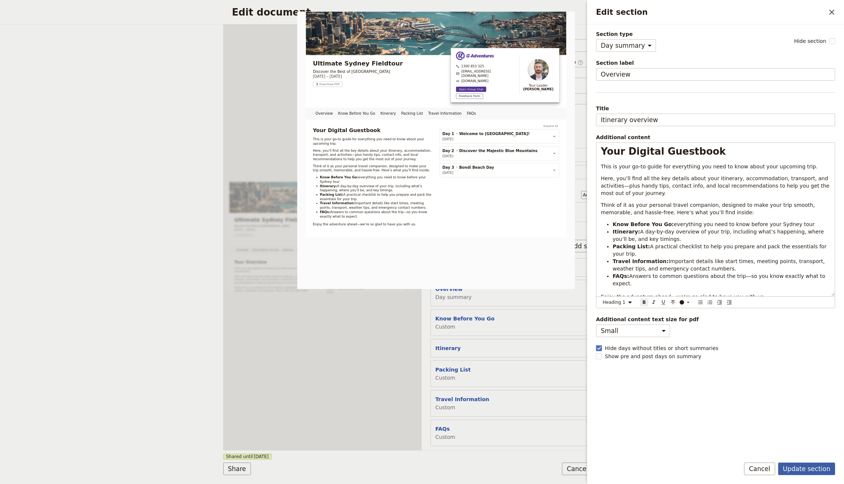
click at [801, 471] on button "Update section" at bounding box center [806, 469] width 57 height 13
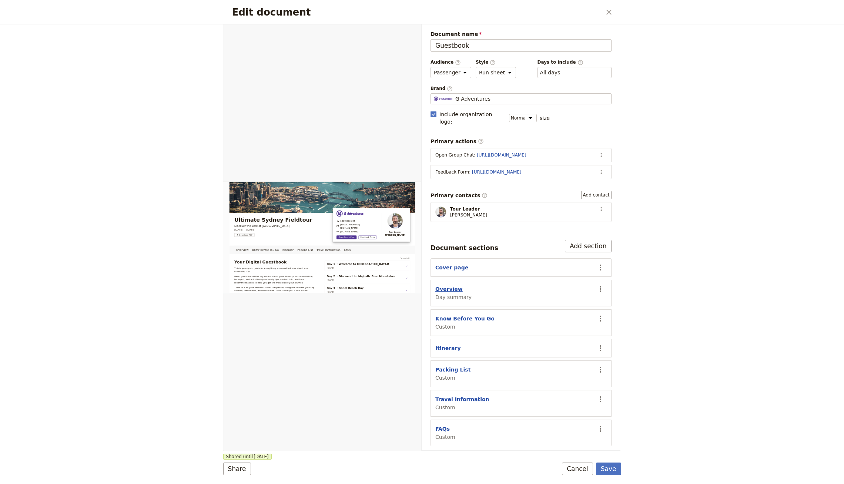
click at [444, 285] on button "Overview" at bounding box center [448, 288] width 27 height 7
select select "DAY_SUMMARY"
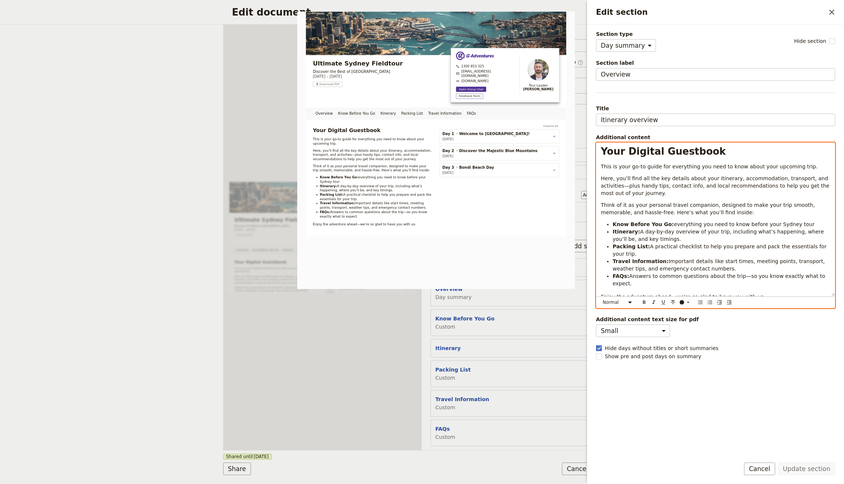
click at [639, 168] on span "This is your go-to guide for everything you need to know about your upcoming tr…" at bounding box center [709, 167] width 217 height 6
click at [725, 168] on span "This is your go-to guide for everything you need to know about your upcoming tr…" at bounding box center [709, 167] width 217 height 6
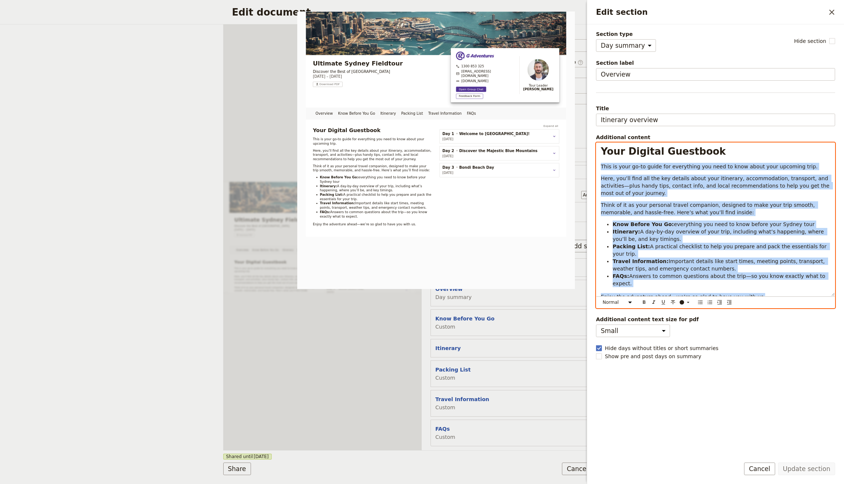
copy div "This is your go-to guide for everything you need to know about your upcoming tr…"
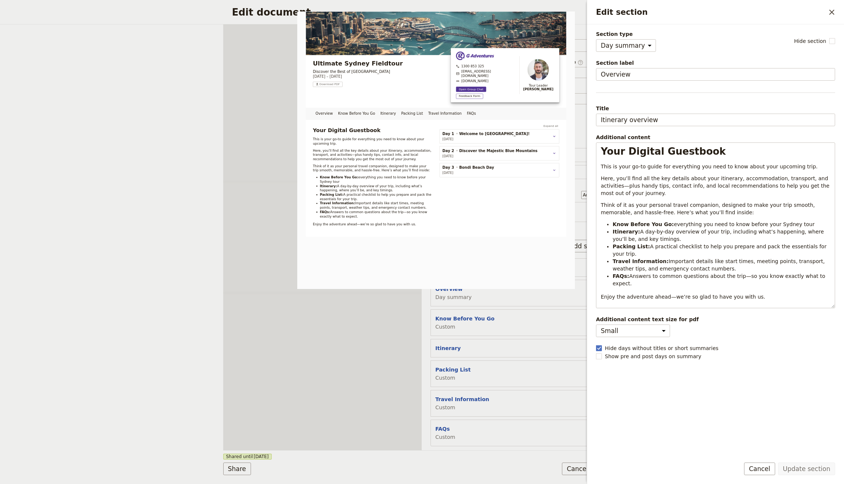
select select "DAY_SUMMARY"
select select "PASSENGER"
select select "RUN_SHEET"
select select "DEFAULT"
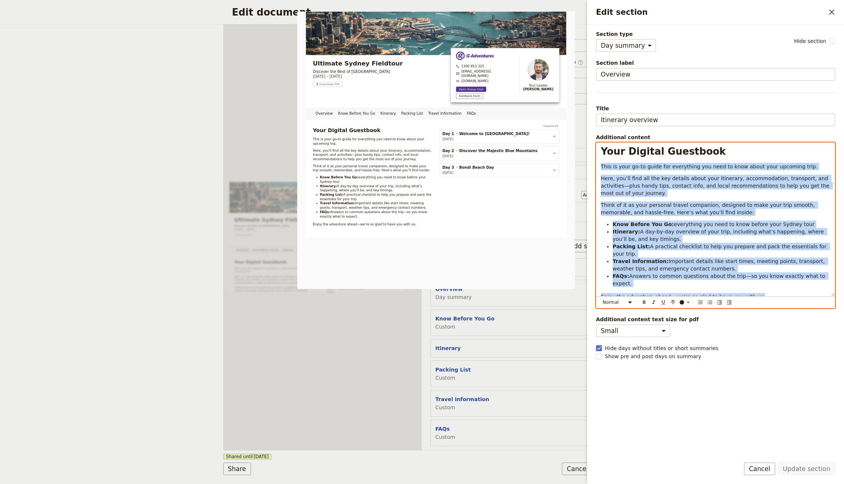
click at [668, 175] on span "Here, you’ll find all the key details about your itinerary, accommodation, tran…" at bounding box center [716, 185] width 230 height 21
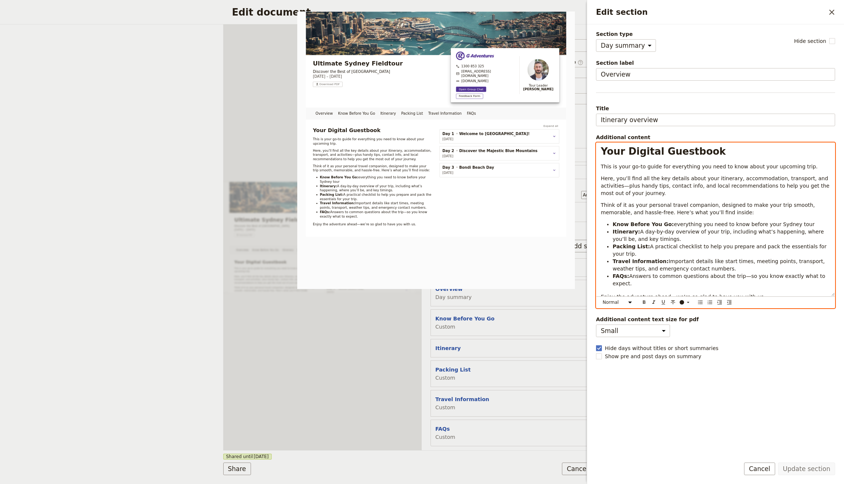
click at [623, 192] on p "Here, you’ll find all the key details about your itinerary, accommodation, tran…" at bounding box center [715, 186] width 229 height 22
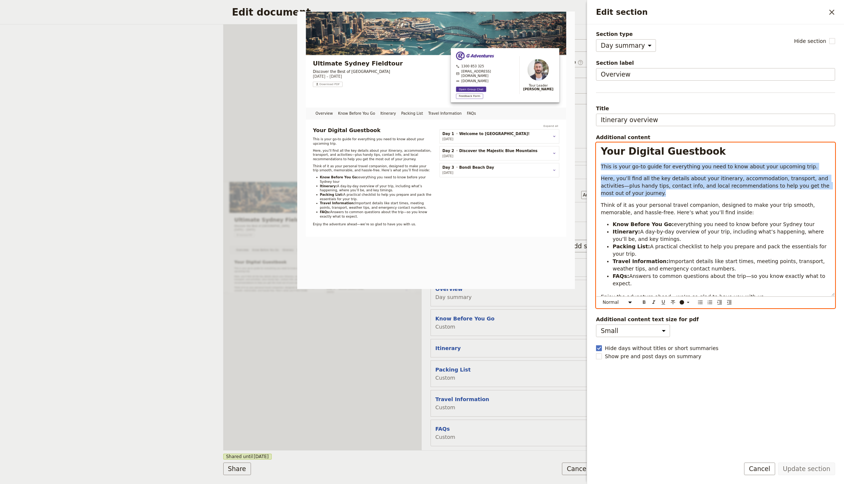
drag, startPoint x: 632, startPoint y: 196, endPoint x: 595, endPoint y: 167, distance: 47.3
click at [595, 167] on div "Section type Cover page Day summary Itinerary Custom Hide section Section label…" at bounding box center [715, 237] width 257 height 427
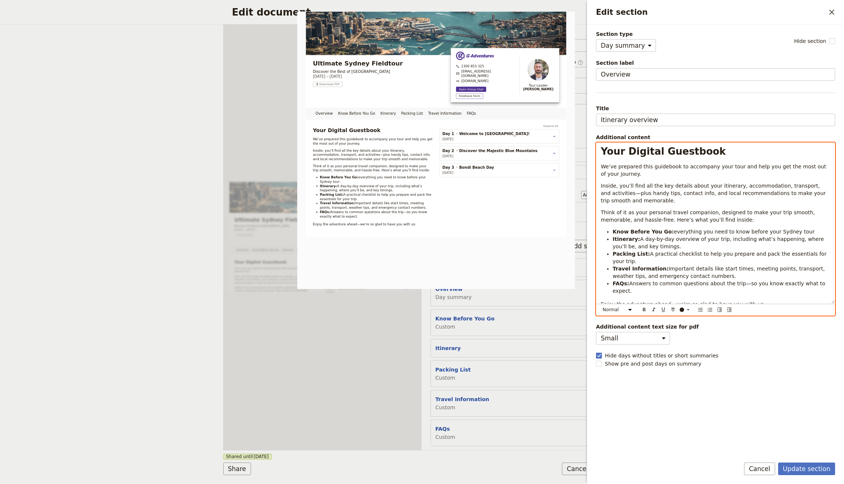
click at [631, 174] on p "We’ve prepared this guidebook to accompany your tour and help you get the most …" at bounding box center [715, 170] width 229 height 15
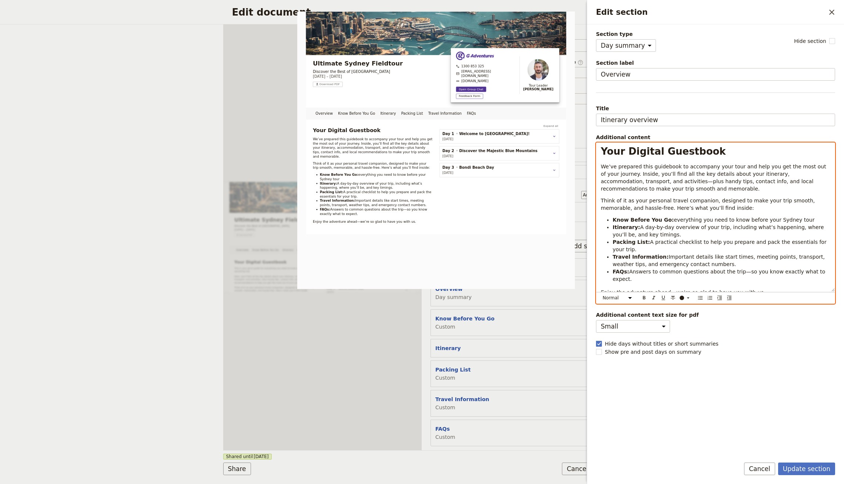
click at [623, 182] on span "We’ve prepared this guidebook to accompany your tour and help you get the most …" at bounding box center [714, 178] width 227 height 28
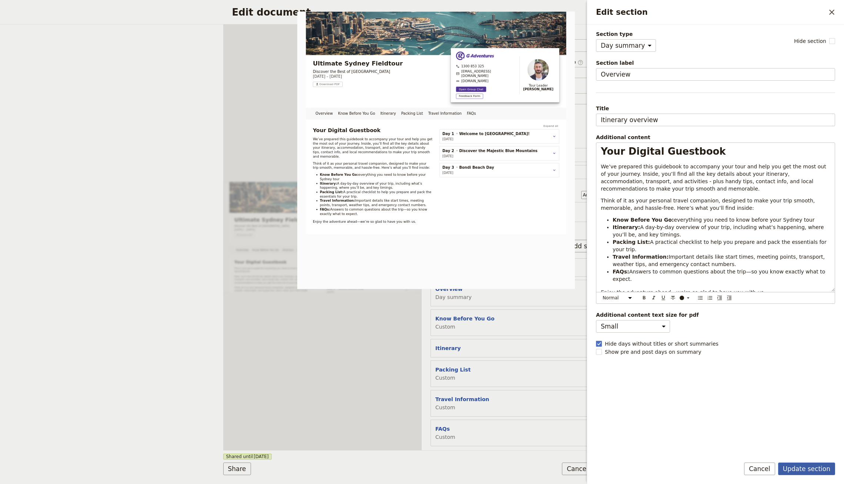
click at [822, 474] on button "Update section" at bounding box center [806, 469] width 57 height 13
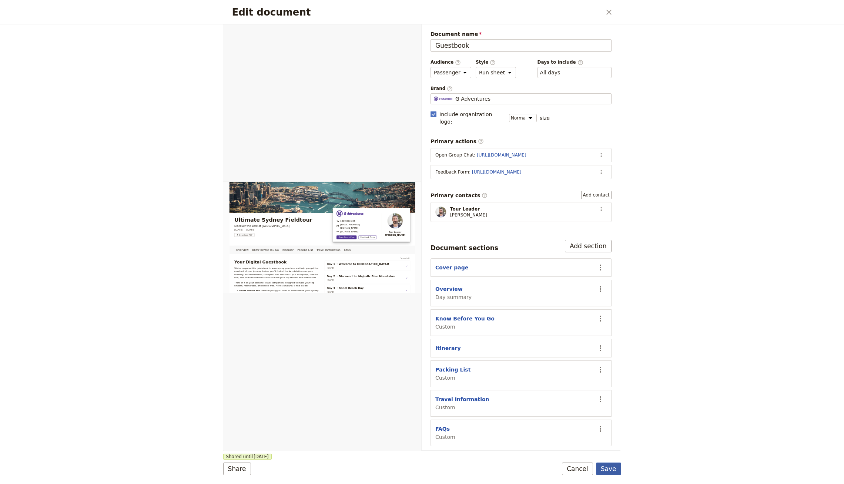
click at [616, 471] on button "Save" at bounding box center [608, 469] width 25 height 13
